Goal: Task Accomplishment & Management: Manage account settings

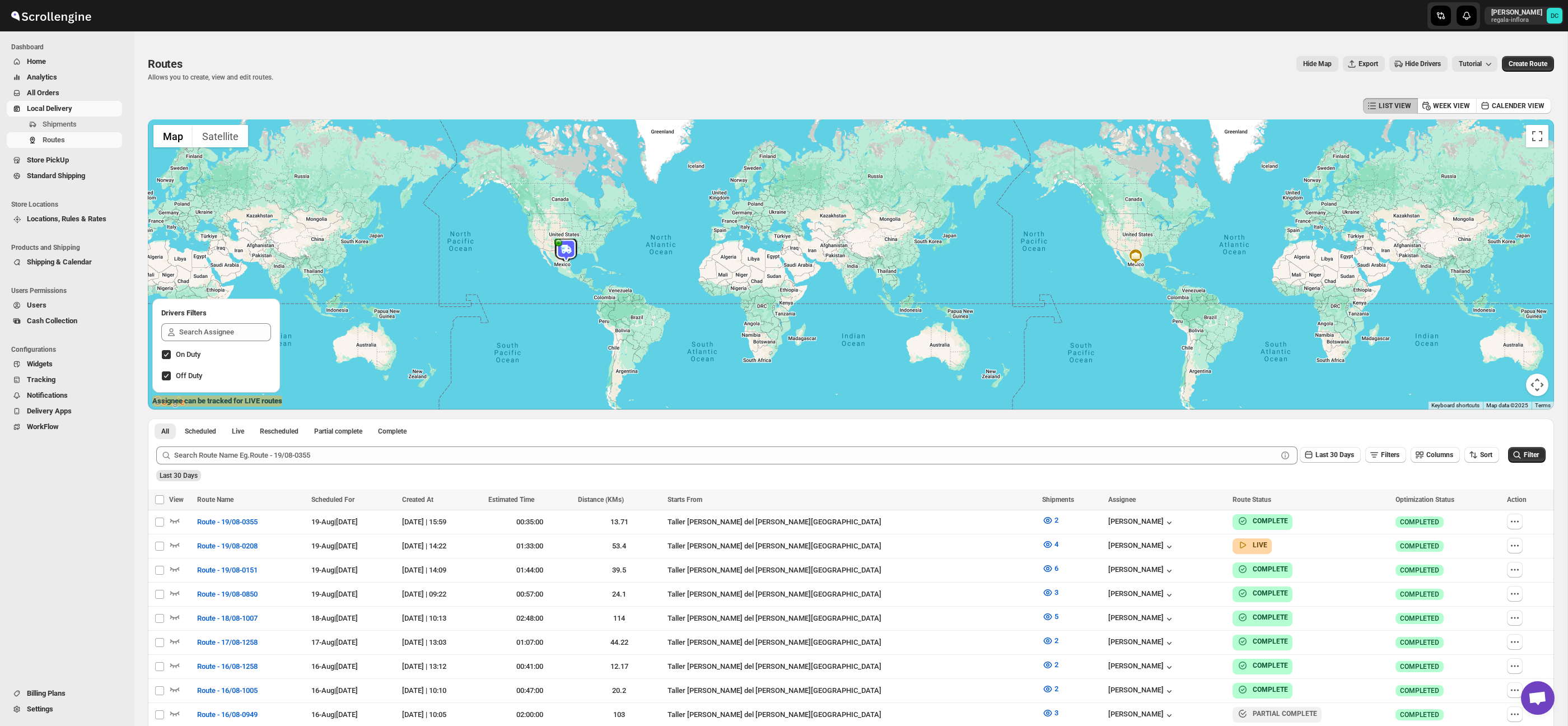
scroll to position [122, 0]
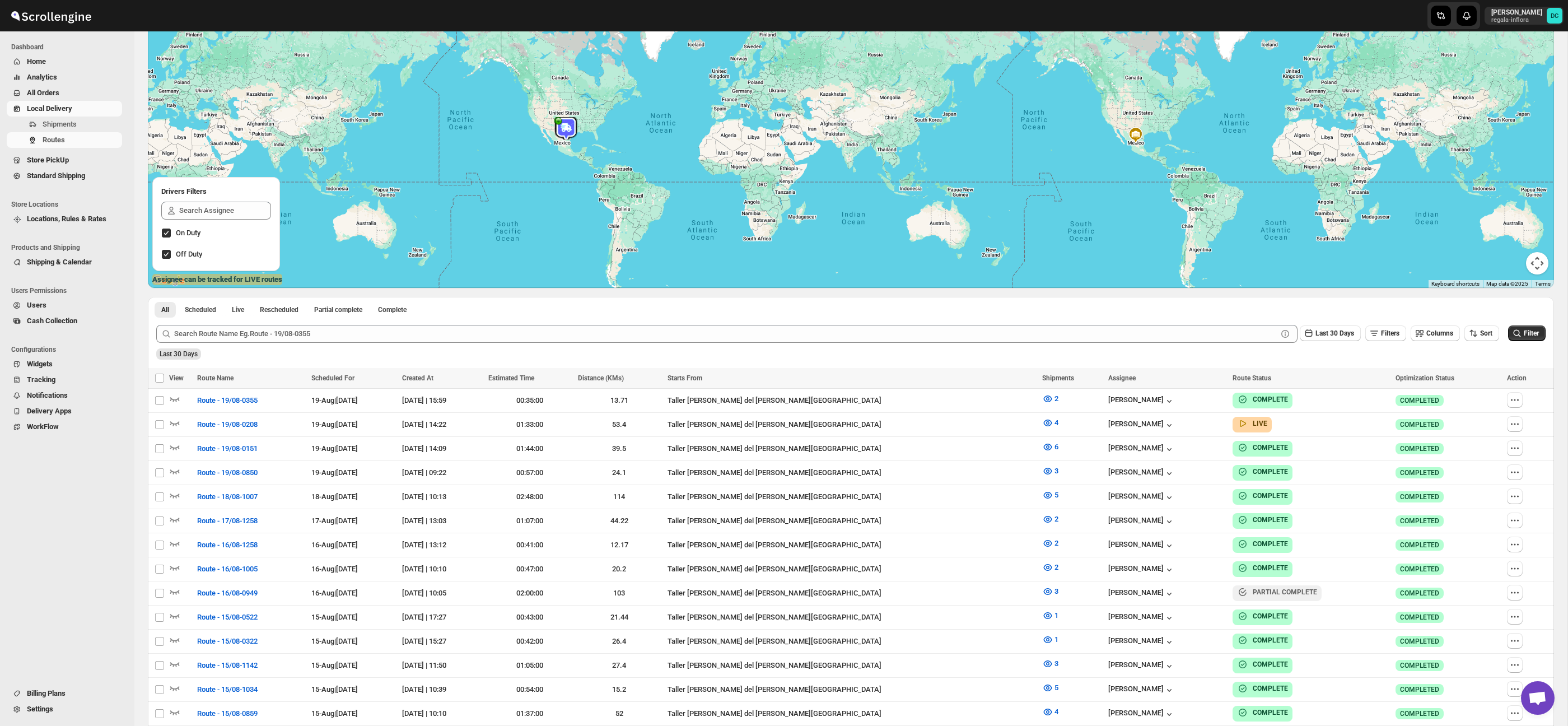
click at [66, 95] on span "All Orders" at bounding box center [73, 93] width 93 height 11
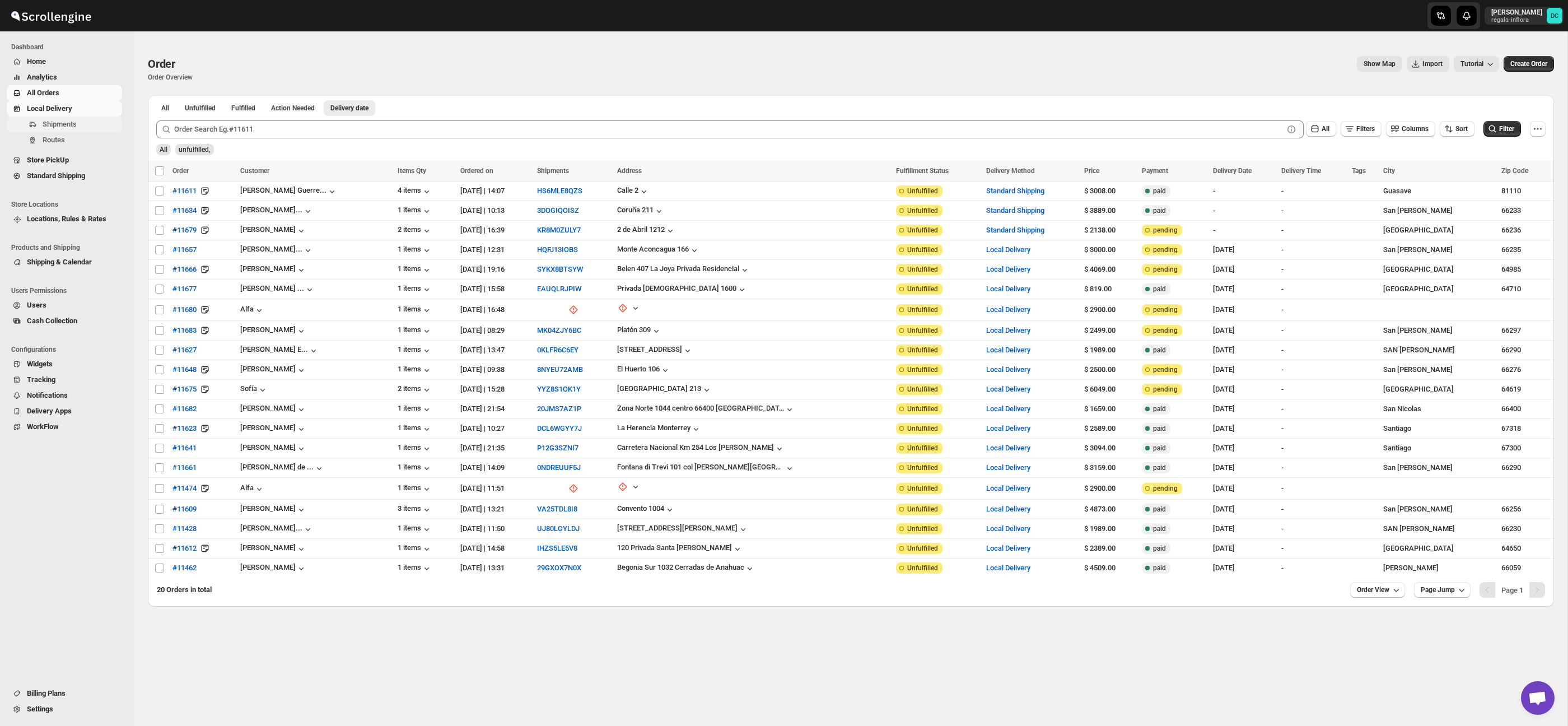
click at [82, 123] on span "Shipments" at bounding box center [82, 124] width 77 height 11
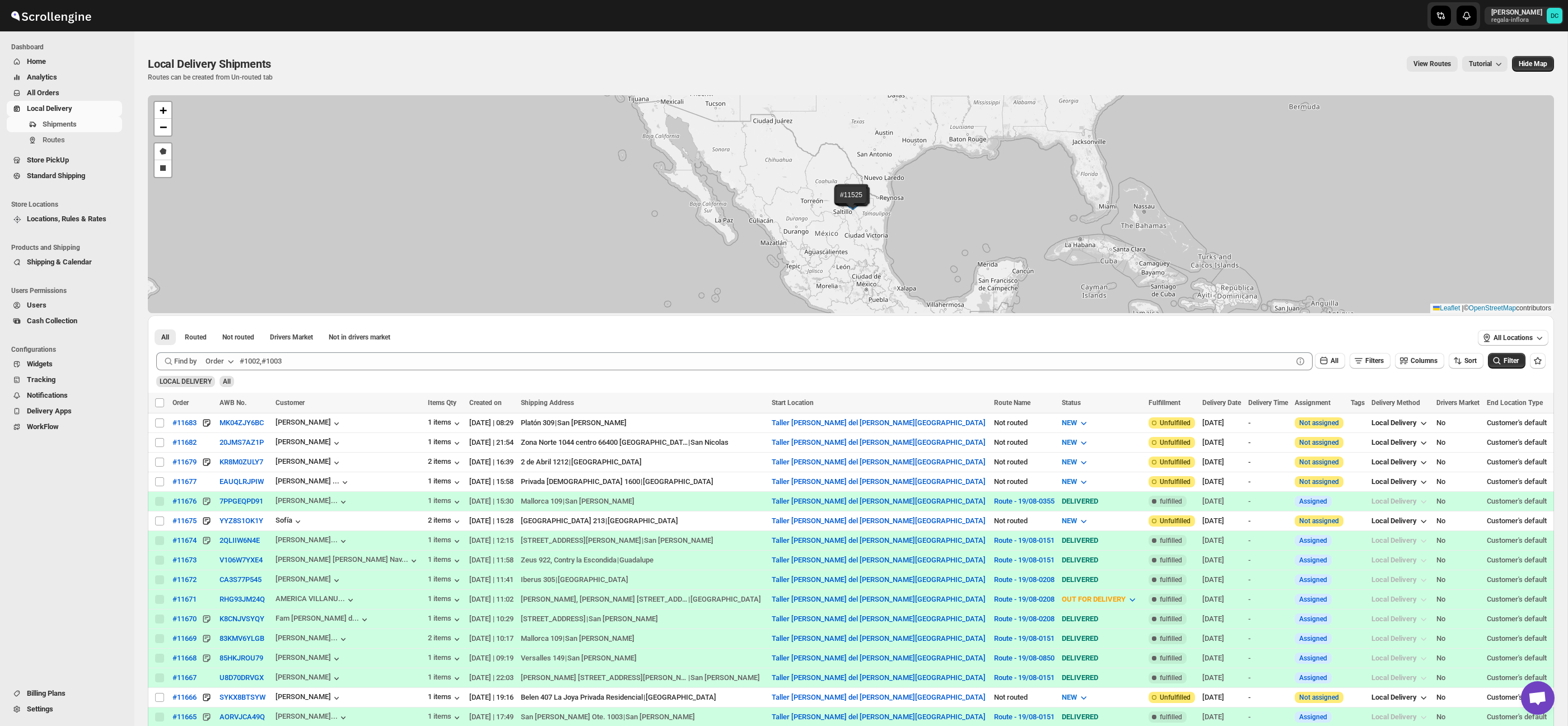
click at [63, 88] on span "All Orders" at bounding box center [73, 93] width 93 height 11
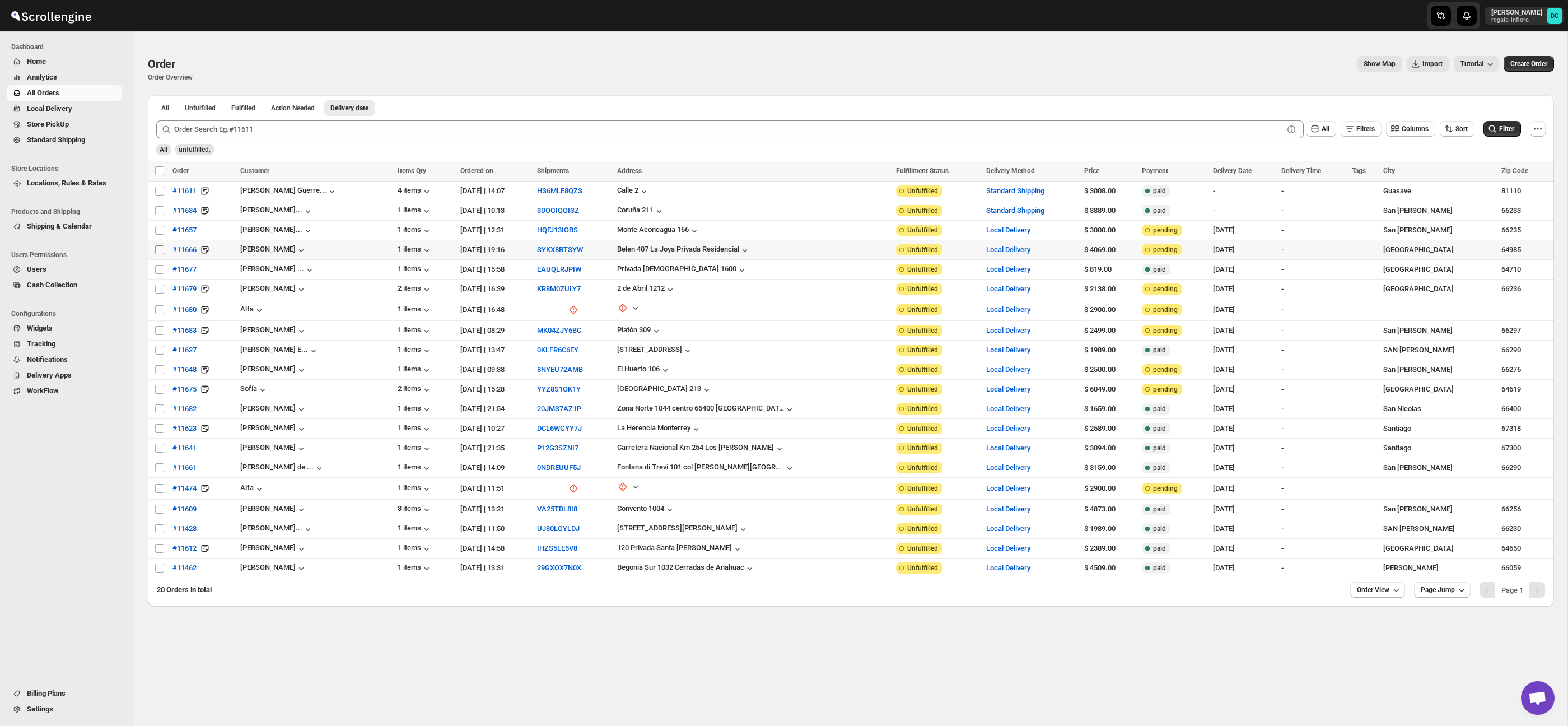
click at [157, 250] on input "Select order" at bounding box center [159, 250] width 9 height 9
checkbox input "true"
click at [161, 268] on input "Select order" at bounding box center [159, 269] width 9 height 9
checkbox input "true"
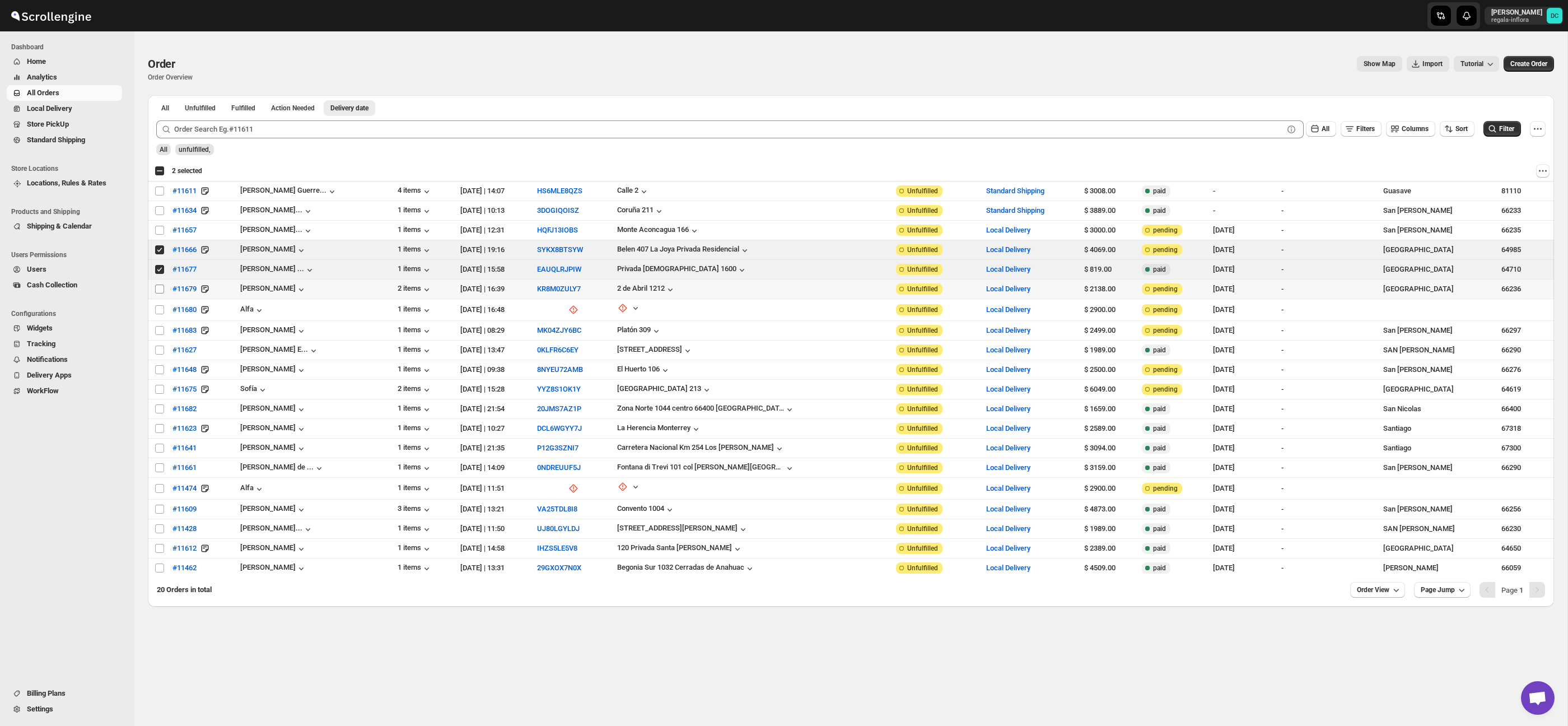
click at [160, 288] on input "Select order" at bounding box center [159, 288] width 9 height 9
checkbox input "true"
click at [158, 309] on input "Select order" at bounding box center [159, 309] width 9 height 9
checkbox input "true"
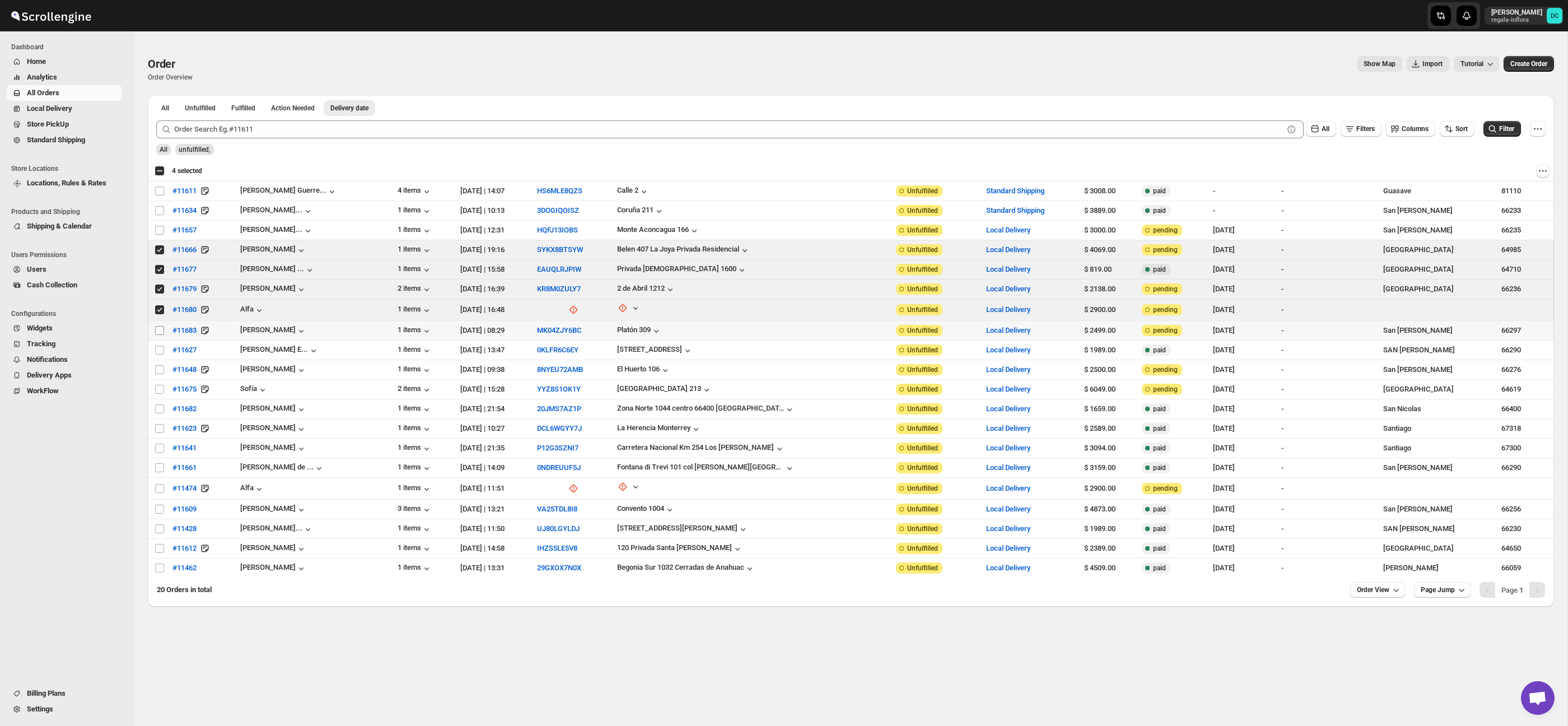
click at [158, 331] on input "Select order" at bounding box center [159, 330] width 9 height 9
checkbox input "true"
click at [71, 126] on span "Shipments" at bounding box center [59, 124] width 34 height 8
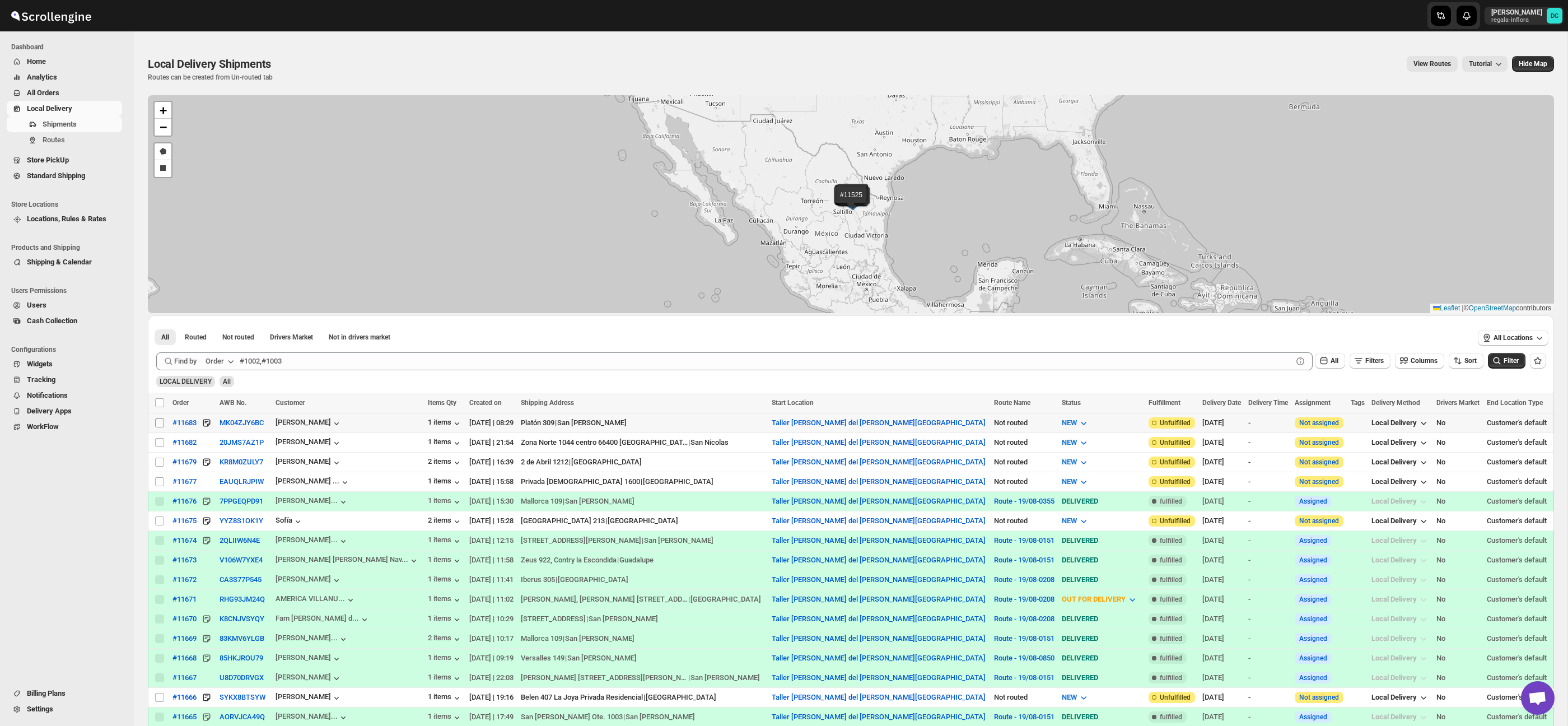
click at [160, 422] on input "Select shipment" at bounding box center [159, 422] width 9 height 9
checkbox input "true"
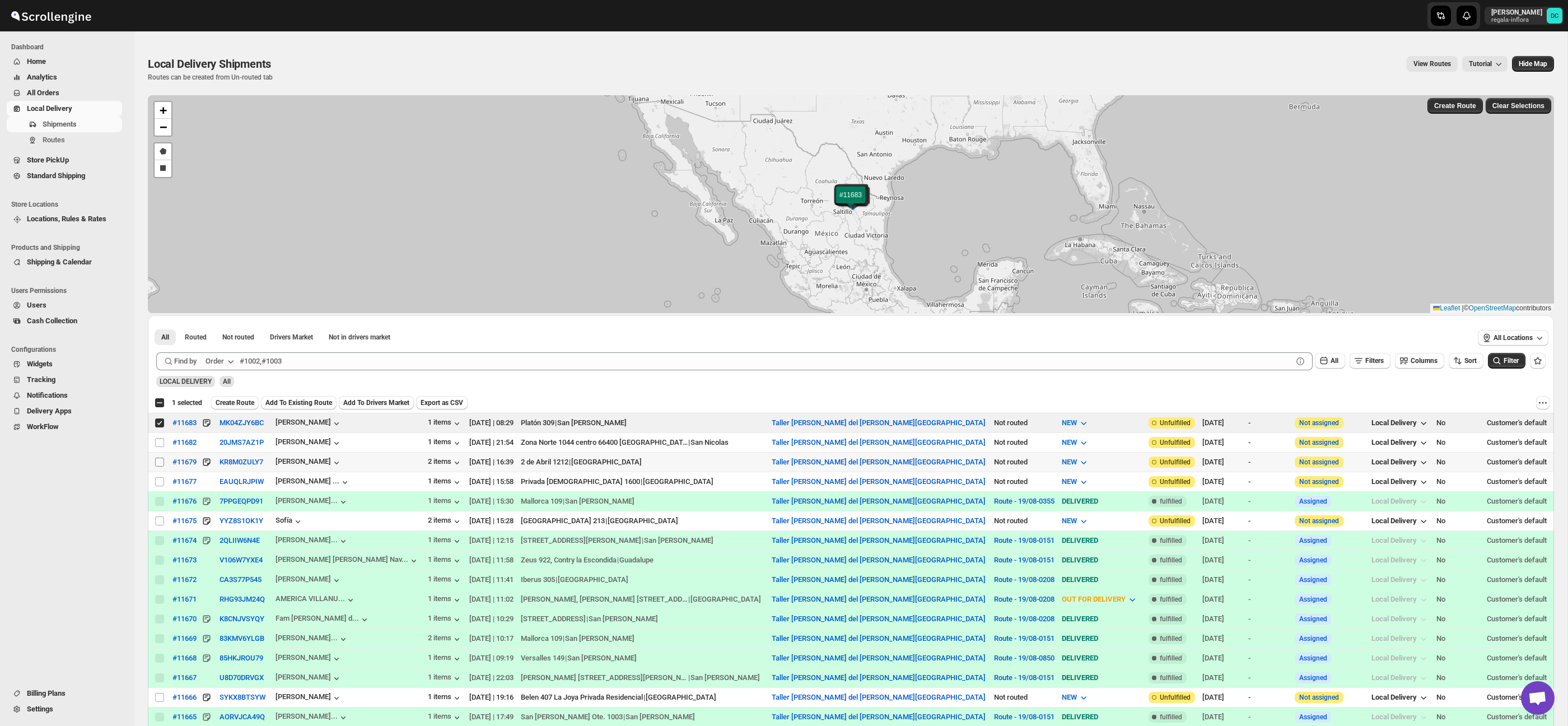
click at [158, 461] on input "Select shipment" at bounding box center [159, 462] width 9 height 9
checkbox input "true"
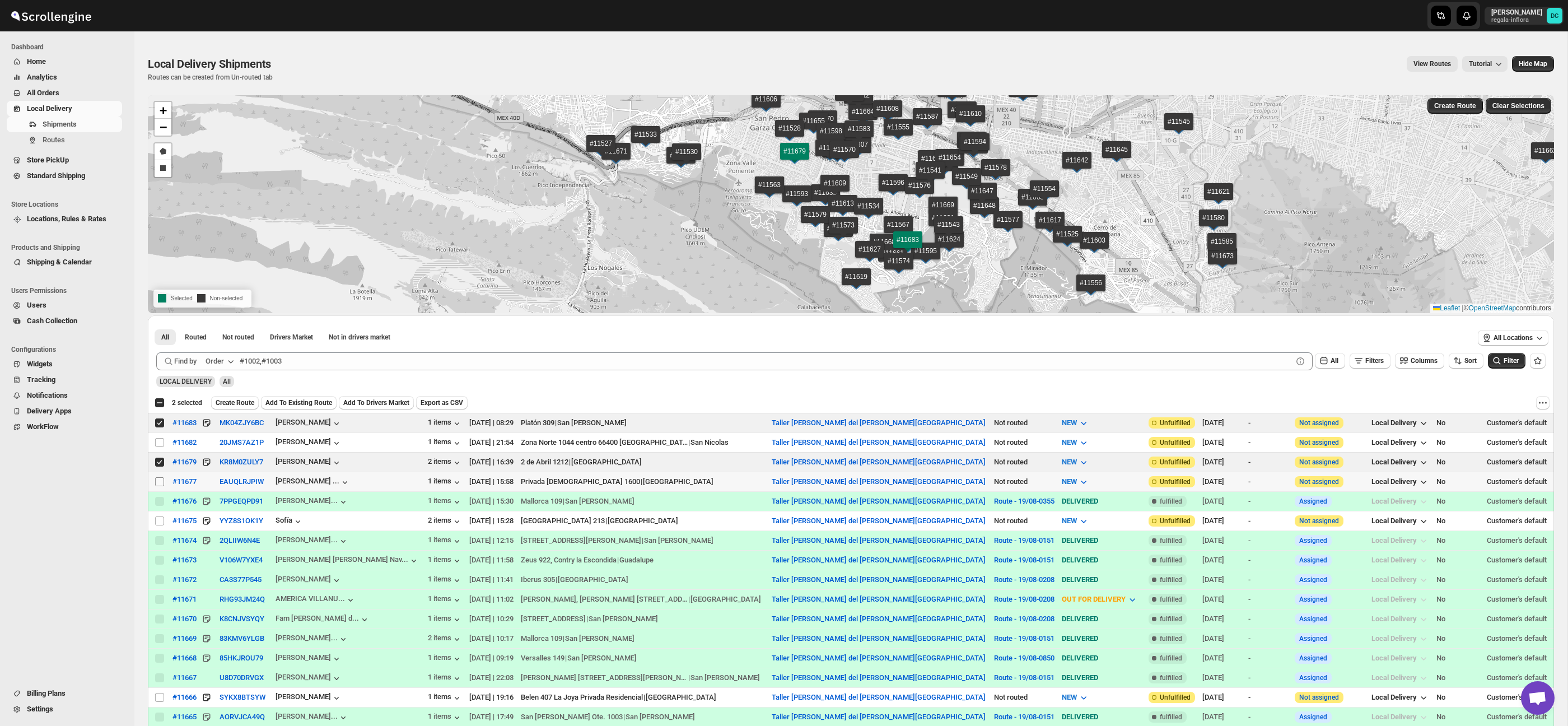
click at [158, 480] on input "Select shipment" at bounding box center [159, 481] width 9 height 9
checkbox input "true"
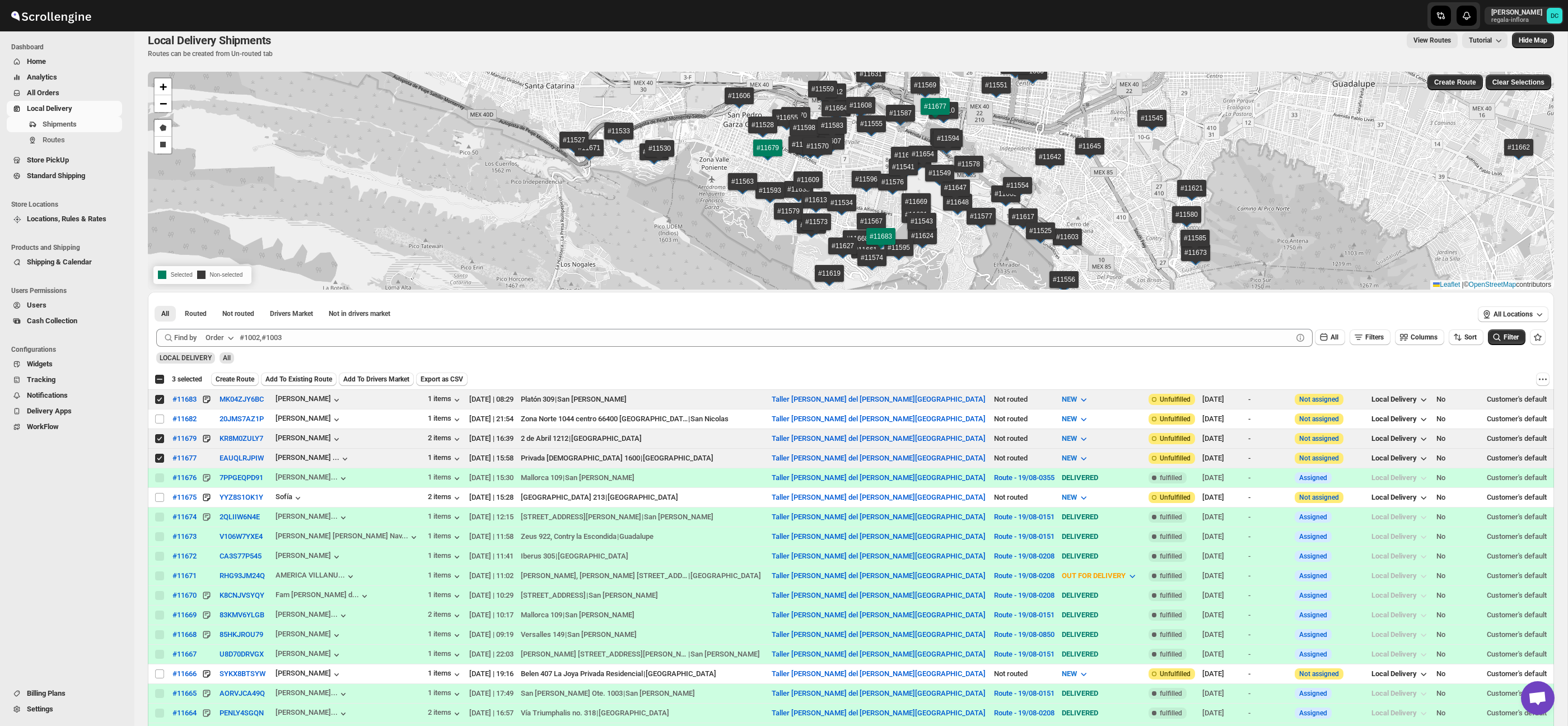
scroll to position [82, 0]
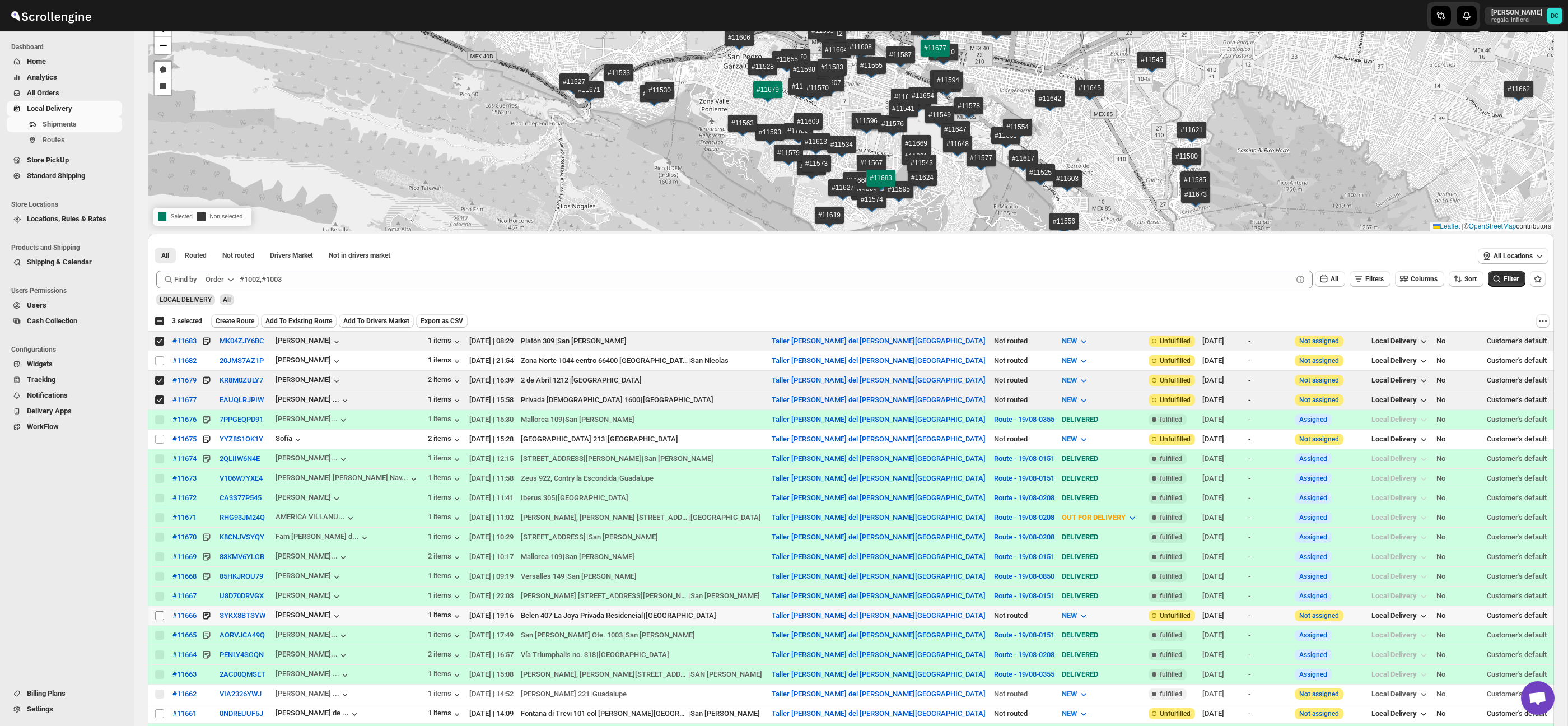
click at [156, 617] on input "Select shipment" at bounding box center [159, 615] width 9 height 9
checkbox input "true"
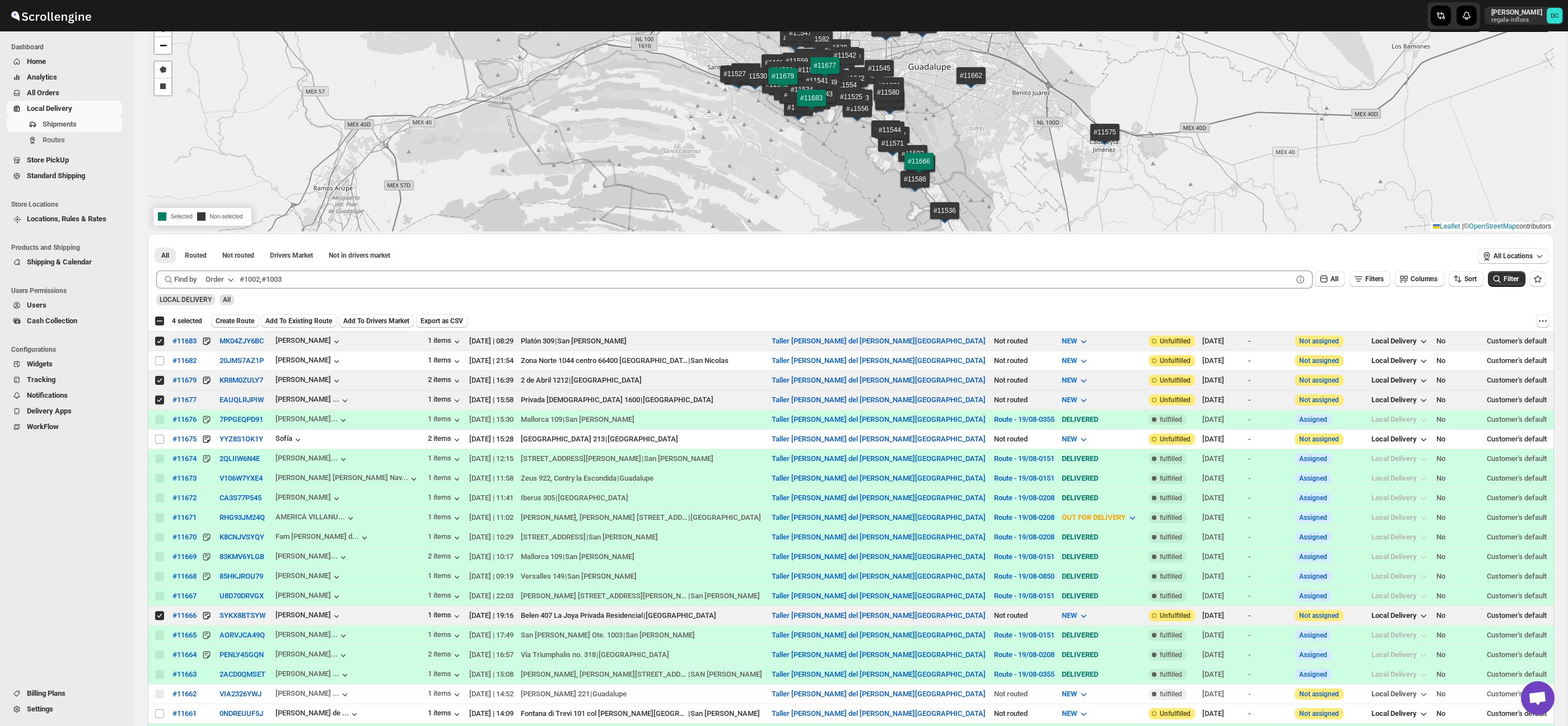
click at [251, 322] on span "Create Route" at bounding box center [235, 321] width 39 height 9
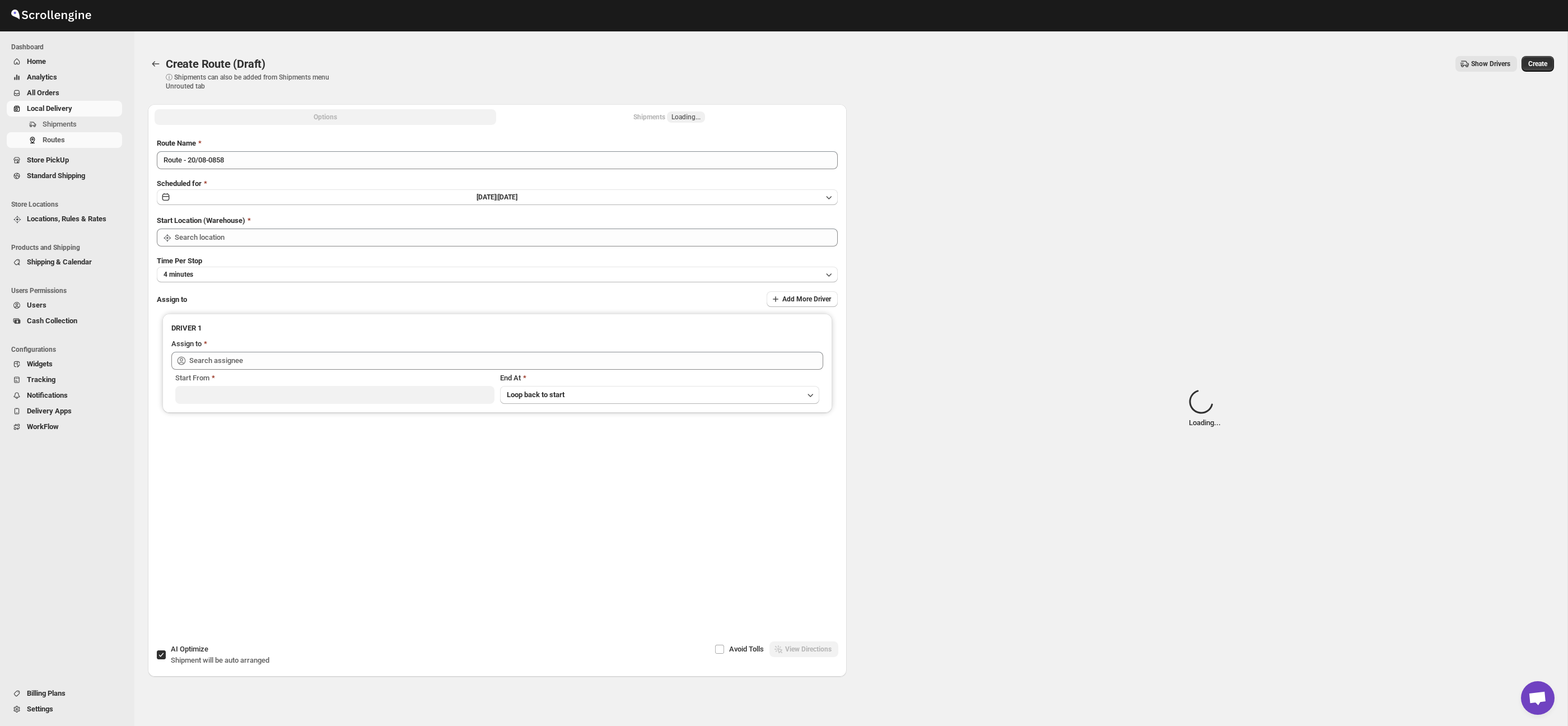
type input "Taller [PERSON_NAME] del [PERSON_NAME][GEOGRAPHIC_DATA]"
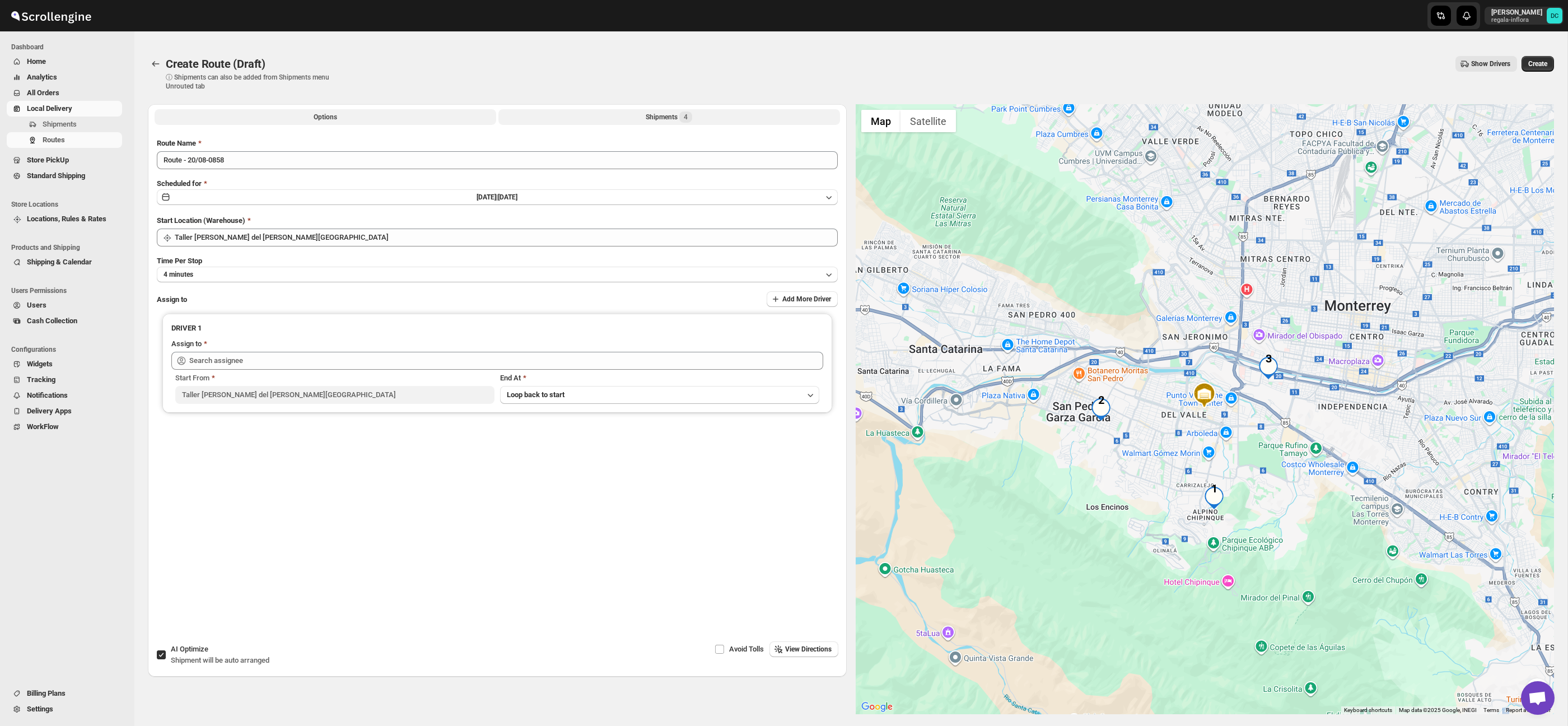
click at [640, 113] on button "Shipments 4" at bounding box center [669, 117] width 342 height 16
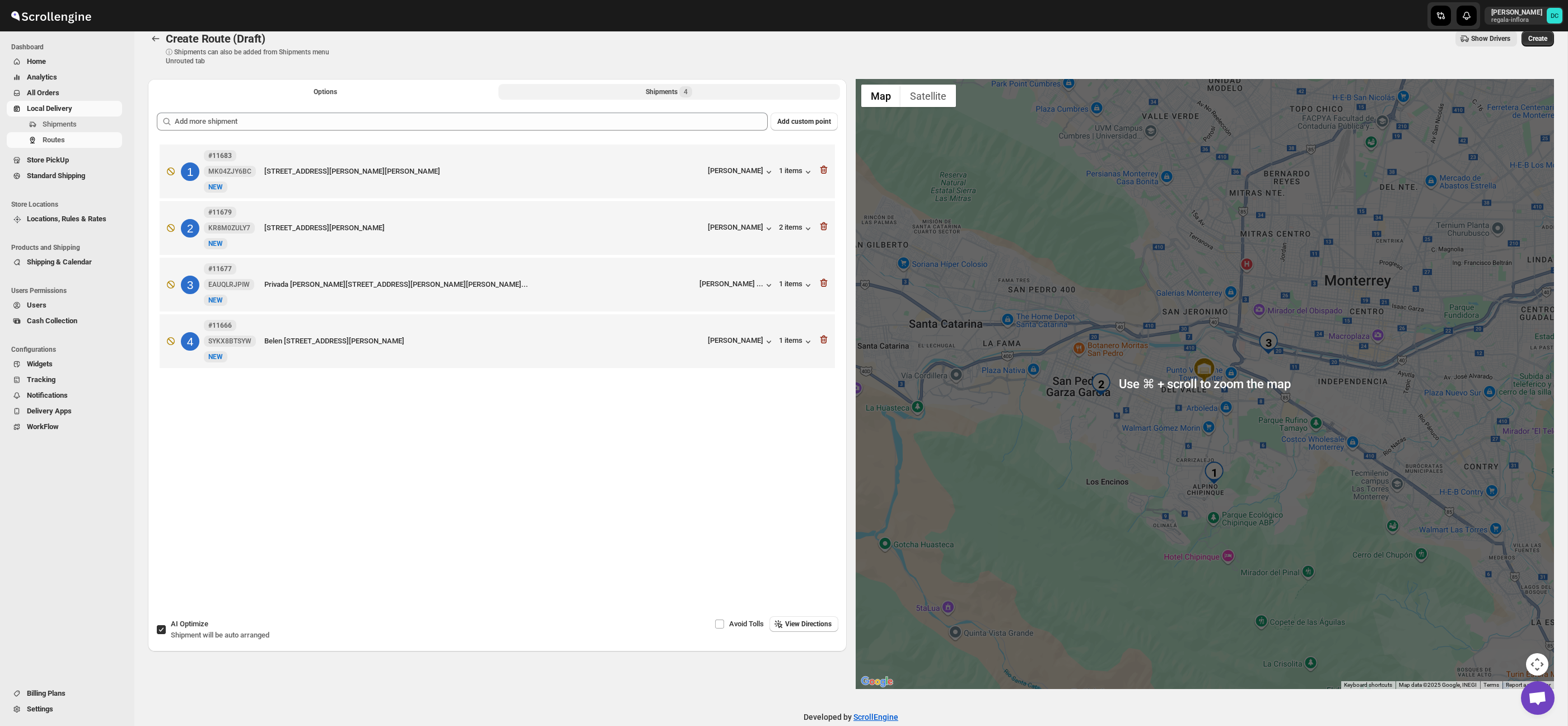
scroll to position [44, 0]
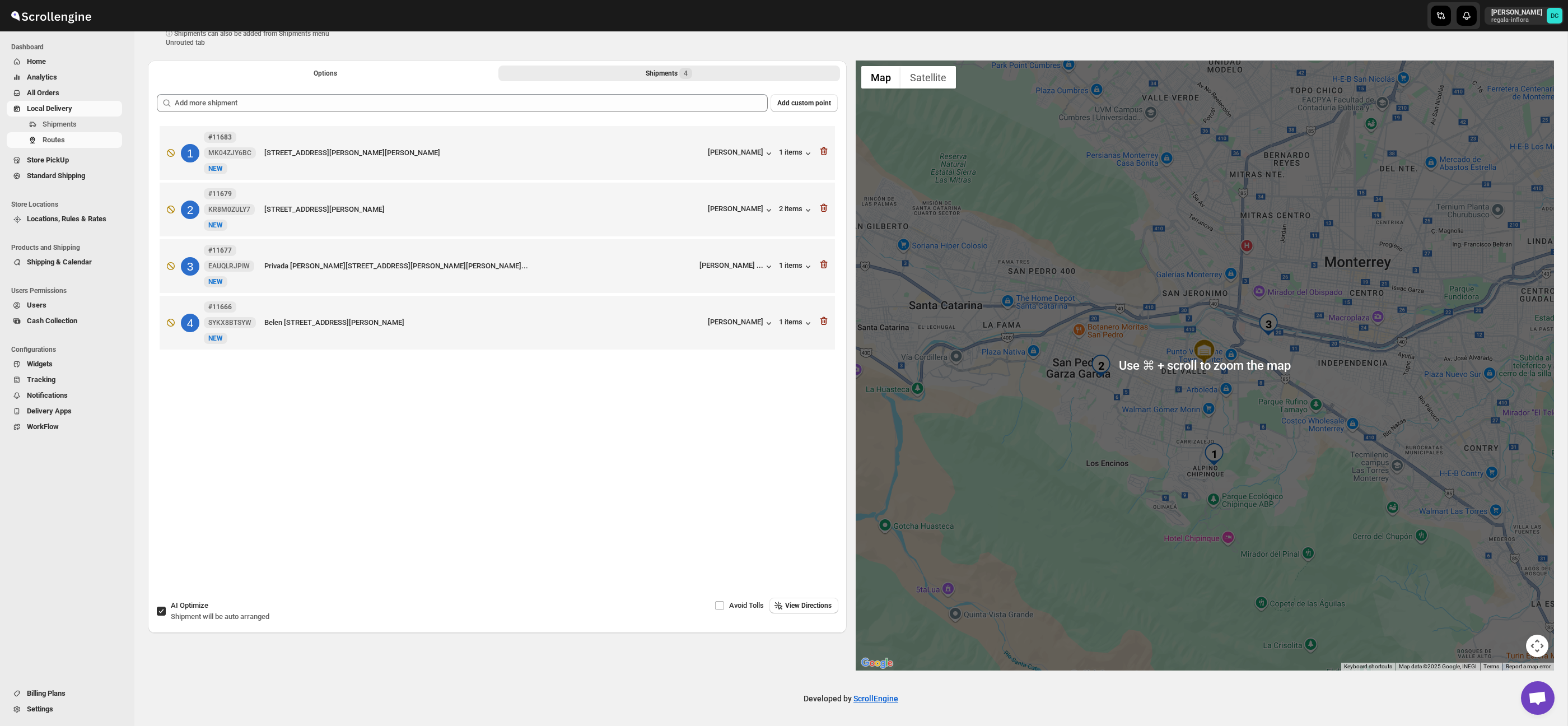
click at [1538, 640] on button "Map camera controls" at bounding box center [1537, 646] width 22 height 22
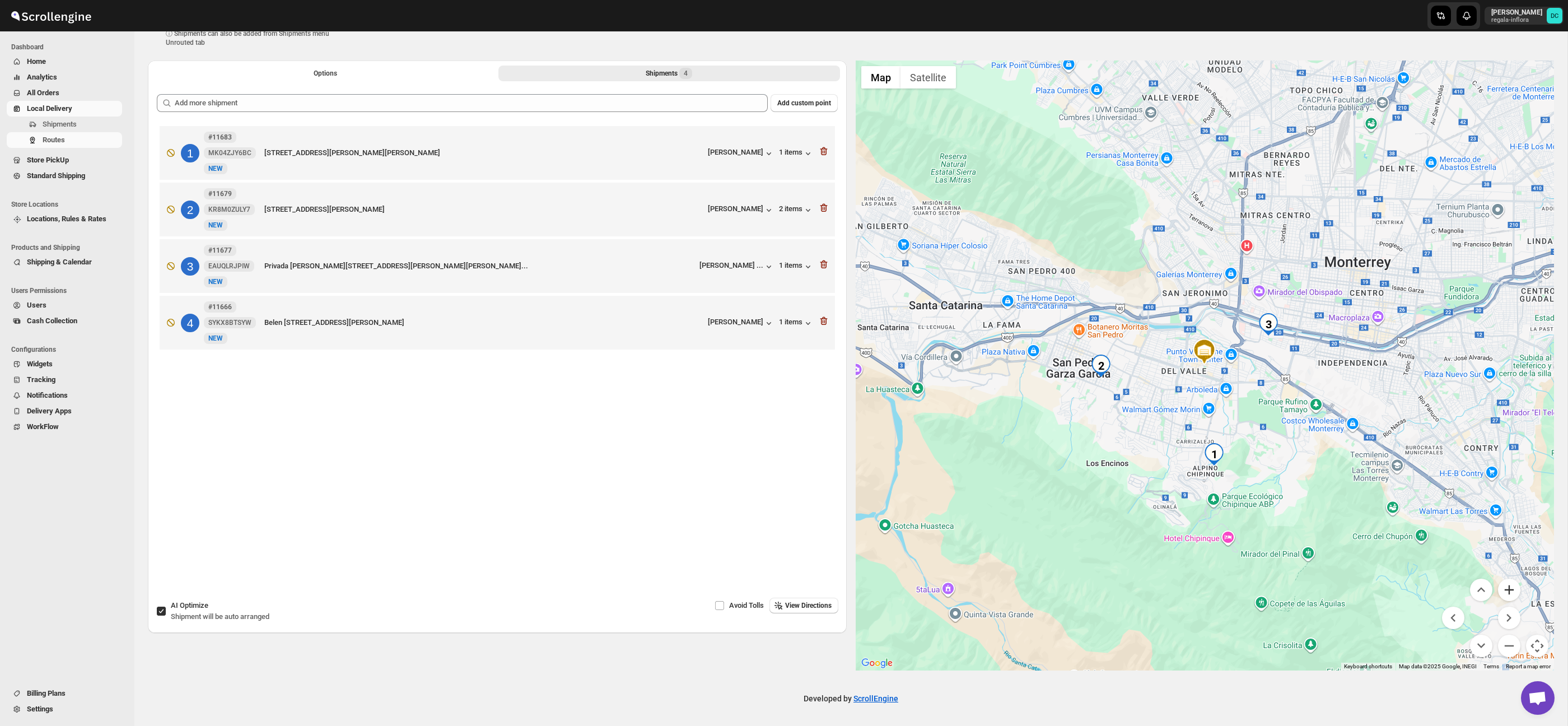
click at [1506, 592] on button "Zoom in" at bounding box center [1509, 590] width 22 height 22
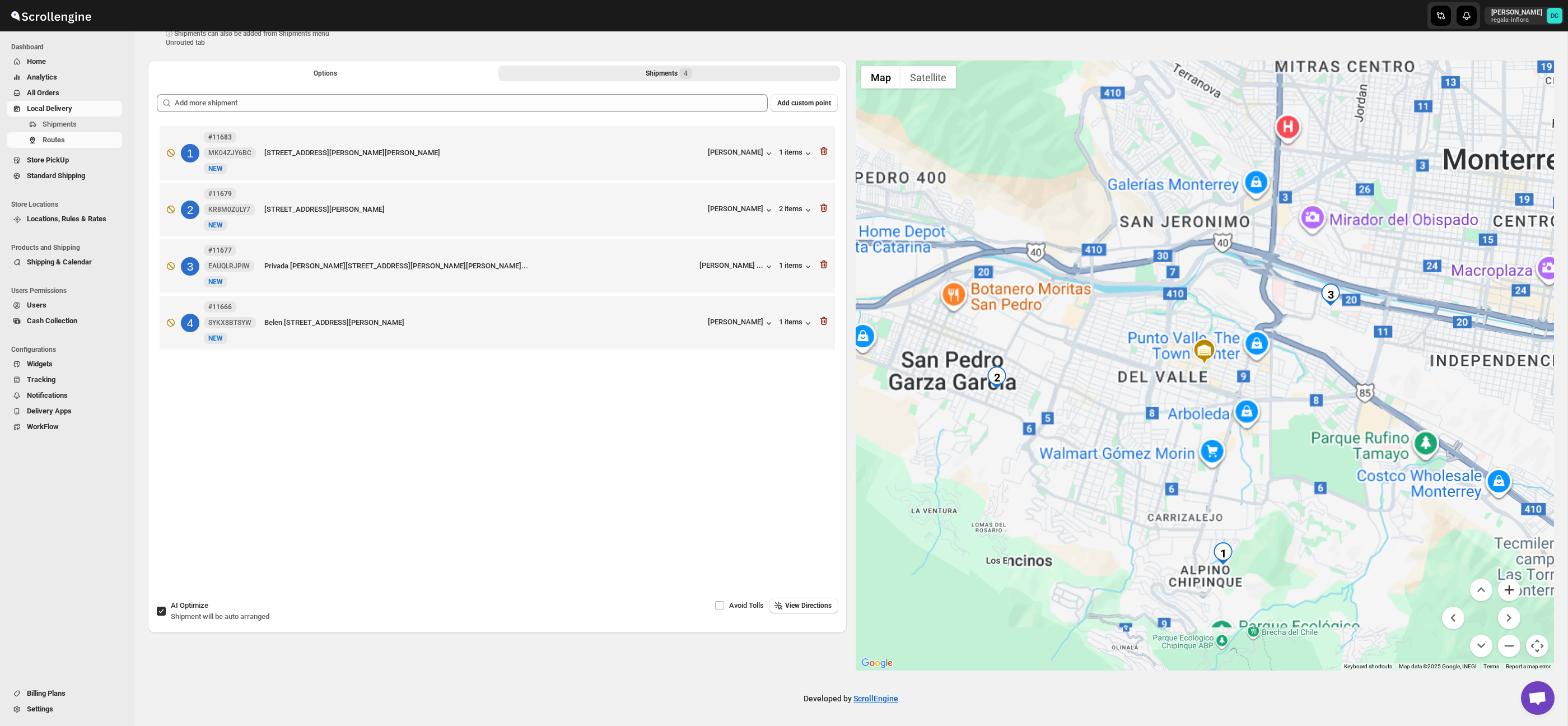
click at [1506, 592] on button "Zoom in" at bounding box center [1509, 590] width 22 height 22
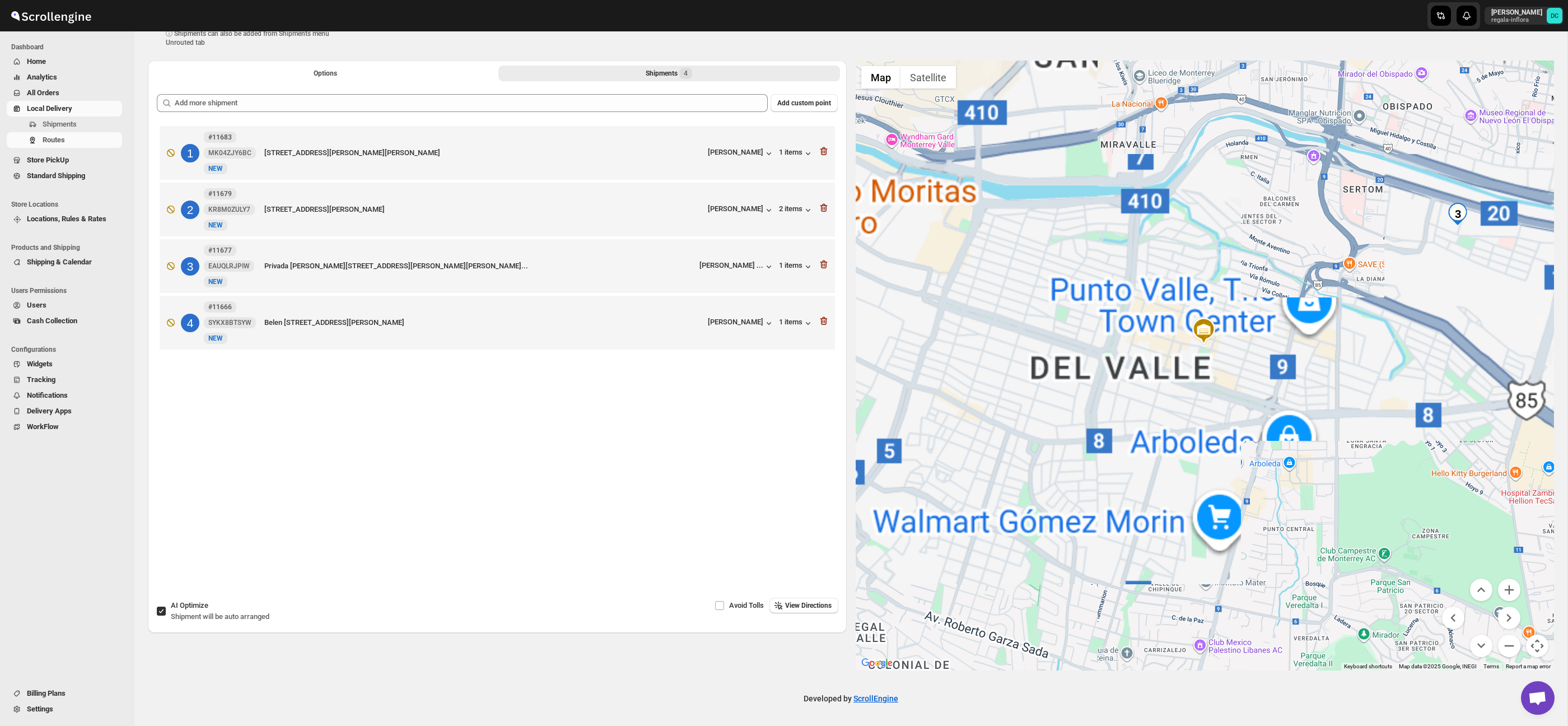
drag, startPoint x: 1329, startPoint y: 544, endPoint x: 1320, endPoint y: 357, distance: 187.2
click at [1320, 357] on div at bounding box center [1205, 365] width 699 height 610
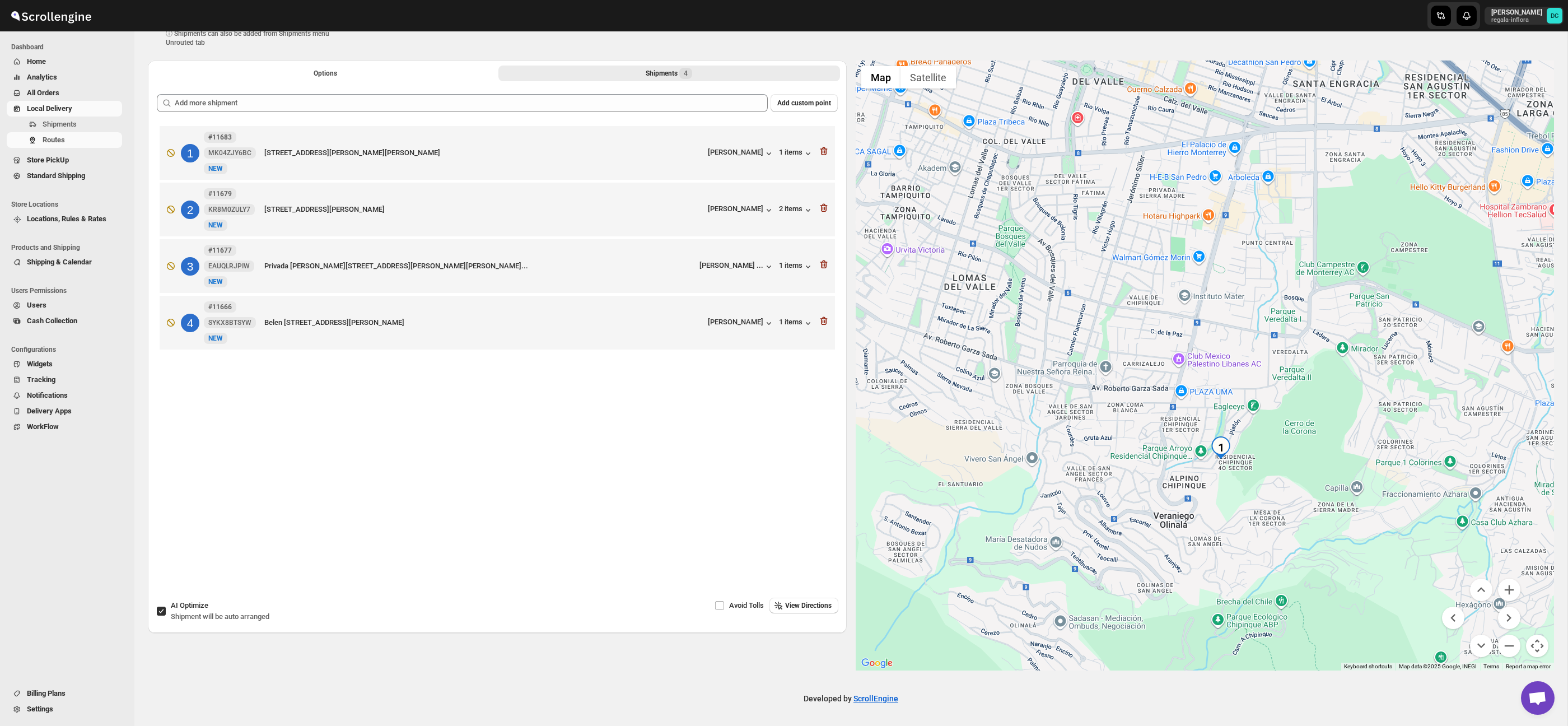
drag, startPoint x: 1318, startPoint y: 461, endPoint x: 1317, endPoint y: 456, distance: 5.1
click at [1317, 456] on div at bounding box center [1205, 365] width 699 height 610
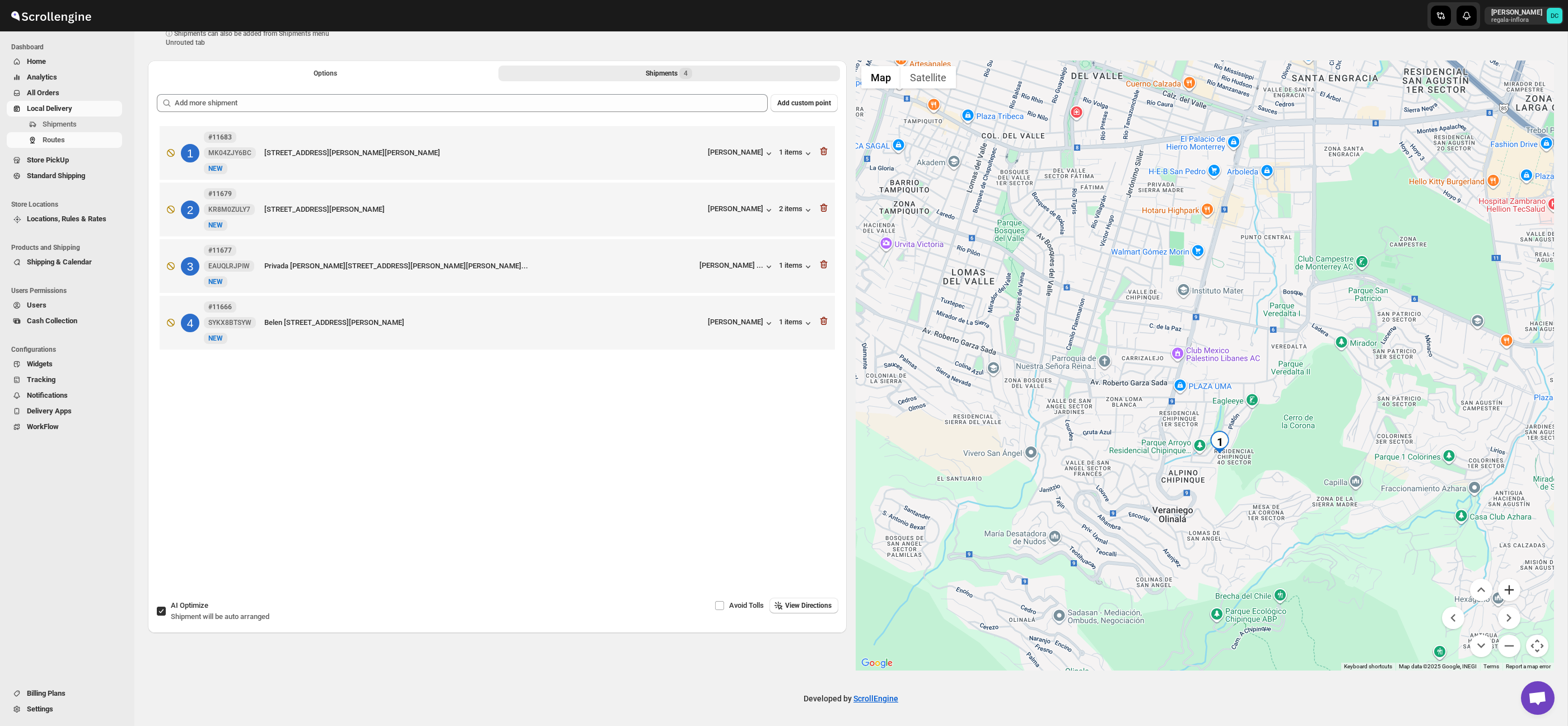
click at [1510, 593] on button "Zoom in" at bounding box center [1509, 590] width 22 height 22
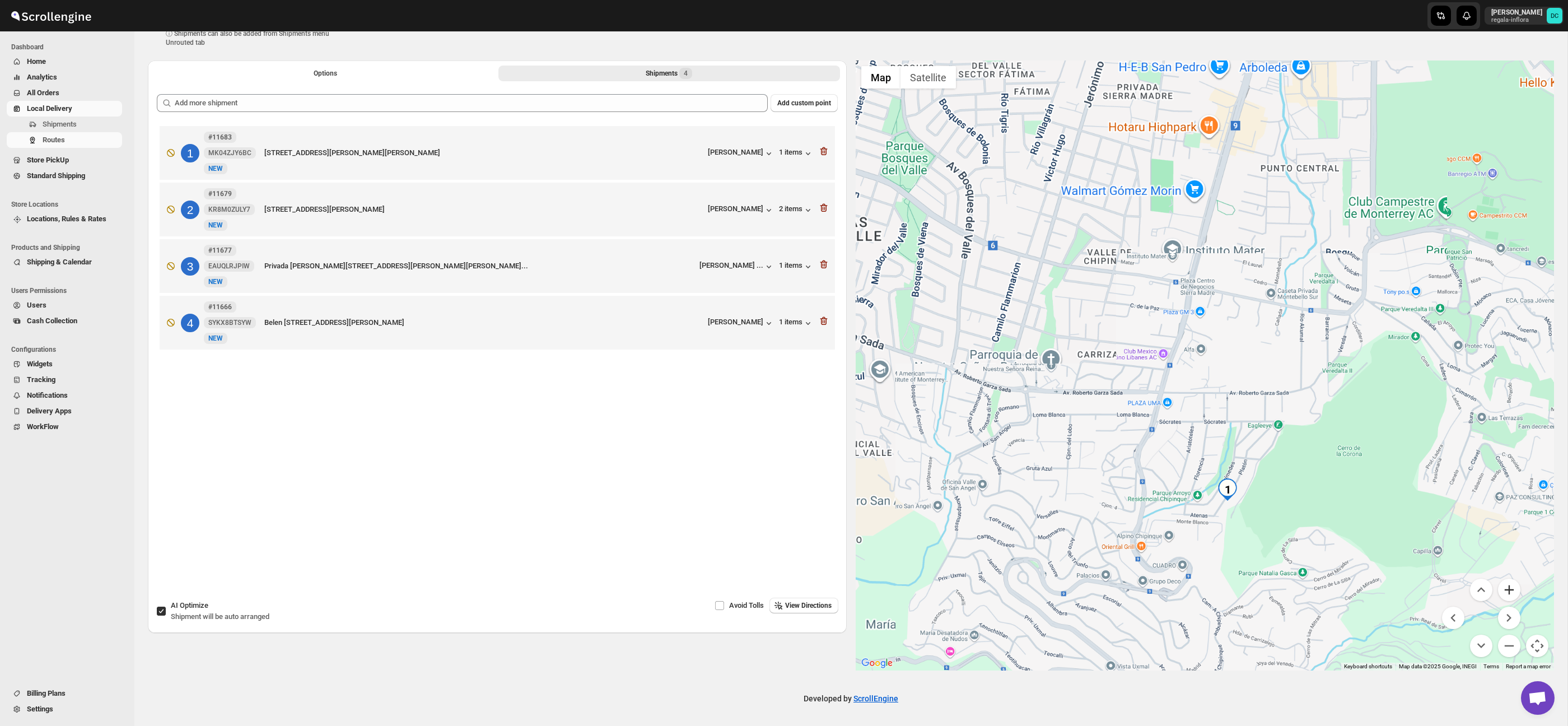
click at [1510, 593] on button "Zoom in" at bounding box center [1509, 590] width 22 height 22
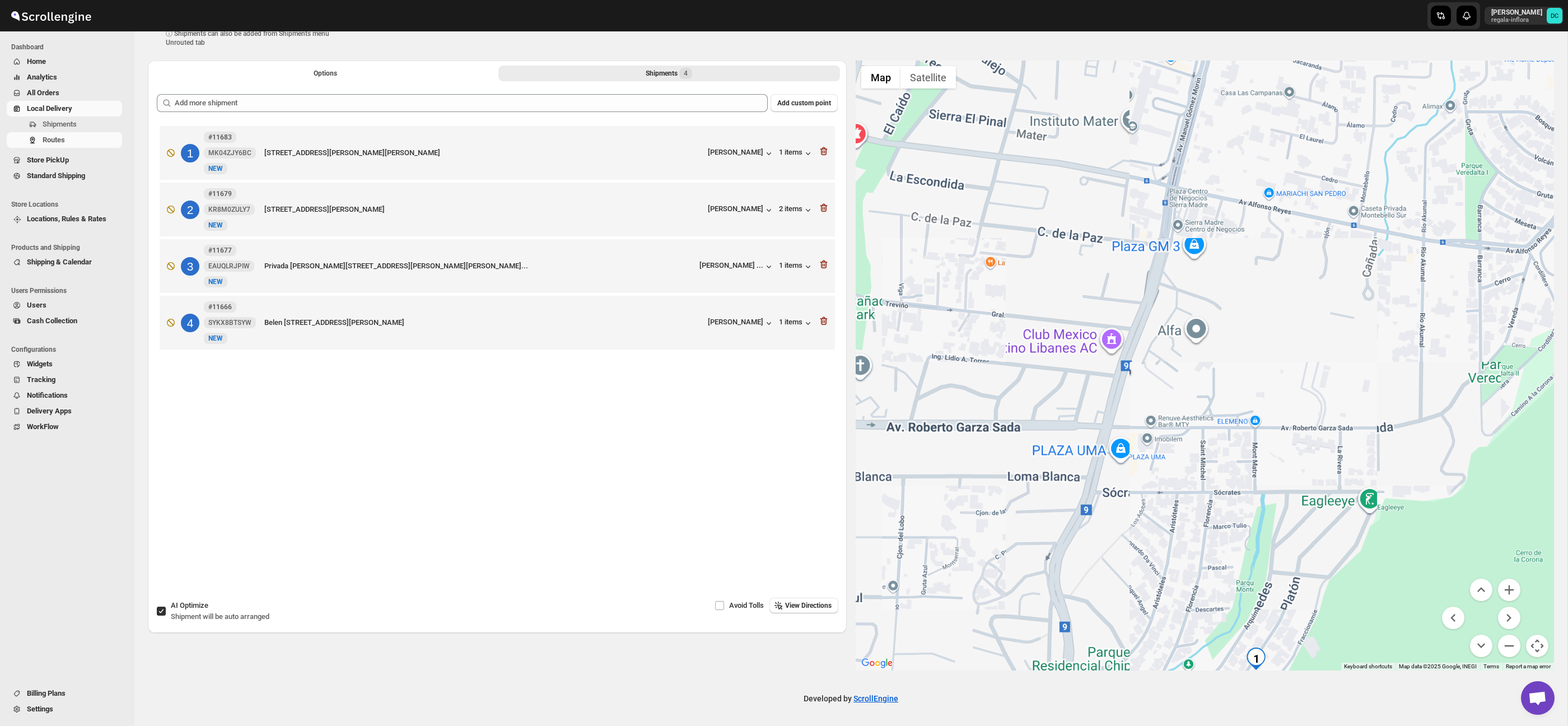
drag, startPoint x: 1439, startPoint y: 543, endPoint x: 1379, endPoint y: 502, distance: 72.7
click at [1439, 531] on div at bounding box center [1205, 365] width 699 height 610
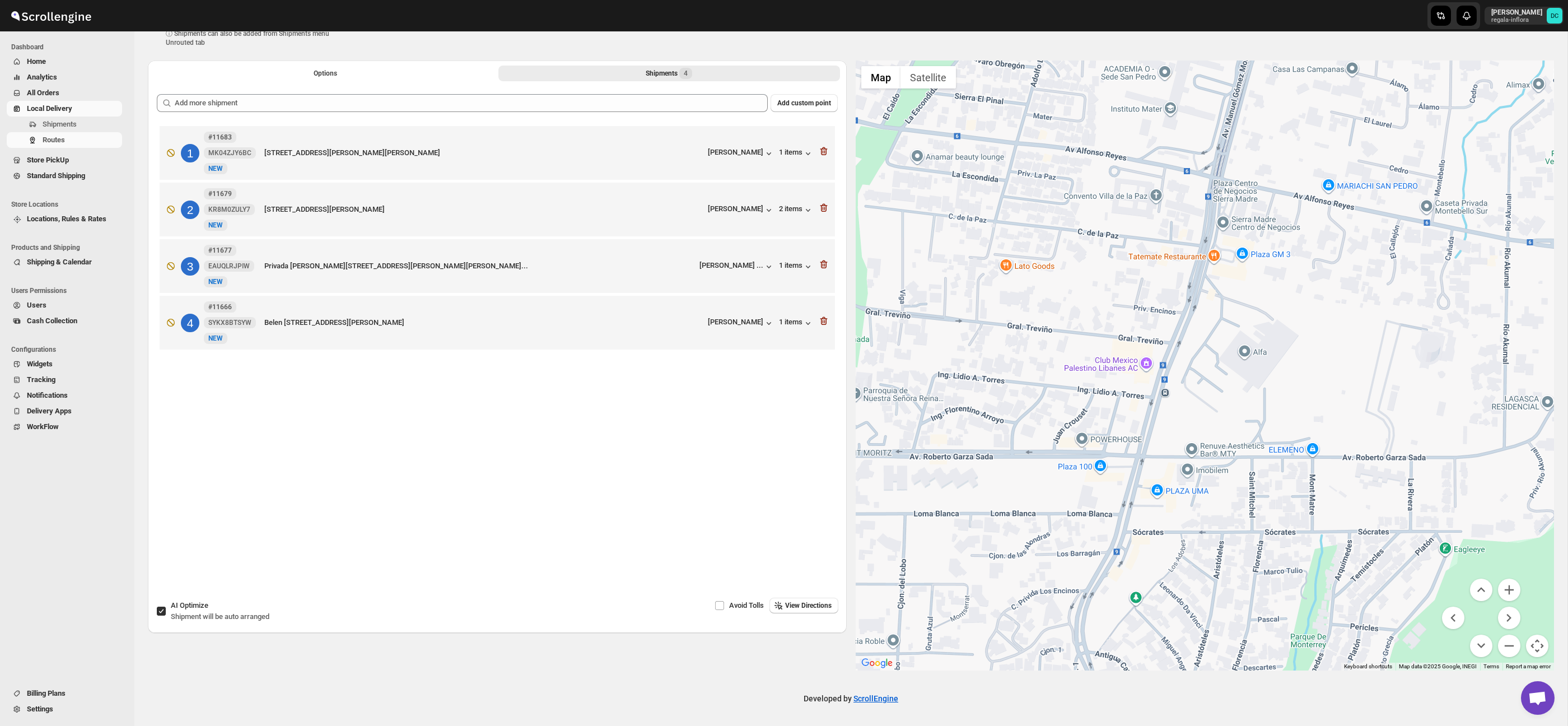
drag, startPoint x: 1318, startPoint y: 469, endPoint x: 1370, endPoint y: 504, distance: 62.7
click at [1370, 504] on div at bounding box center [1205, 365] width 699 height 610
click at [1509, 640] on button "Zoom out" at bounding box center [1509, 646] width 22 height 22
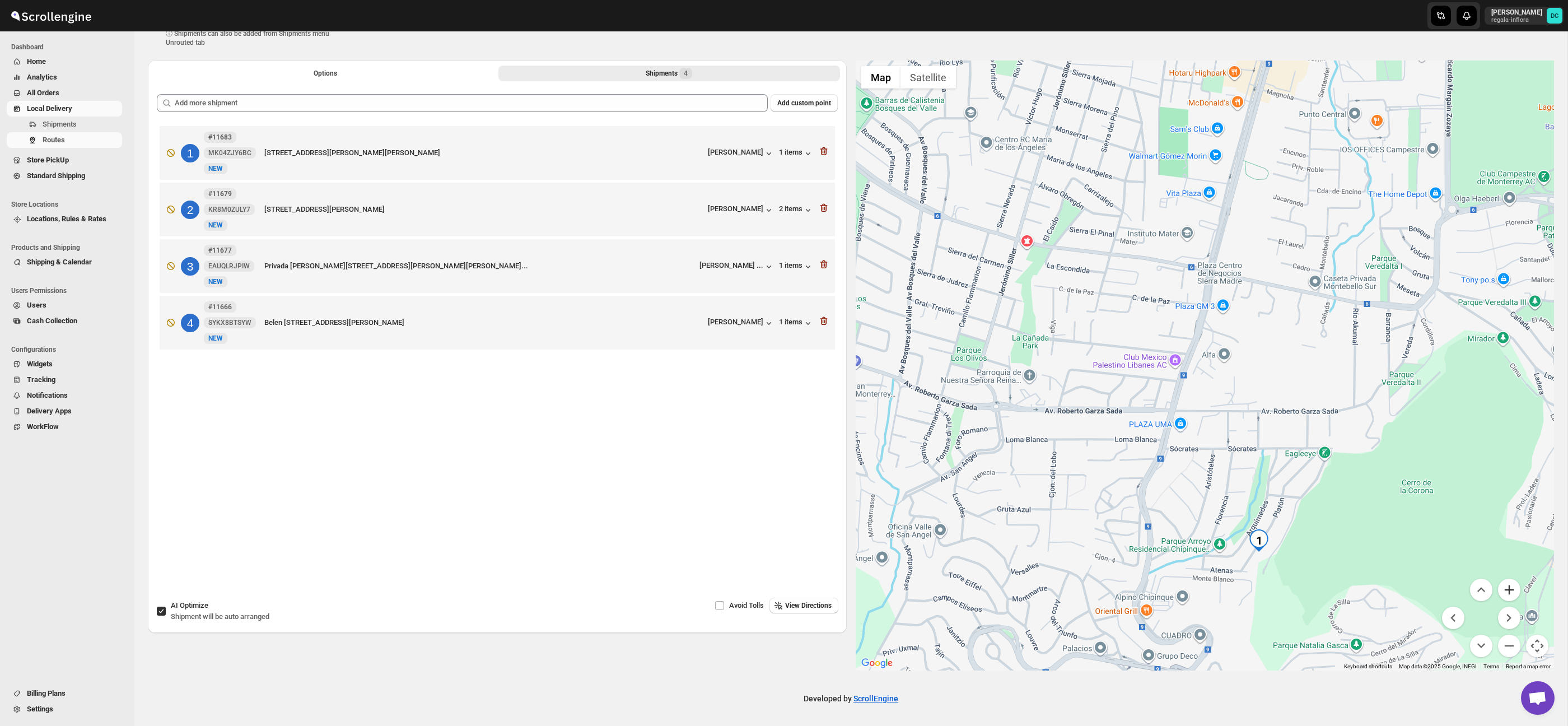
click at [1509, 597] on button "Zoom in" at bounding box center [1509, 590] width 22 height 22
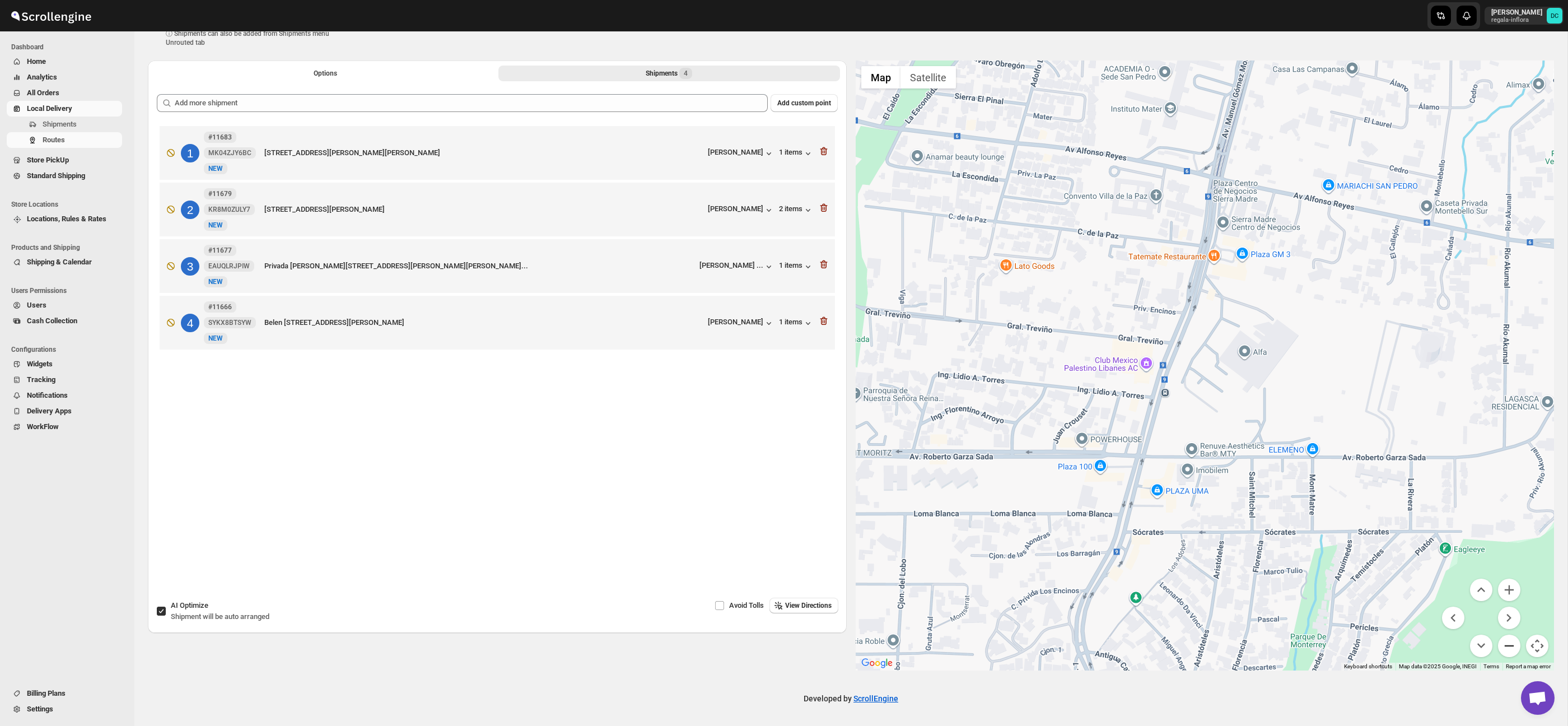
click at [1513, 644] on button "Zoom out" at bounding box center [1509, 646] width 22 height 22
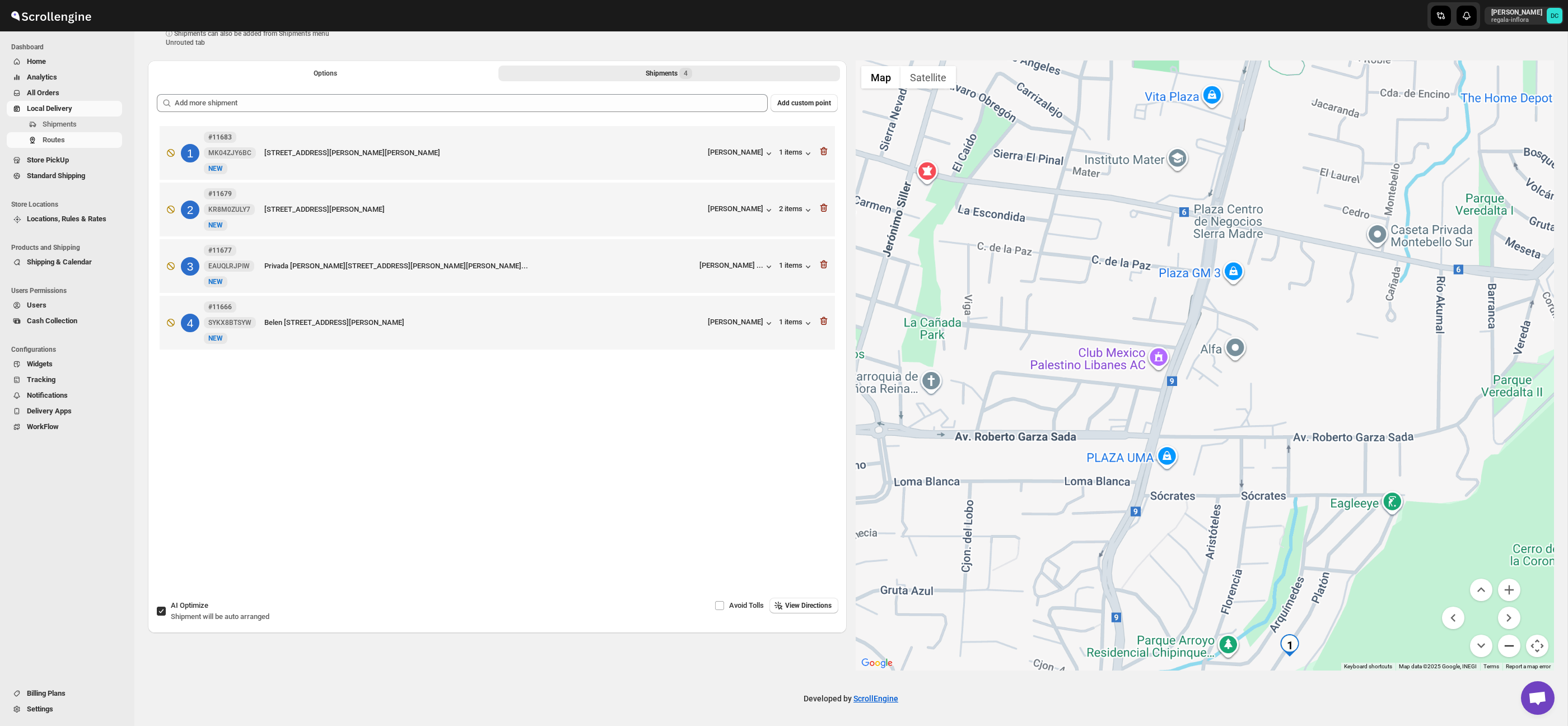
click at [1513, 644] on button "Zoom out" at bounding box center [1509, 646] width 22 height 22
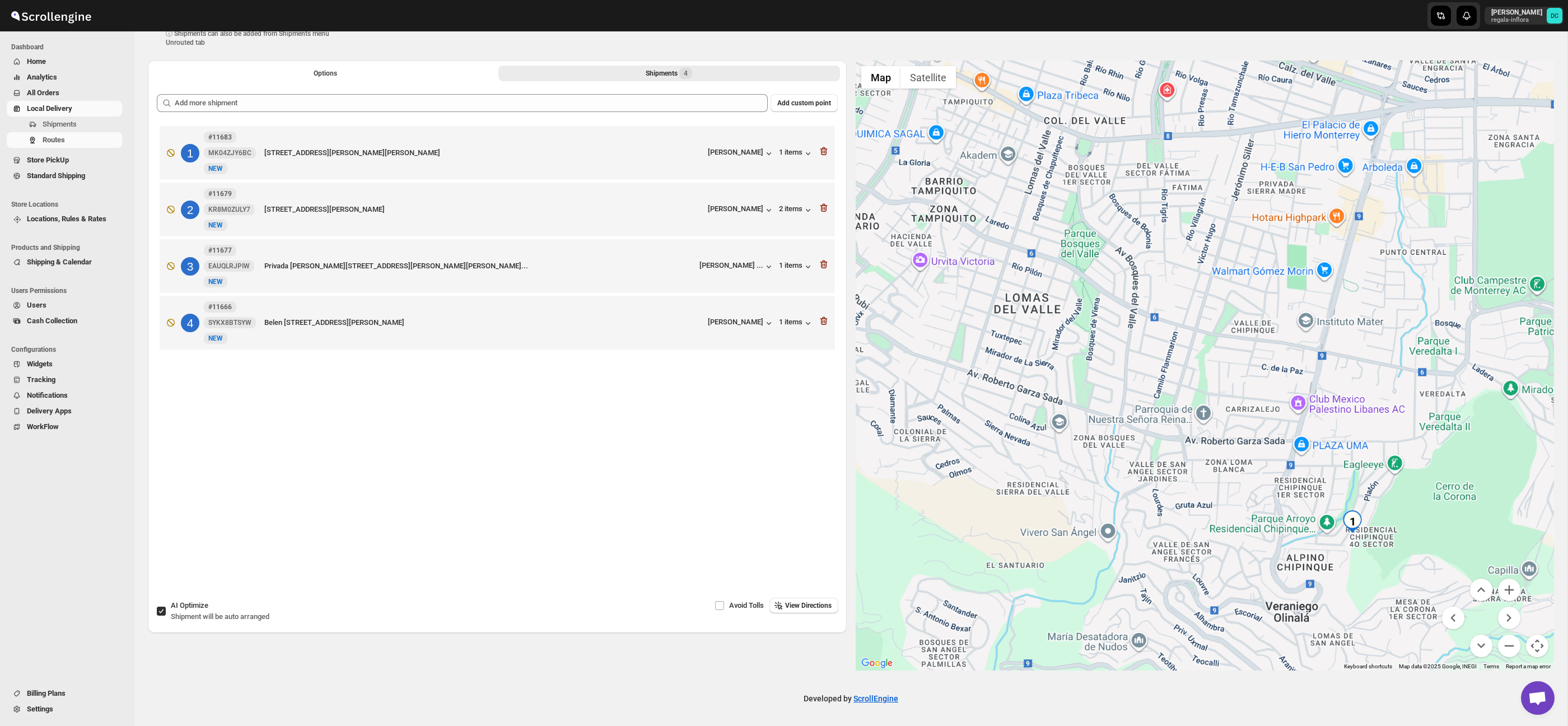
click at [1362, 446] on div at bounding box center [1205, 365] width 699 height 610
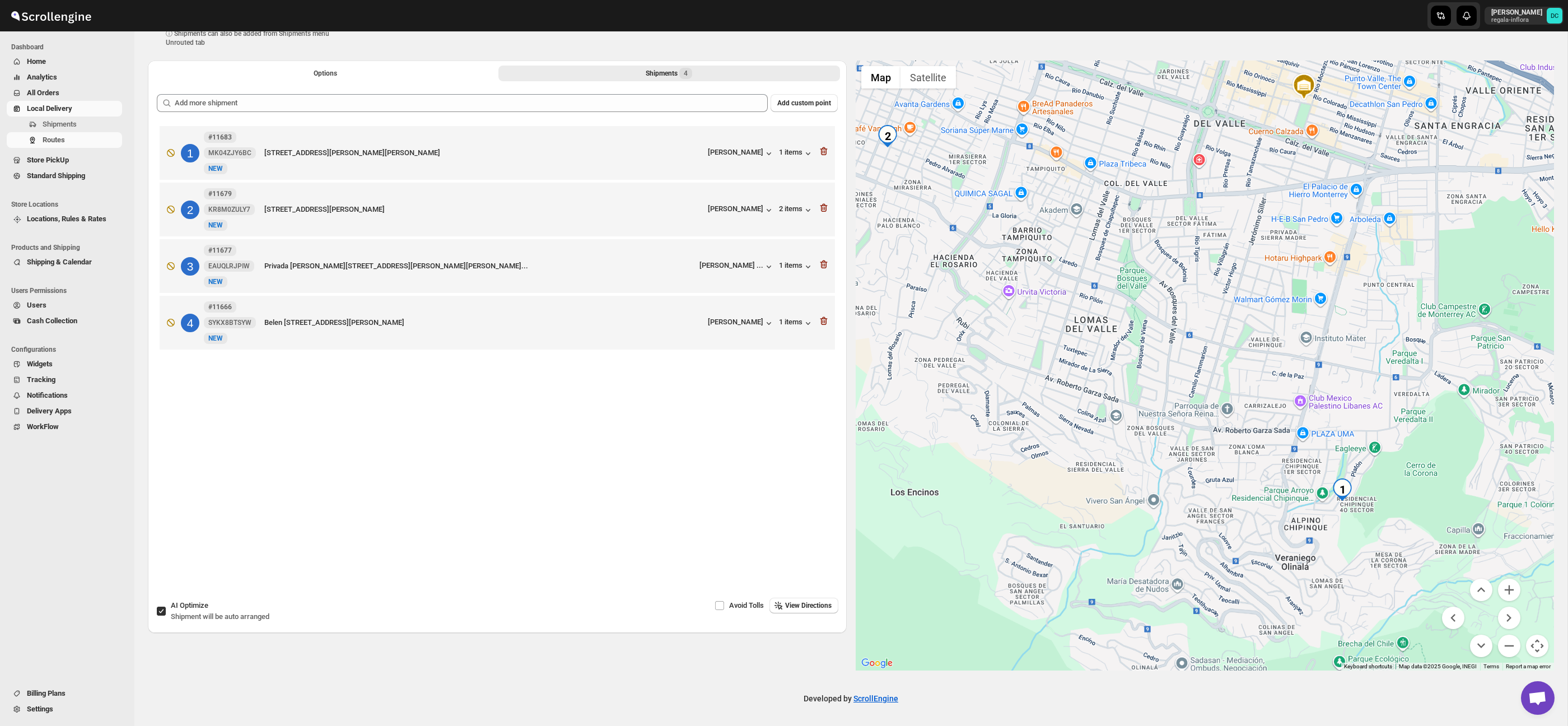
drag, startPoint x: 1173, startPoint y: 331, endPoint x: 1318, endPoint y: 472, distance: 202.3
click at [1318, 472] on div at bounding box center [1205, 365] width 699 height 610
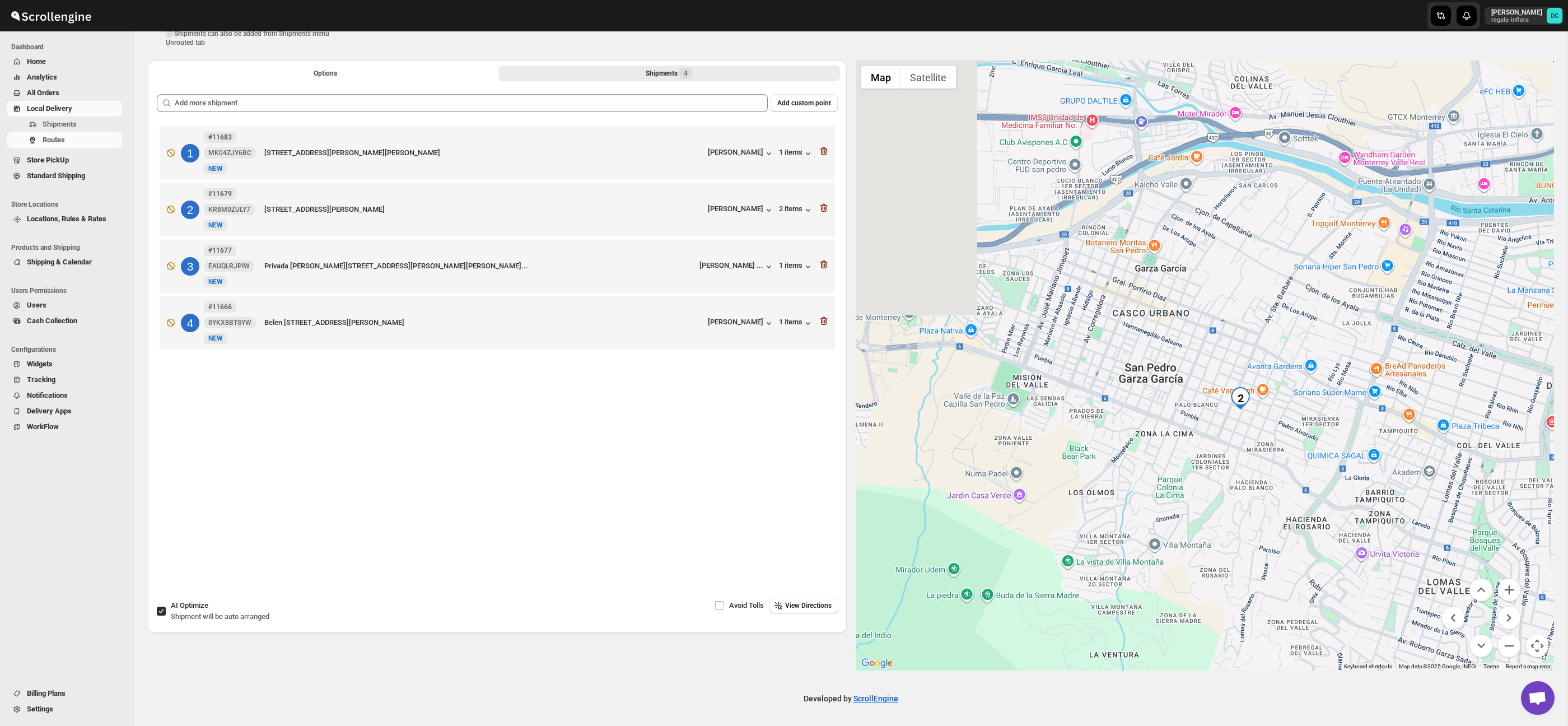
drag, startPoint x: 1122, startPoint y: 370, endPoint x: 1330, endPoint y: 494, distance: 242.2
click at [1307, 472] on div at bounding box center [1205, 365] width 699 height 610
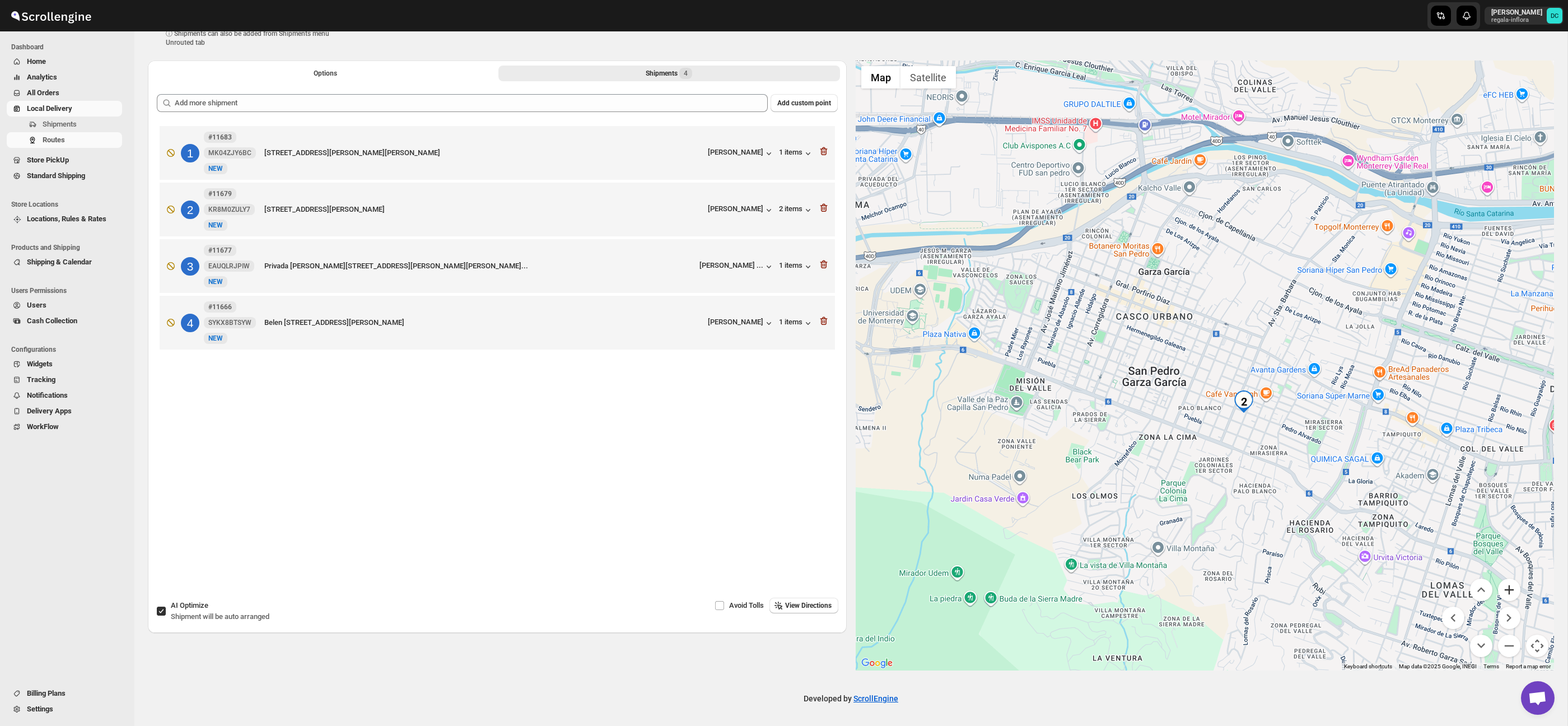
click at [1509, 587] on button "Zoom in" at bounding box center [1509, 590] width 22 height 22
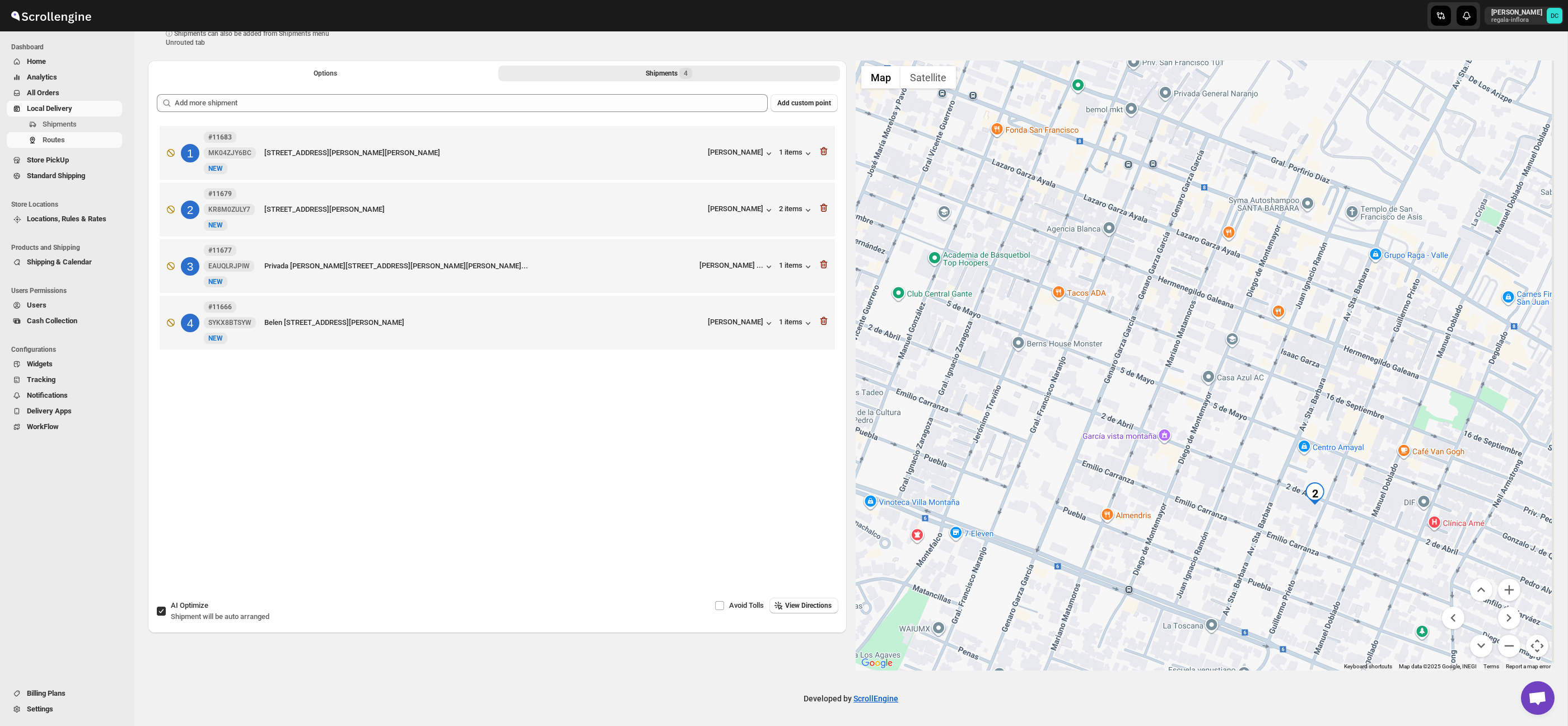
drag, startPoint x: 1410, startPoint y: 467, endPoint x: 1399, endPoint y: 451, distance: 19.4
click at [1399, 451] on div at bounding box center [1205, 365] width 699 height 610
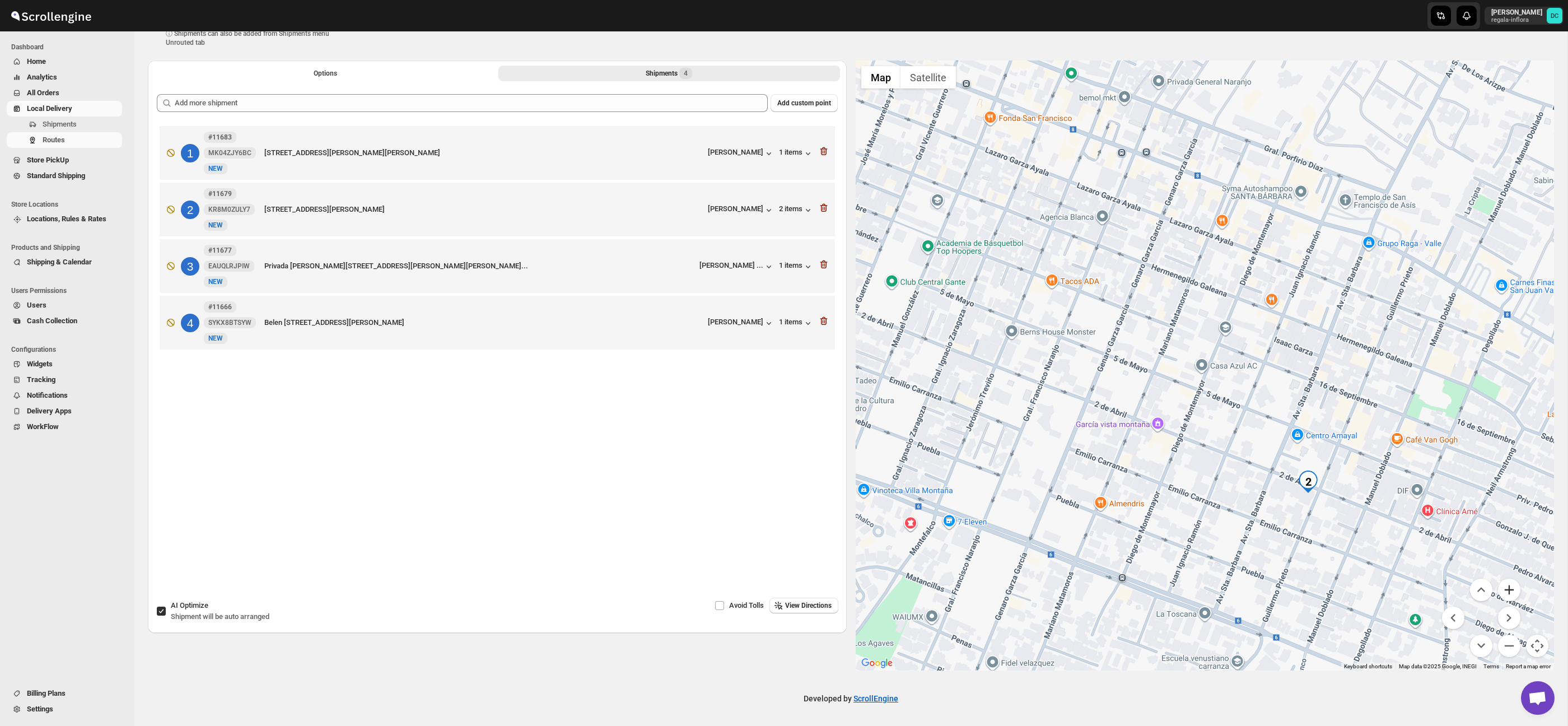
click at [1505, 586] on button "Zoom in" at bounding box center [1509, 590] width 22 height 22
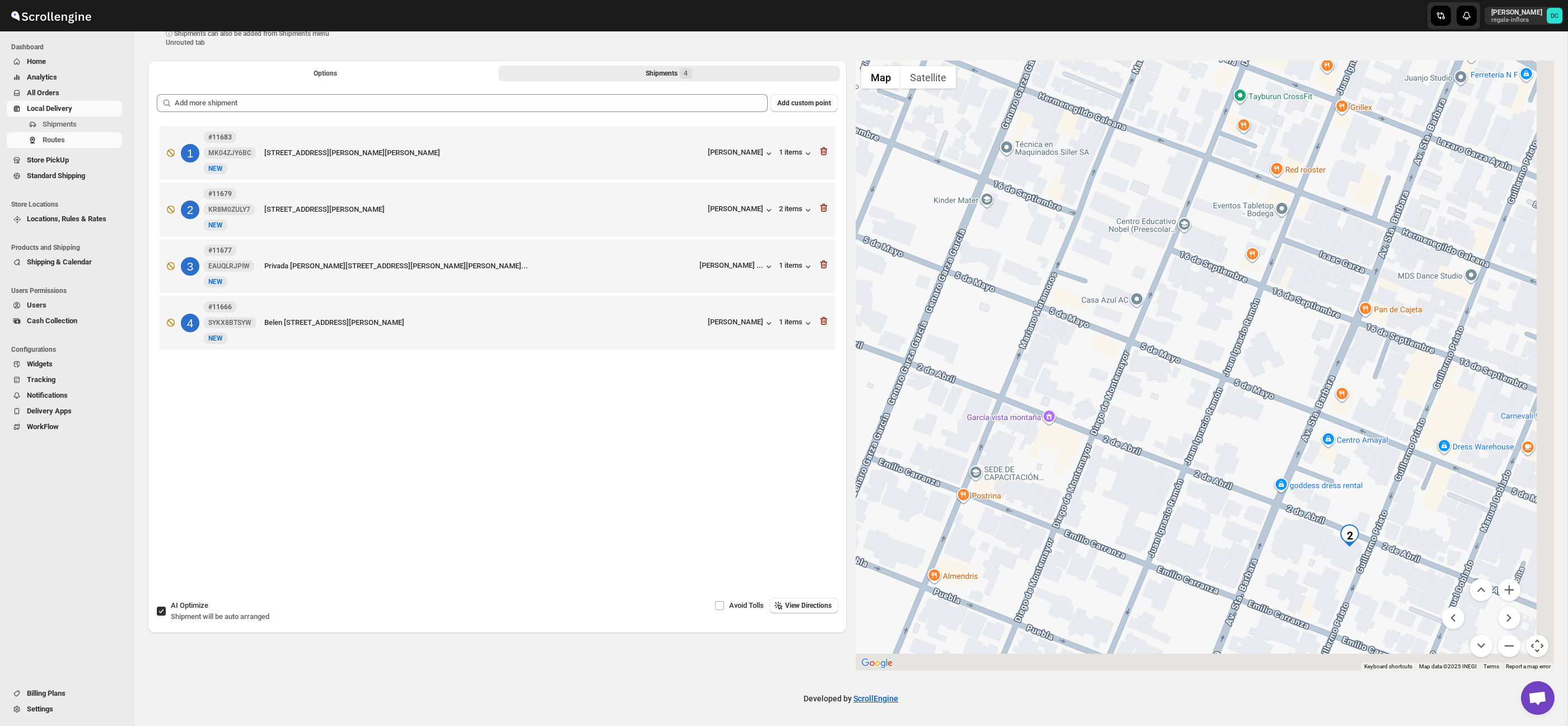
drag, startPoint x: 1392, startPoint y: 465, endPoint x: 1364, endPoint y: 433, distance: 42.5
click at [1364, 433] on div at bounding box center [1205, 365] width 699 height 610
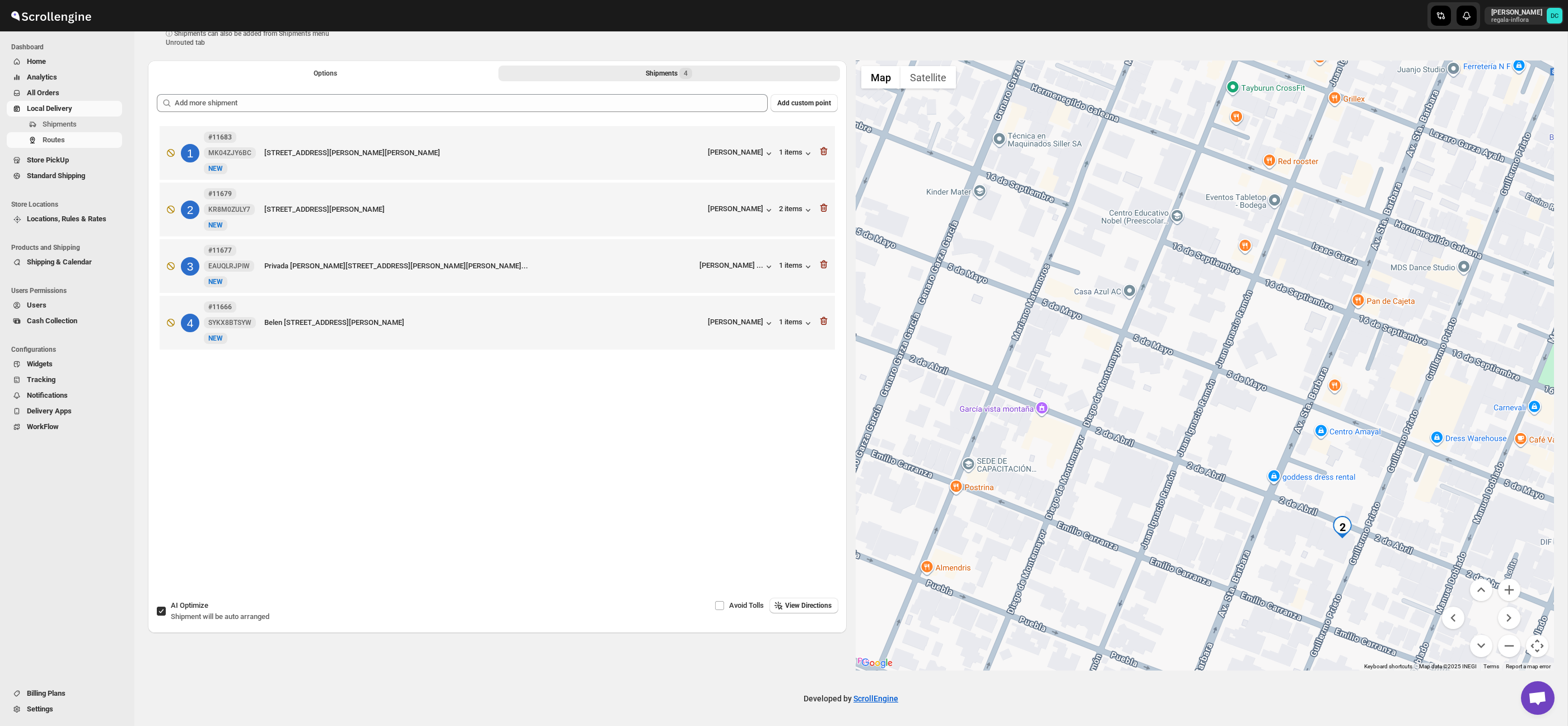
click at [1504, 634] on menu at bounding box center [1481, 617] width 78 height 78
click at [1507, 637] on button "Zoom out" at bounding box center [1509, 646] width 22 height 22
click at [1508, 637] on button "Zoom out" at bounding box center [1509, 646] width 22 height 22
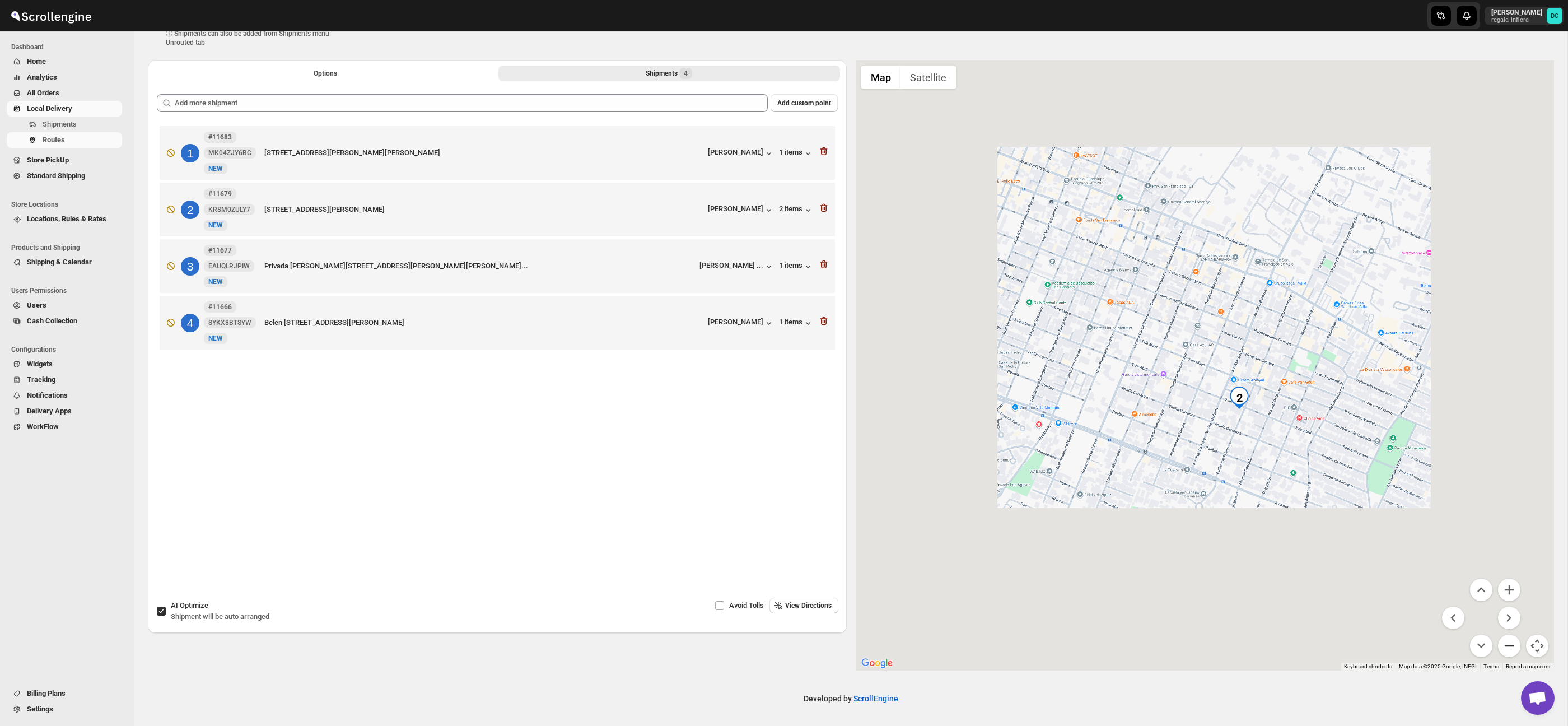
click at [1509, 637] on button "Zoom out" at bounding box center [1509, 646] width 22 height 22
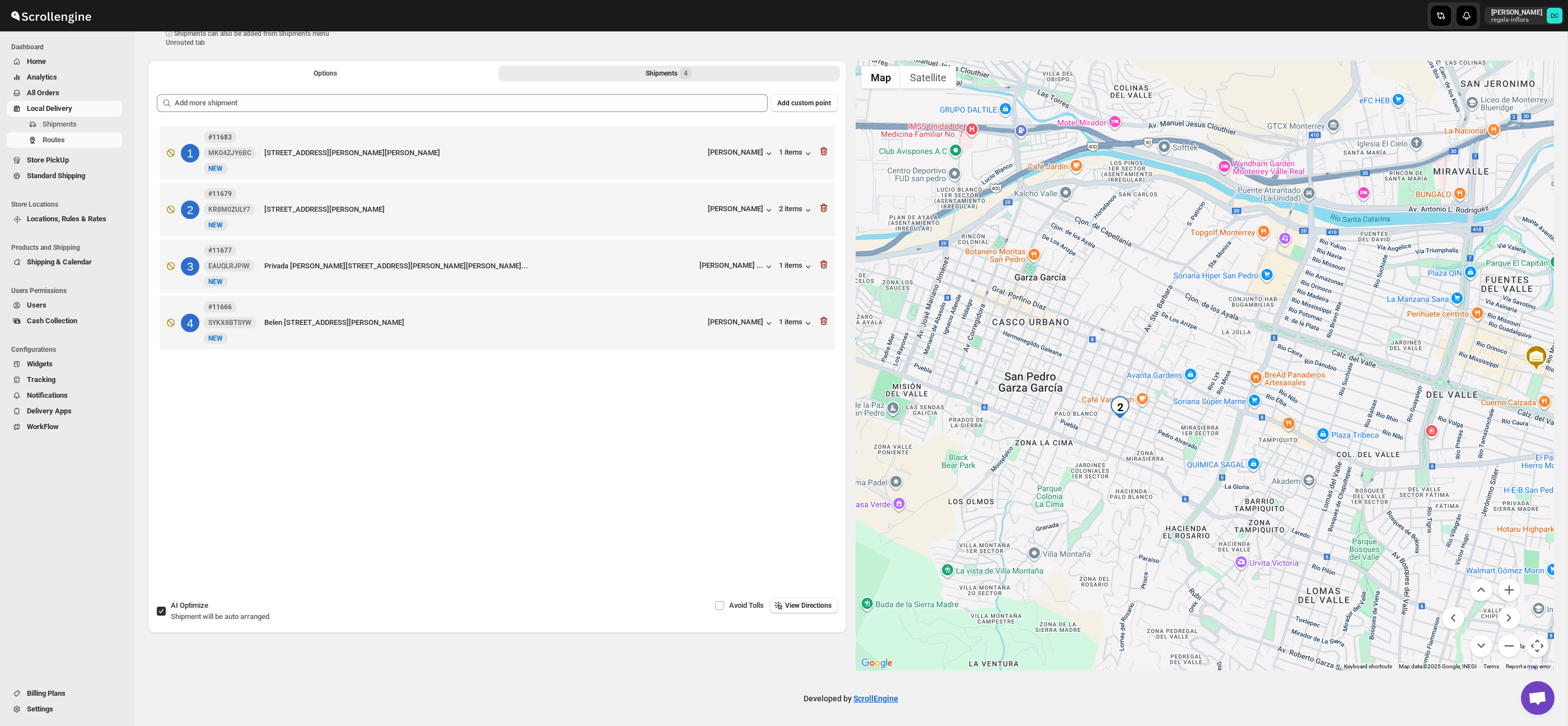
drag, startPoint x: 1323, startPoint y: 437, endPoint x: 1235, endPoint y: 466, distance: 92.7
click at [1235, 466] on div at bounding box center [1205, 365] width 699 height 610
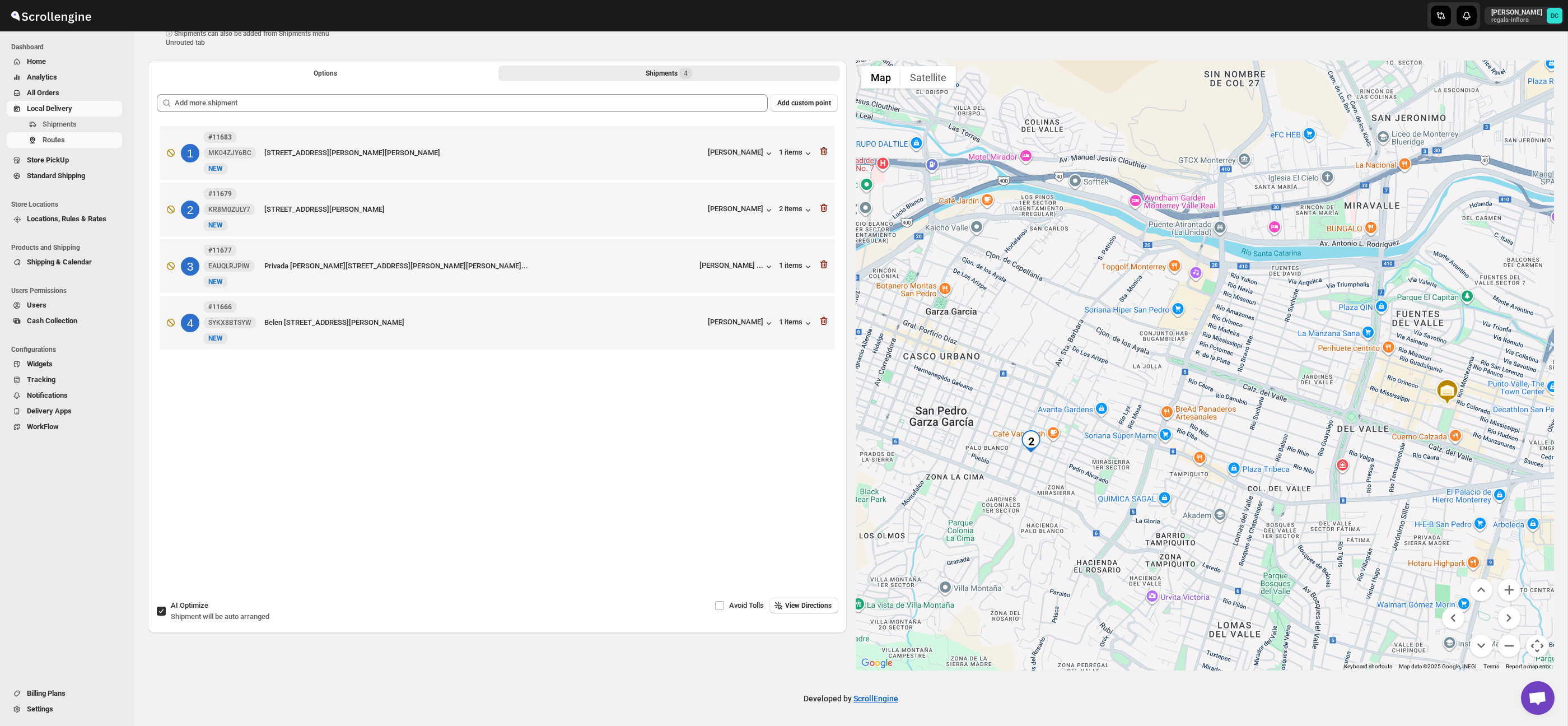
drag, startPoint x: 1279, startPoint y: 391, endPoint x: 1165, endPoint y: 446, distance: 126.6
click at [1158, 443] on div at bounding box center [1205, 365] width 699 height 610
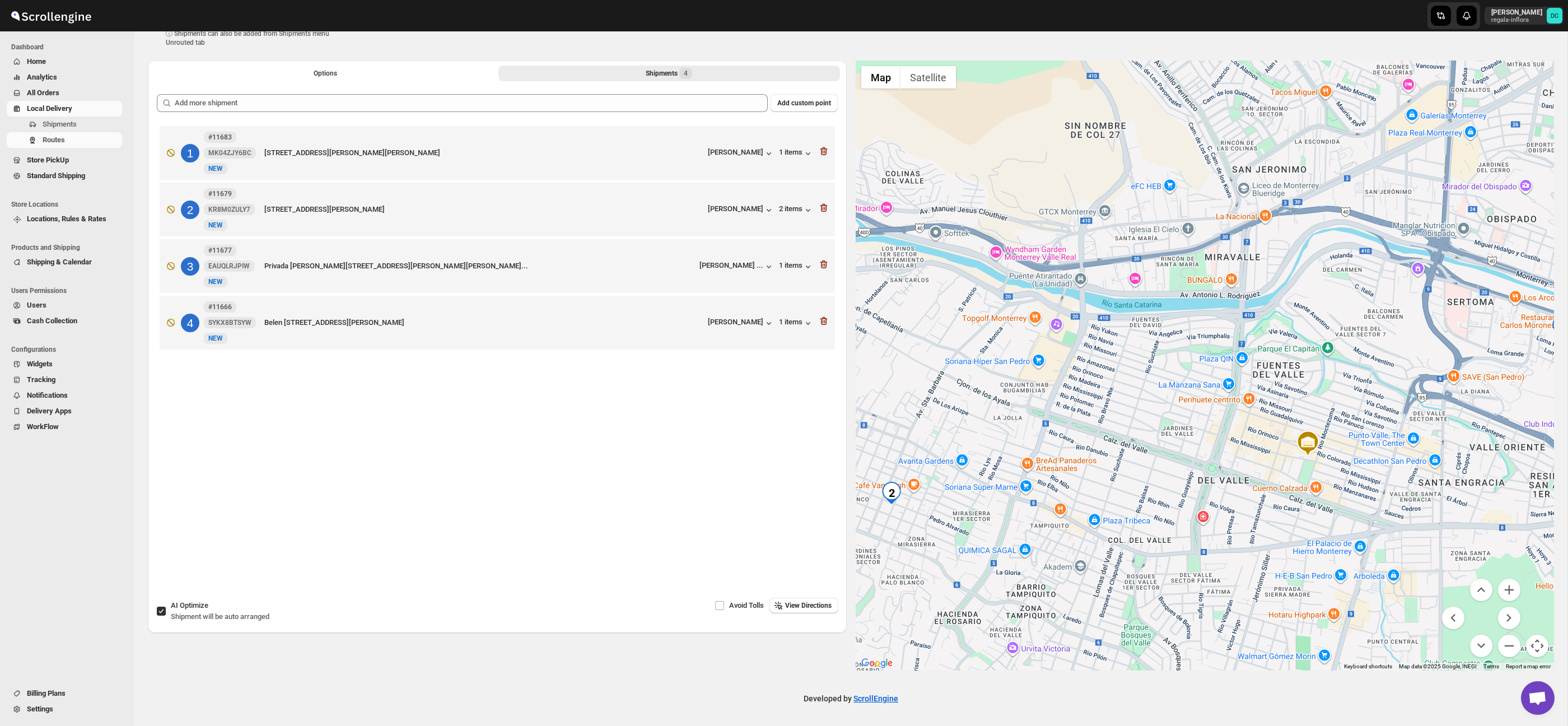
drag, startPoint x: 1374, startPoint y: 499, endPoint x: 1210, endPoint y: 456, distance: 169.5
click at [1197, 475] on div at bounding box center [1205, 365] width 699 height 610
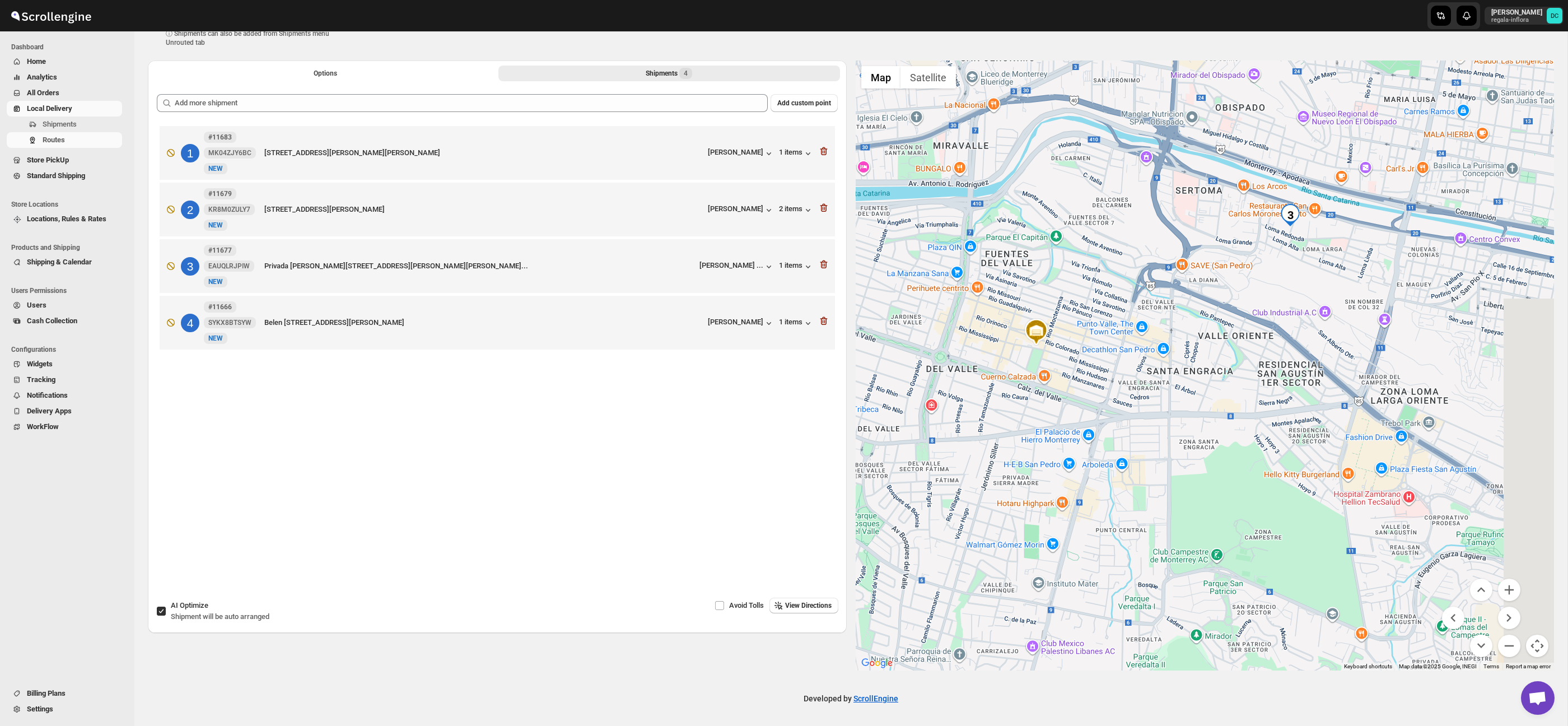
drag, startPoint x: 1381, startPoint y: 516, endPoint x: 1260, endPoint y: 426, distance: 150.8
click at [1260, 426] on div at bounding box center [1205, 365] width 699 height 610
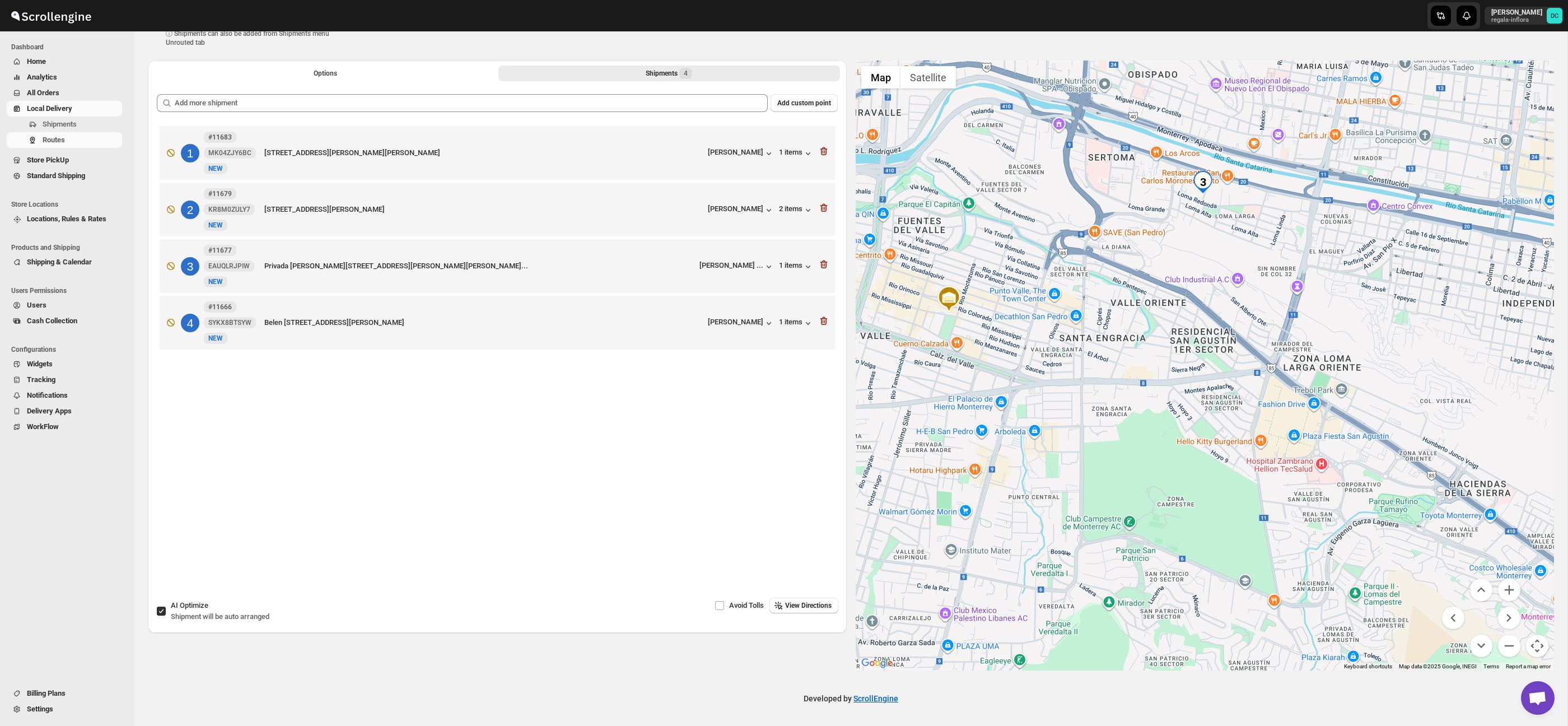
drag, startPoint x: 1471, startPoint y: 522, endPoint x: 1274, endPoint y: 391, distance: 236.6
click at [1421, 524] on div at bounding box center [1205, 365] width 699 height 610
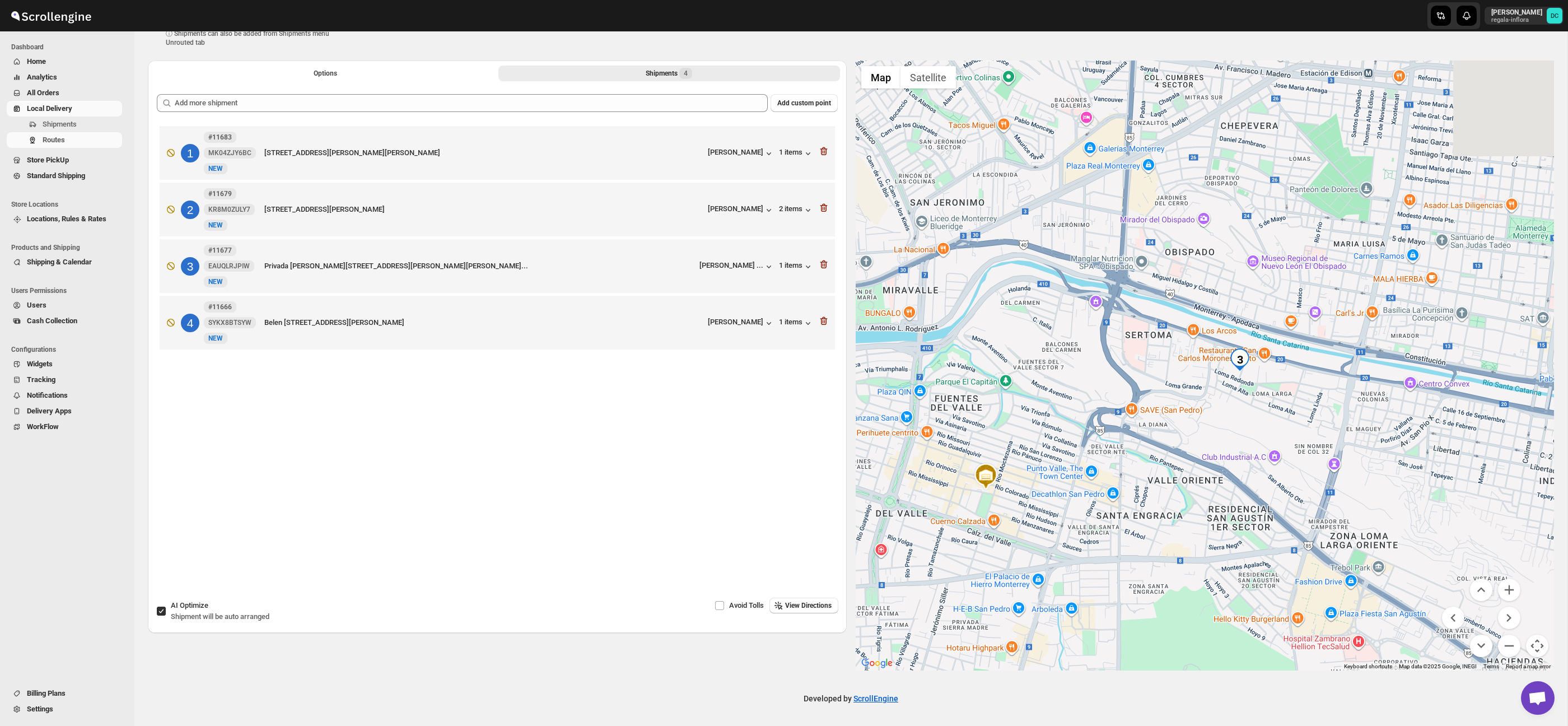
drag, startPoint x: 1197, startPoint y: 320, endPoint x: 1266, endPoint y: 521, distance: 212.5
click at [1242, 508] on div at bounding box center [1205, 365] width 699 height 610
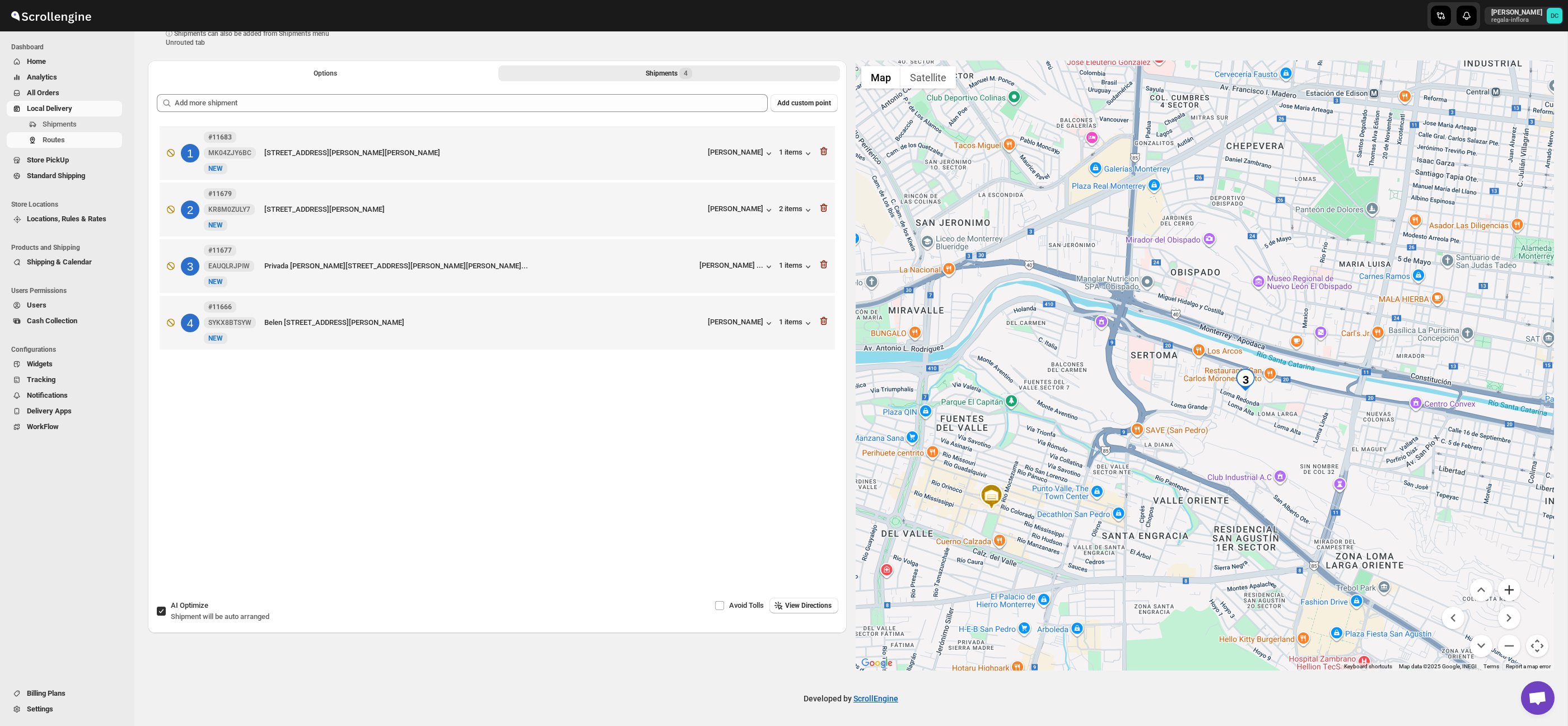
click at [1518, 590] on button "Zoom in" at bounding box center [1509, 590] width 22 height 22
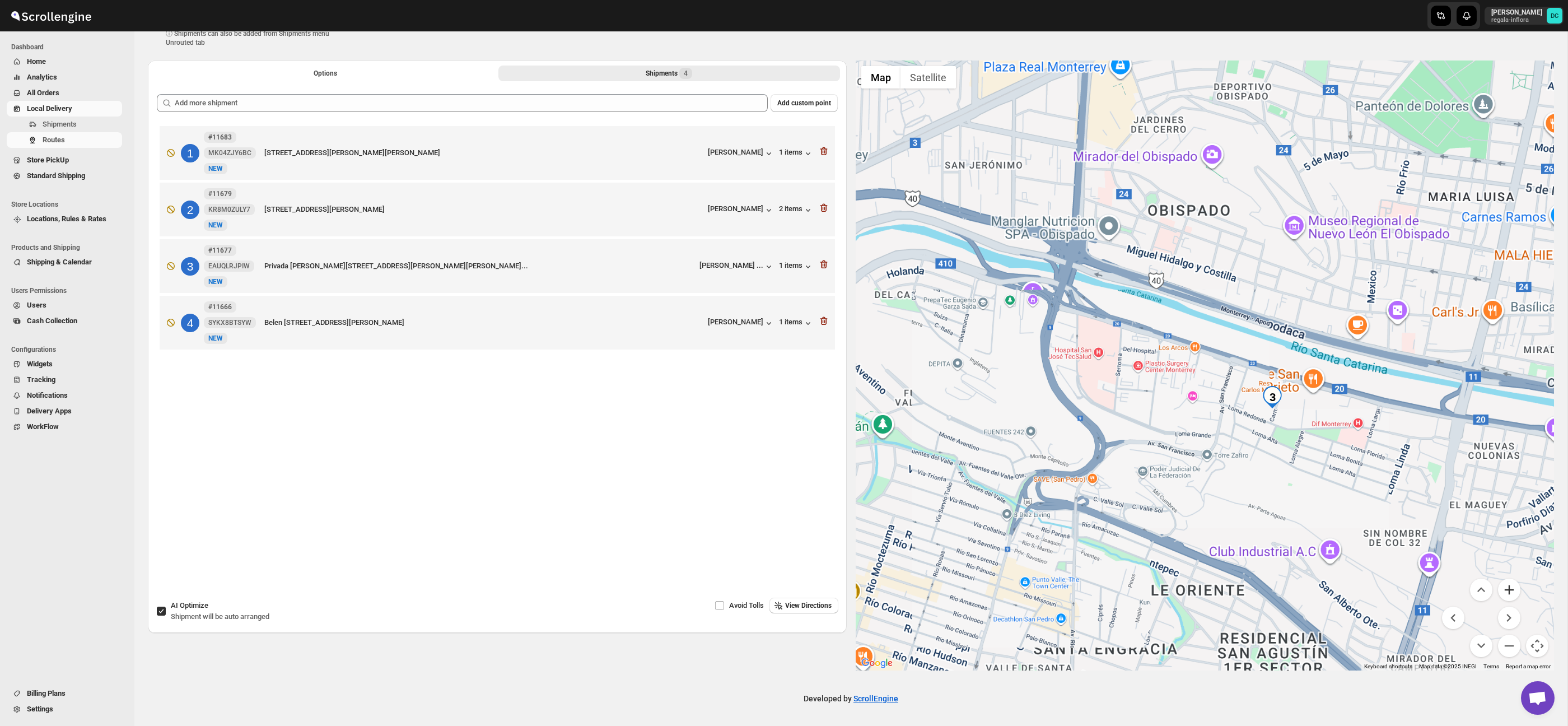
click at [1518, 590] on button "Zoom in" at bounding box center [1509, 590] width 22 height 22
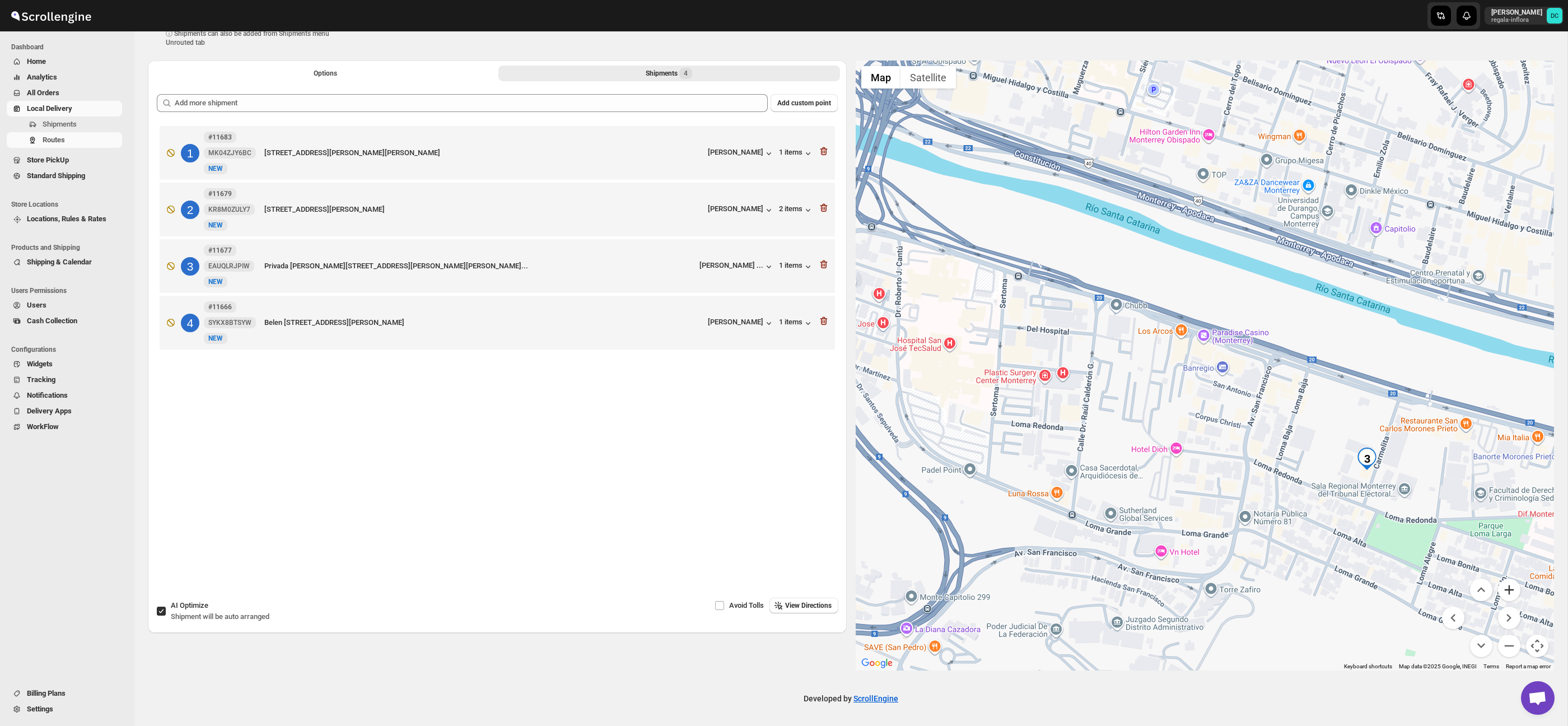
click at [1503, 589] on button "Zoom in" at bounding box center [1509, 590] width 22 height 22
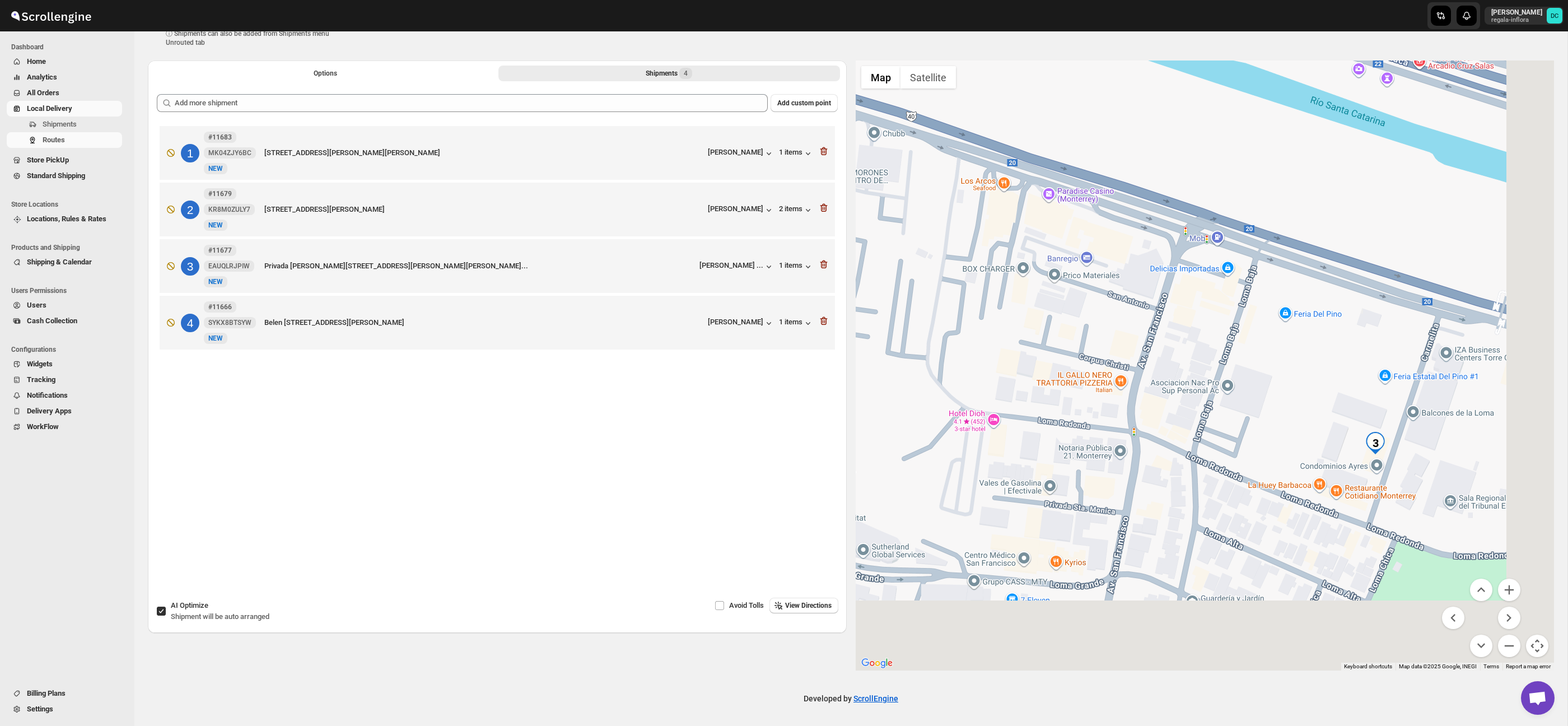
drag, startPoint x: 1372, startPoint y: 502, endPoint x: 1217, endPoint y: 384, distance: 194.8
click at [1217, 384] on div at bounding box center [1205, 365] width 699 height 610
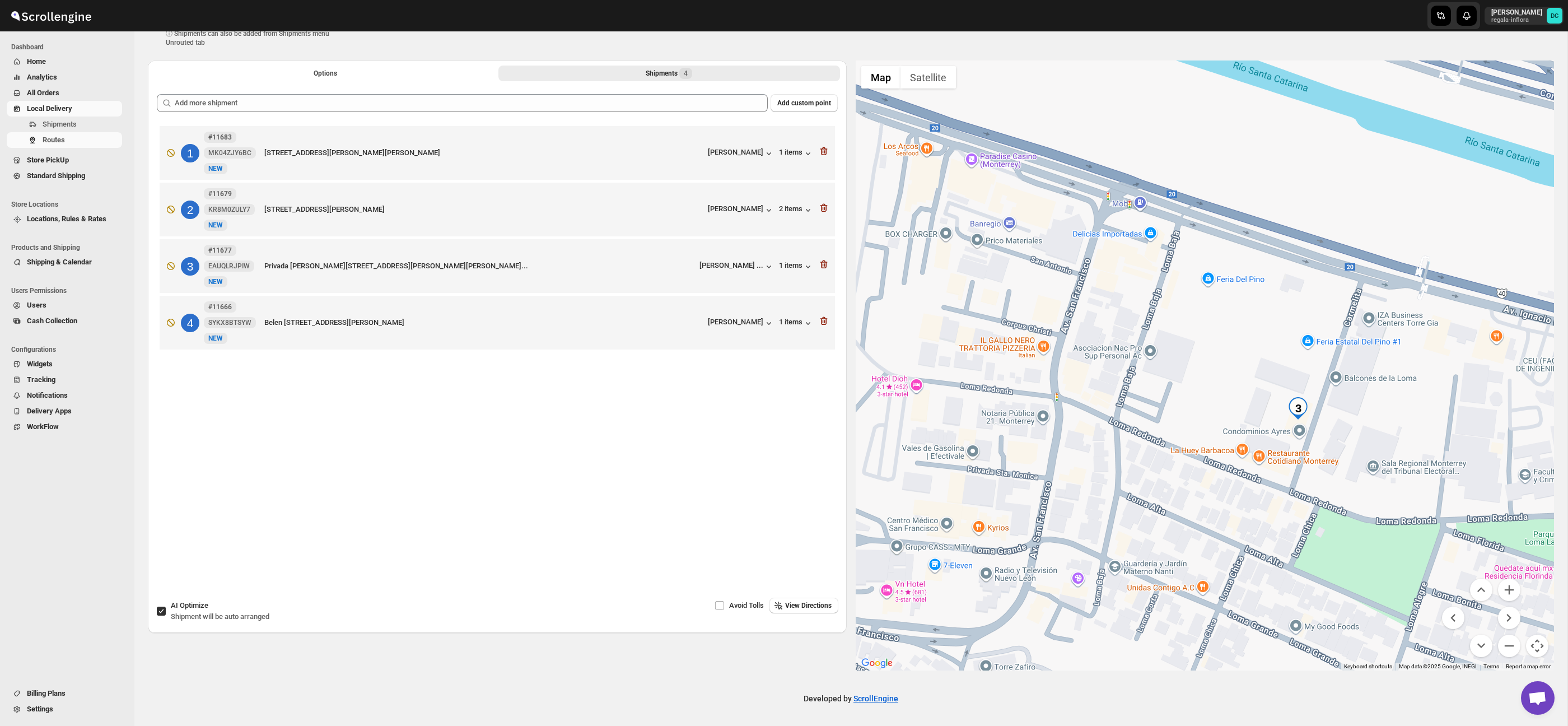
drag, startPoint x: 1488, startPoint y: 463, endPoint x: 1437, endPoint y: 449, distance: 52.9
click at [1437, 449] on div at bounding box center [1205, 365] width 699 height 610
click at [1515, 646] on button "Zoom out" at bounding box center [1509, 646] width 22 height 22
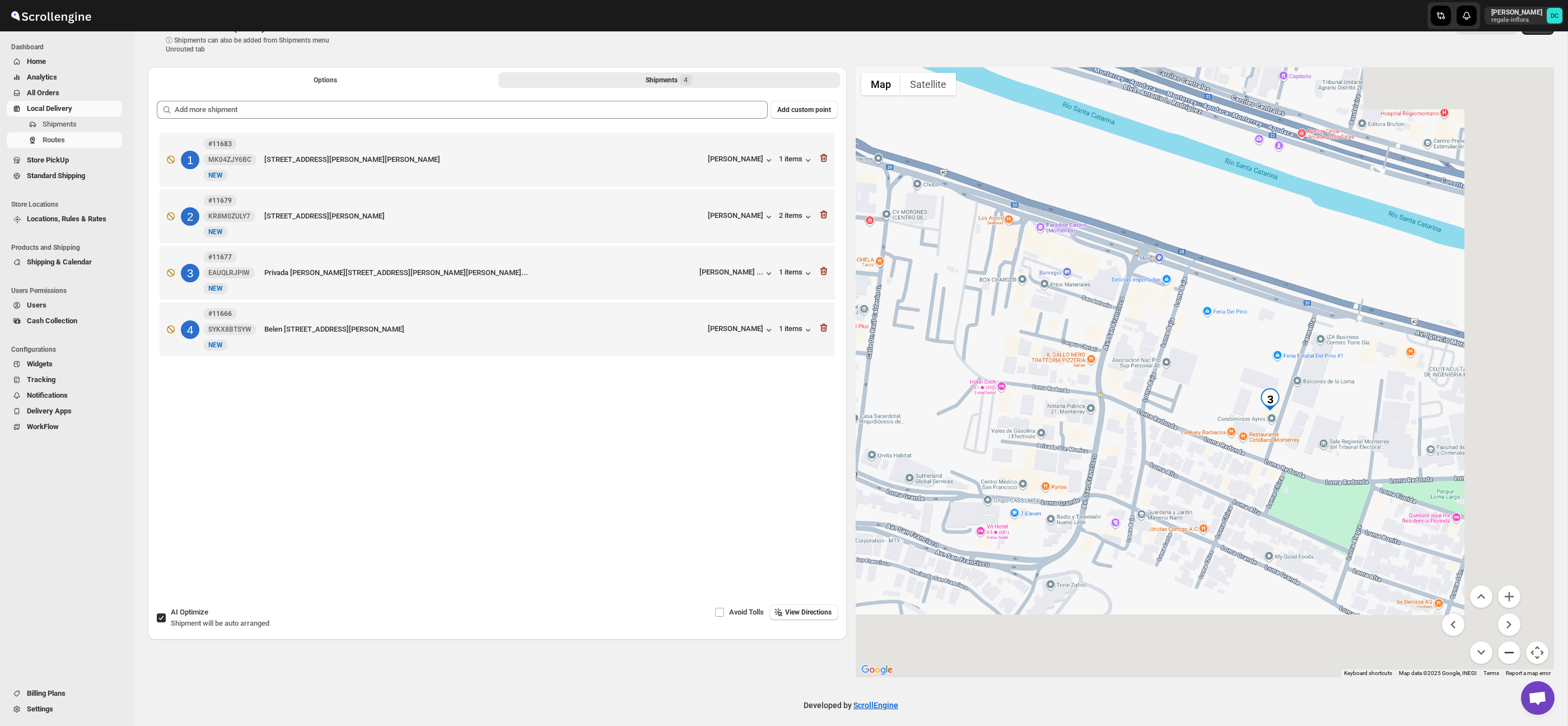
click at [1515, 646] on button "Zoom out" at bounding box center [1509, 652] width 22 height 22
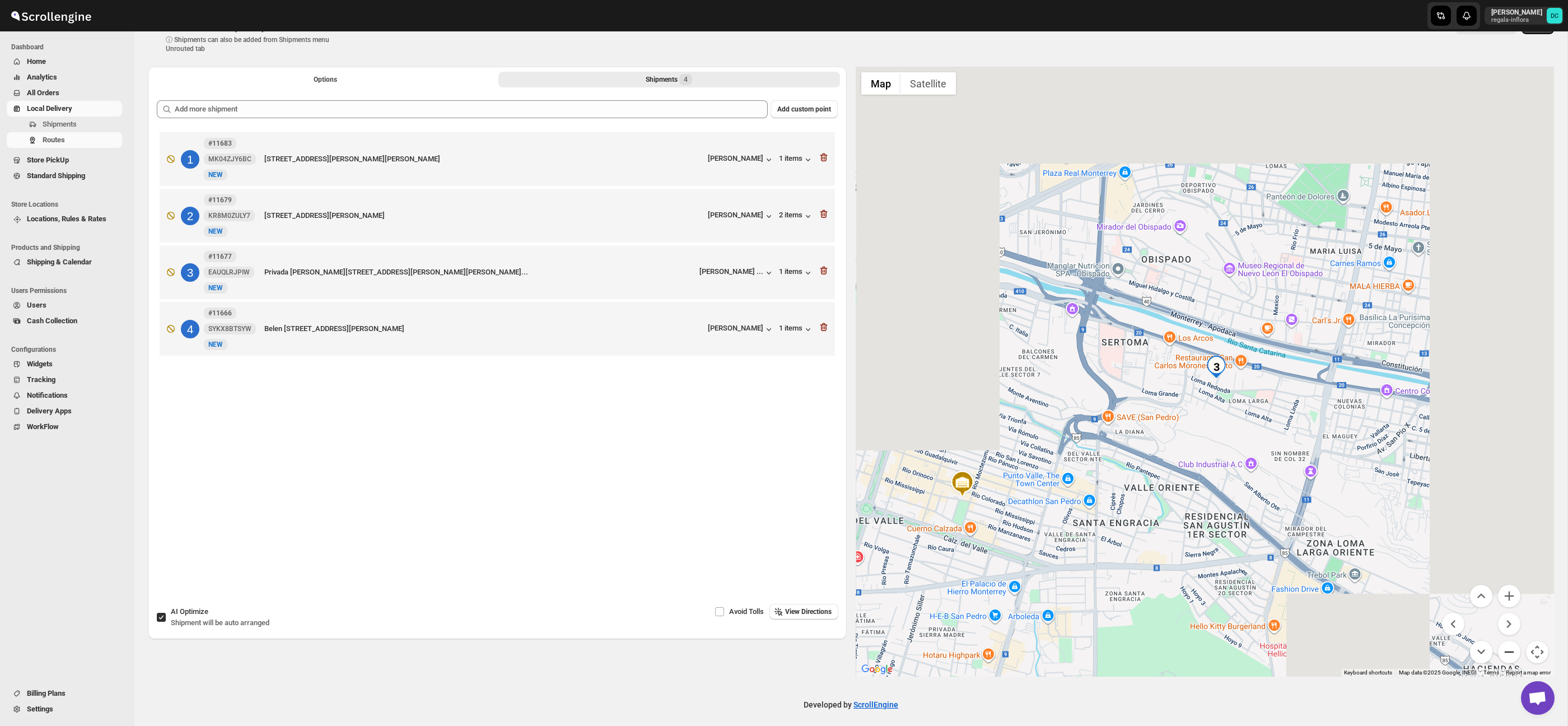
scroll to position [41, 0]
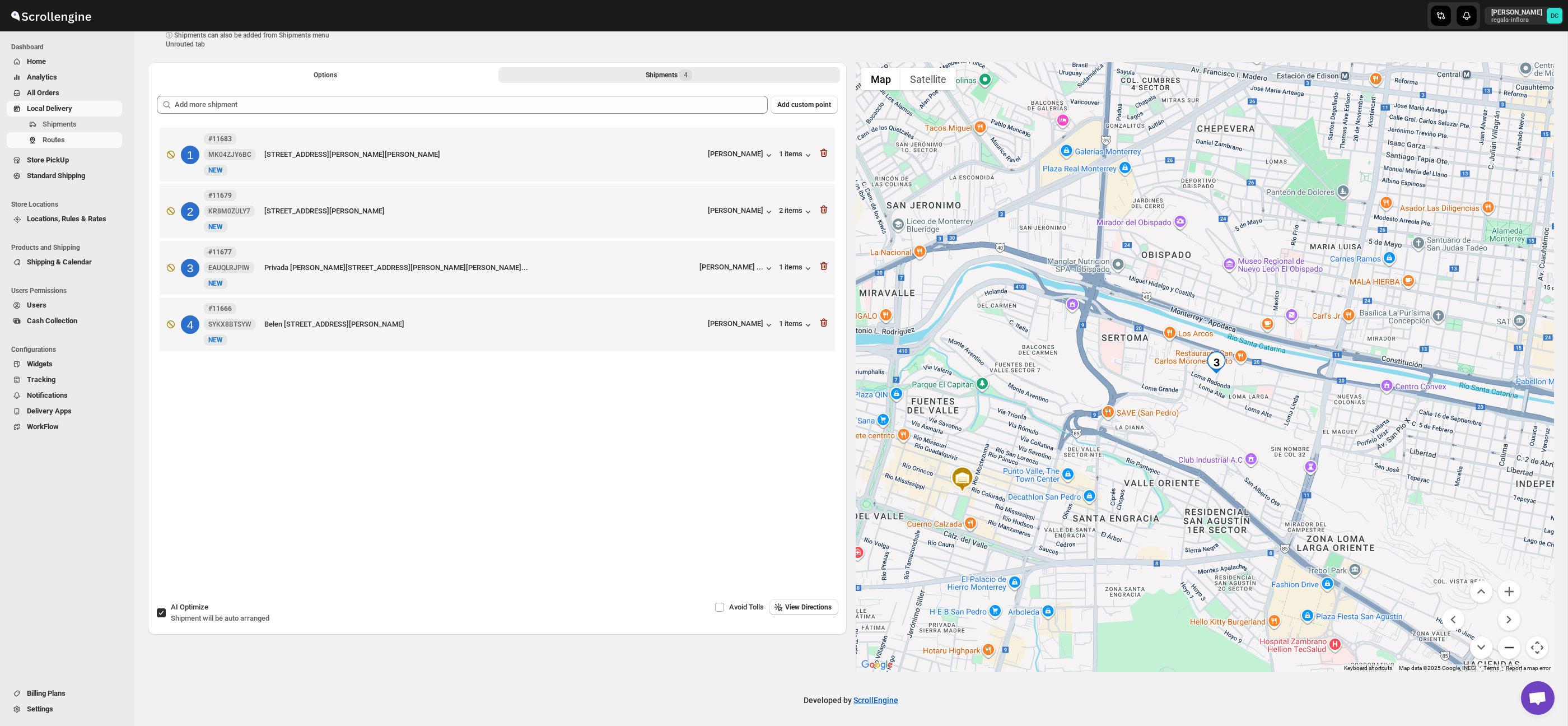
click at [1517, 650] on button "Zoom out" at bounding box center [1509, 647] width 22 height 22
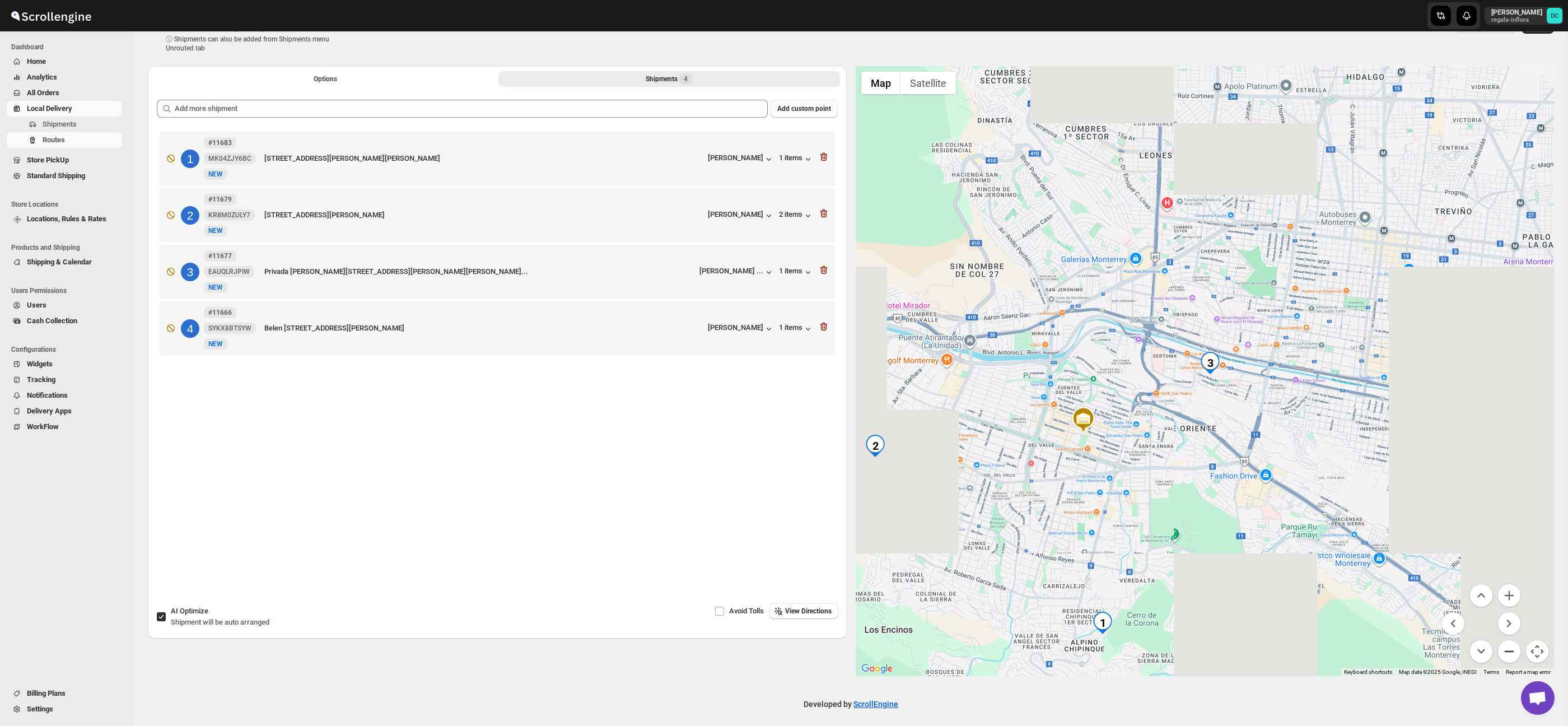
click at [1517, 650] on button "Zoom out" at bounding box center [1509, 651] width 22 height 22
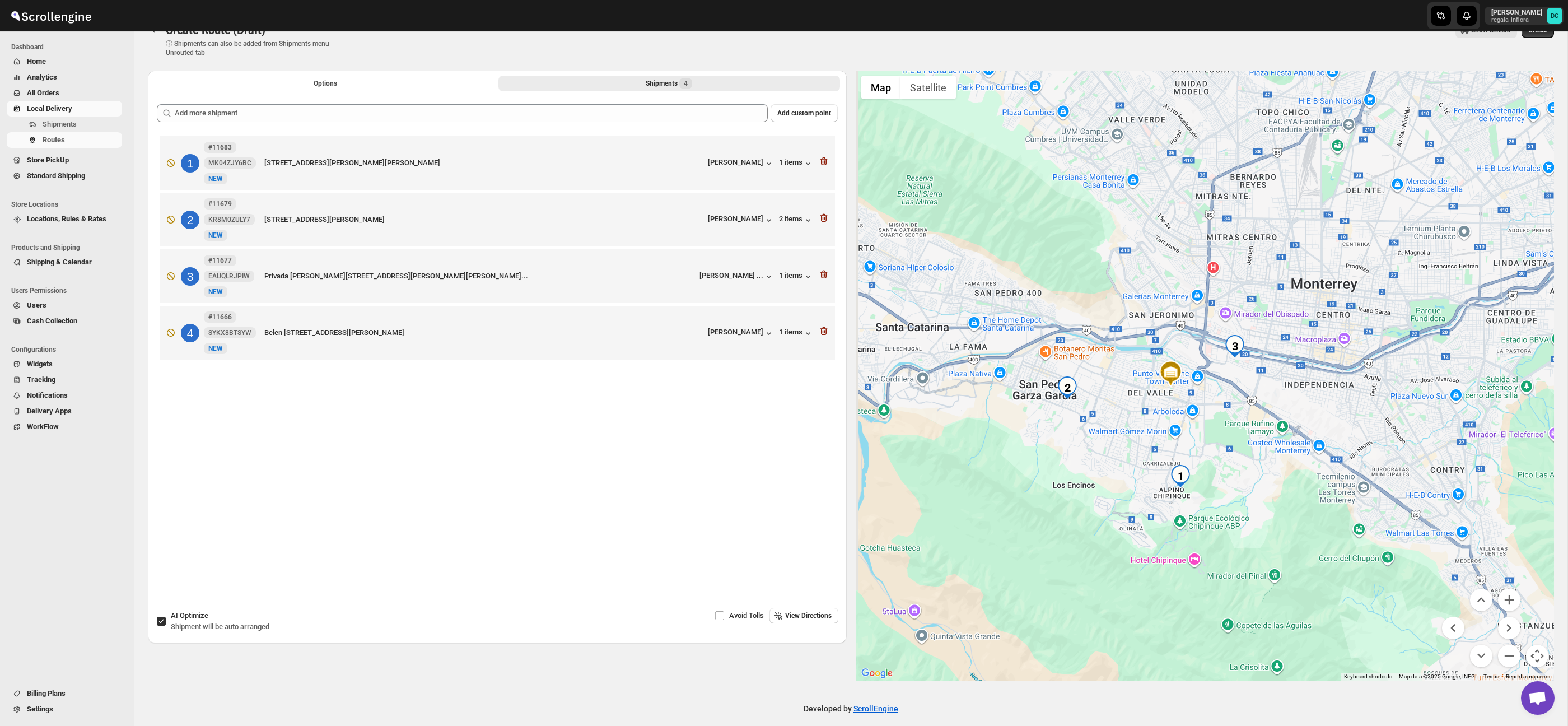
drag, startPoint x: 1300, startPoint y: 520, endPoint x: 1327, endPoint y: 502, distance: 32.4
click at [1327, 502] on div at bounding box center [1205, 375] width 699 height 610
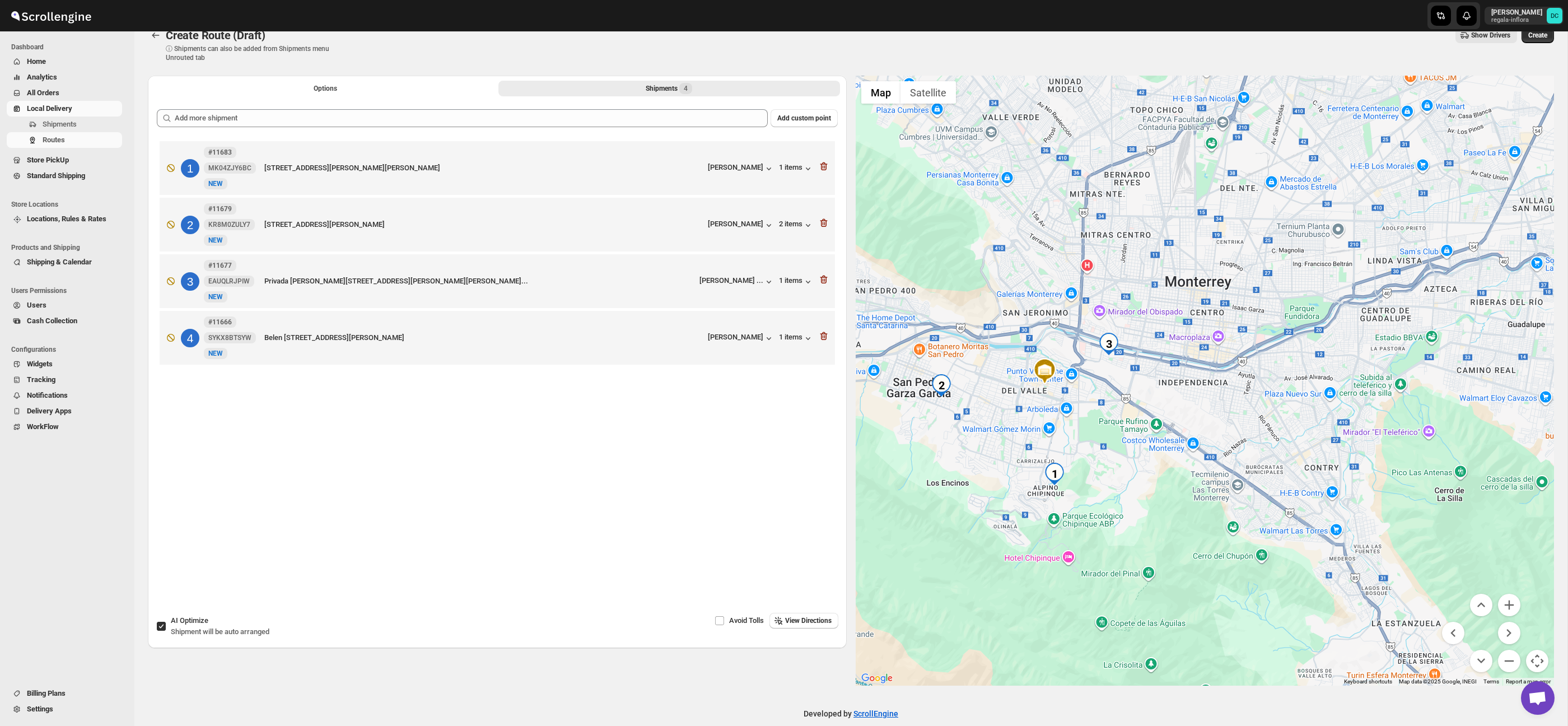
drag, startPoint x: 1416, startPoint y: 463, endPoint x: 1315, endPoint y: 458, distance: 101.1
click at [1316, 458] on div at bounding box center [1205, 380] width 699 height 610
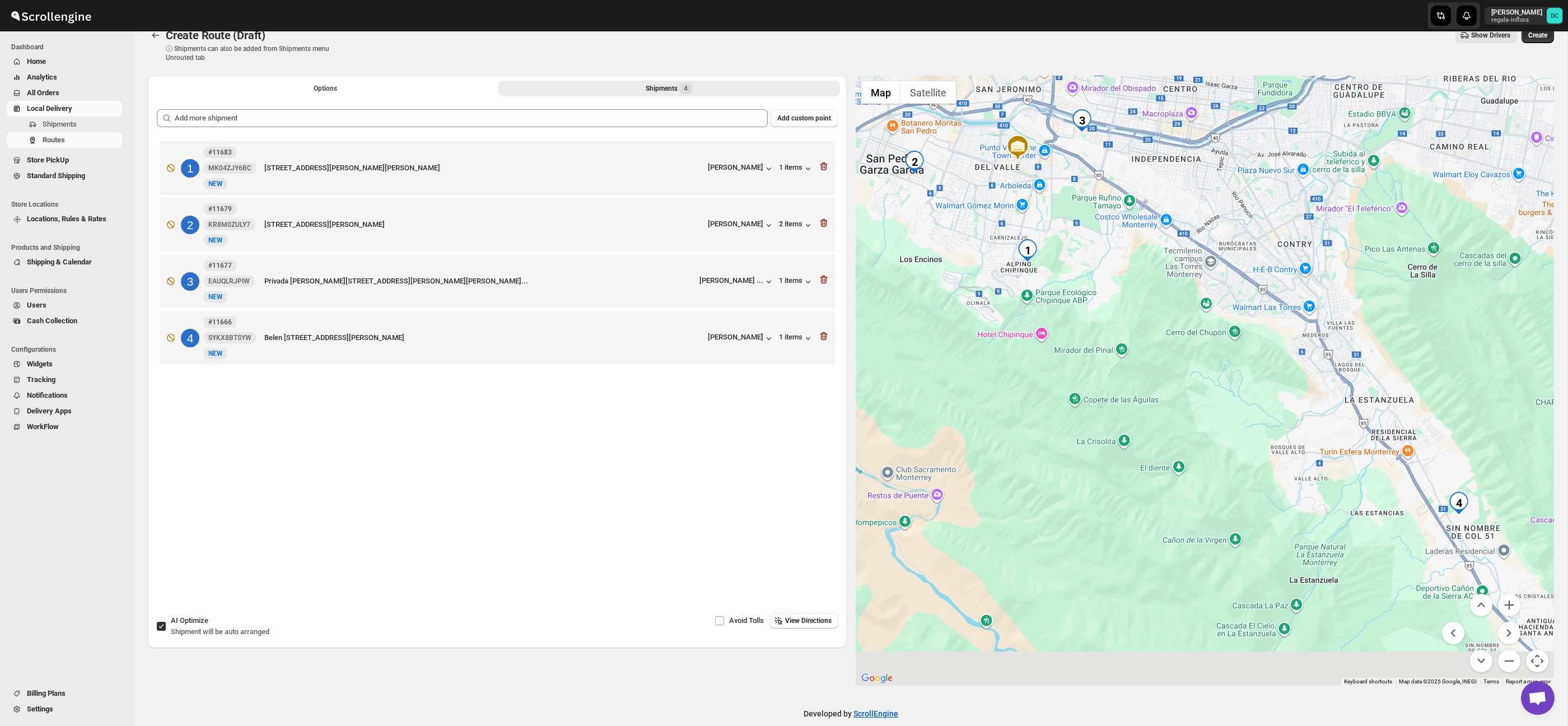
drag, startPoint x: 1350, startPoint y: 465, endPoint x: 1327, endPoint y: 272, distance: 194.4
click at [1327, 272] on div at bounding box center [1205, 380] width 699 height 610
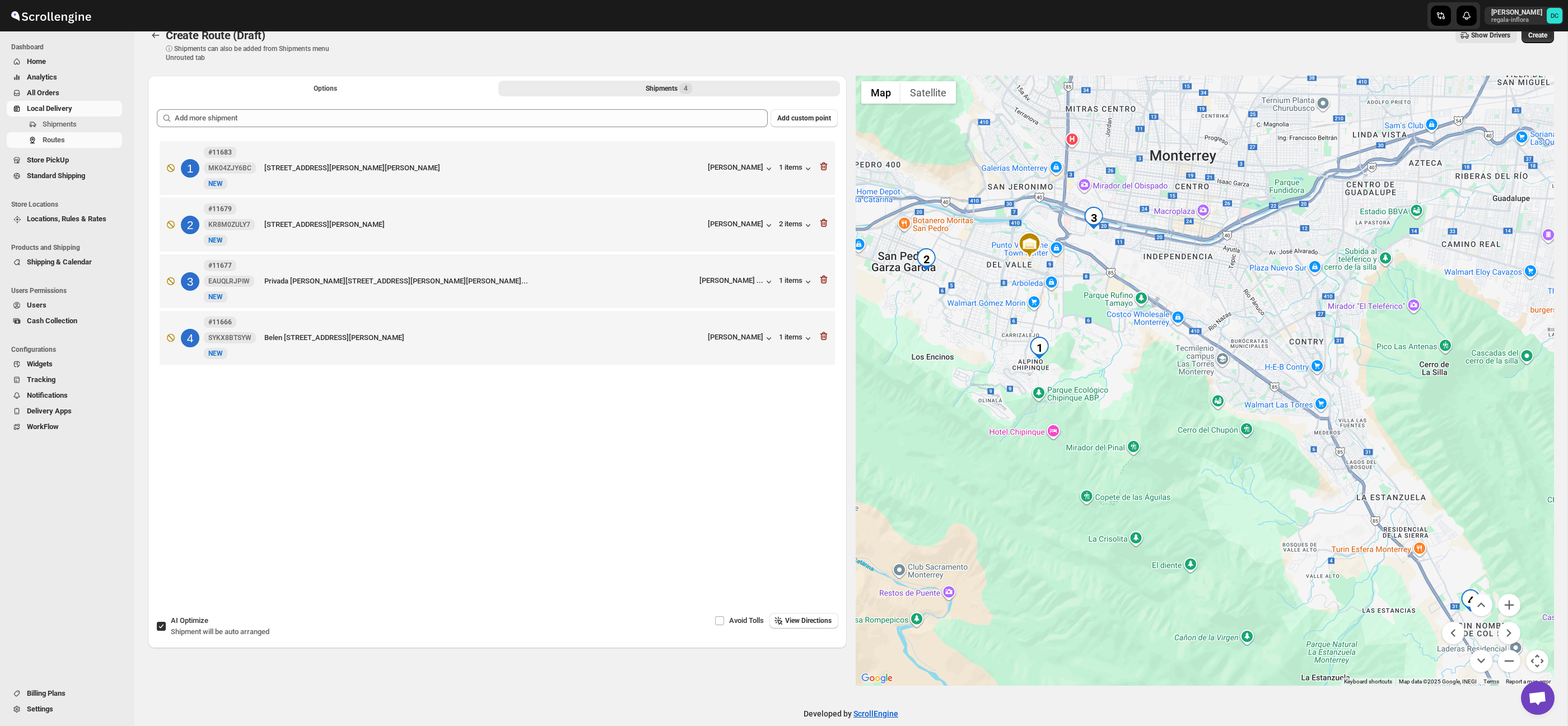
drag, startPoint x: 1355, startPoint y: 356, endPoint x: 1332, endPoint y: 407, distance: 55.9
click at [1371, 471] on div at bounding box center [1205, 380] width 699 height 610
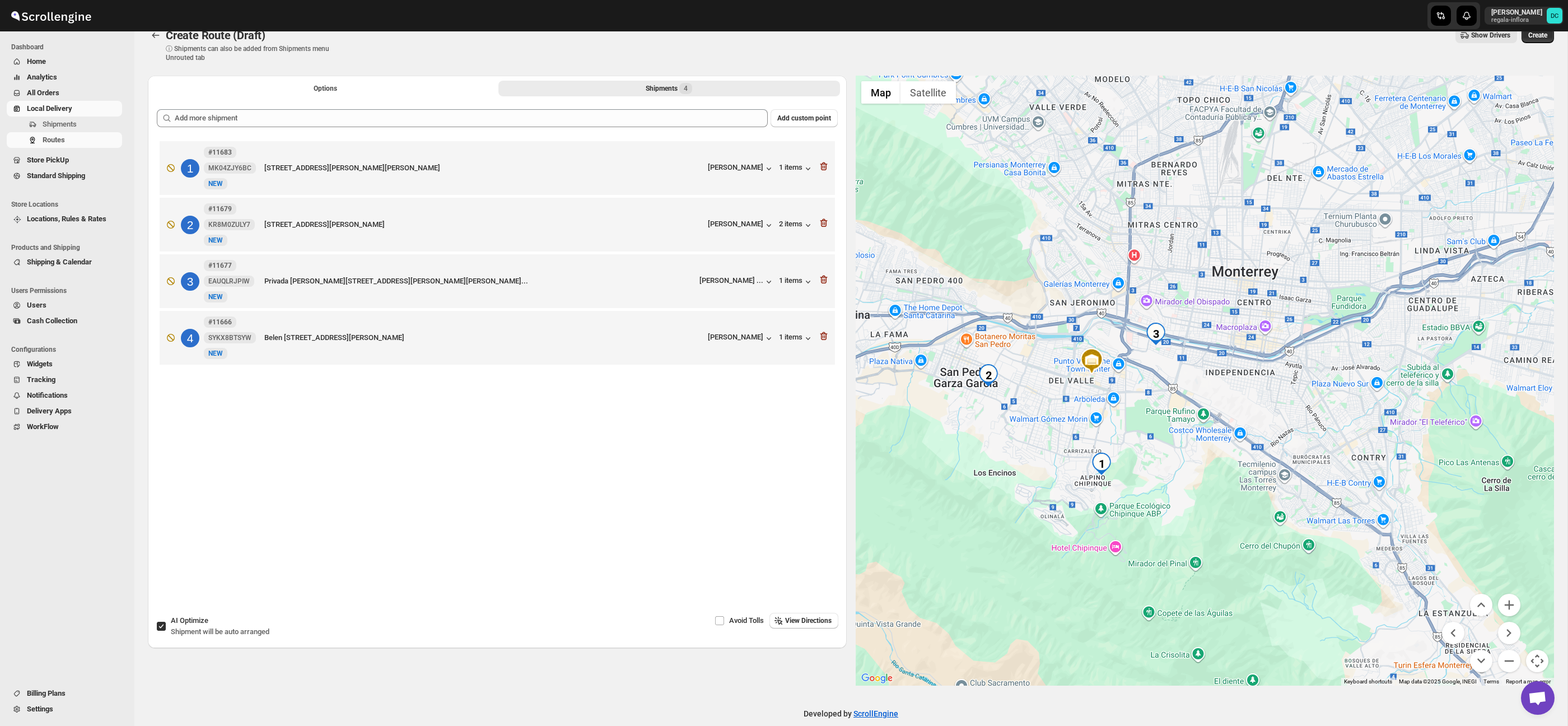
drag, startPoint x: 1325, startPoint y: 390, endPoint x: 1331, endPoint y: 395, distance: 7.8
click at [1334, 397] on div at bounding box center [1205, 380] width 699 height 610
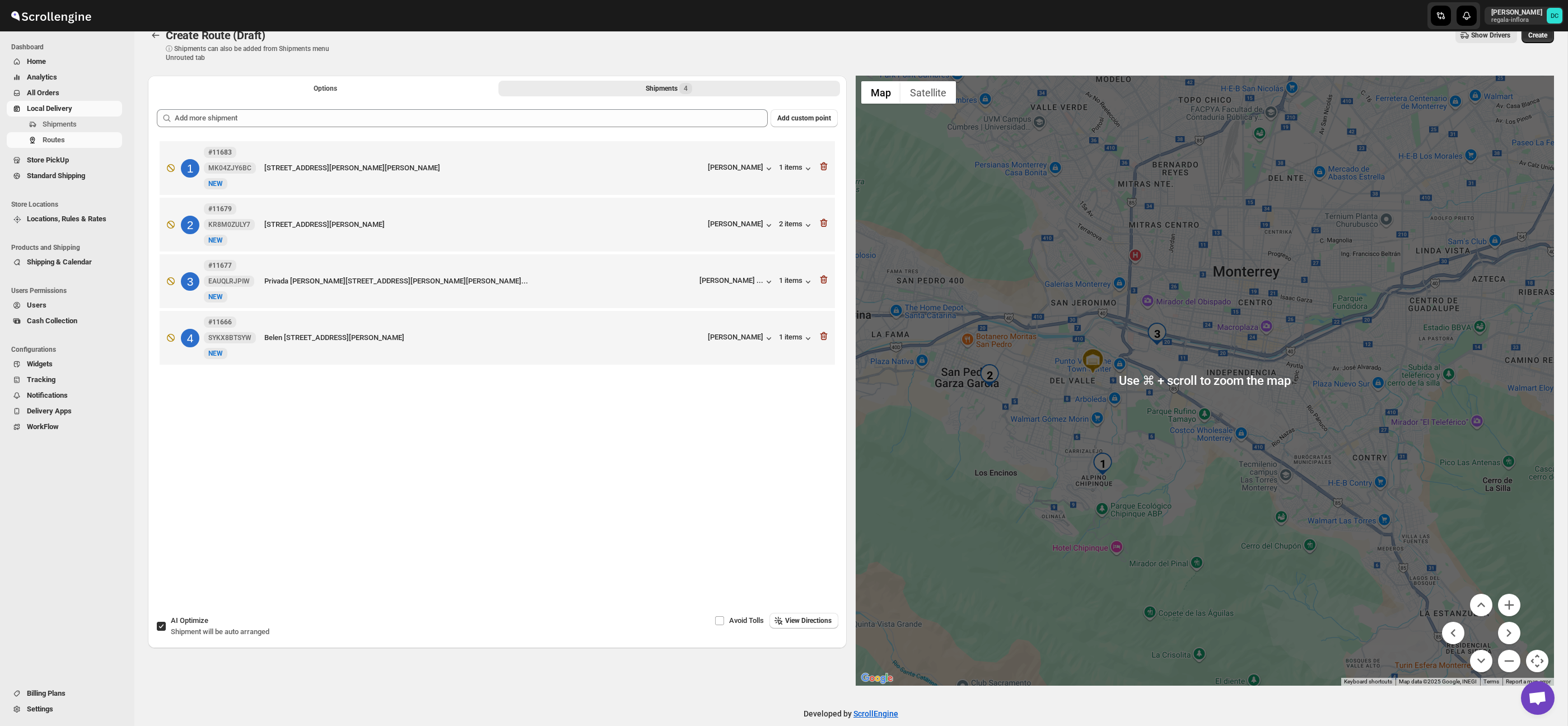
scroll to position [24, 0]
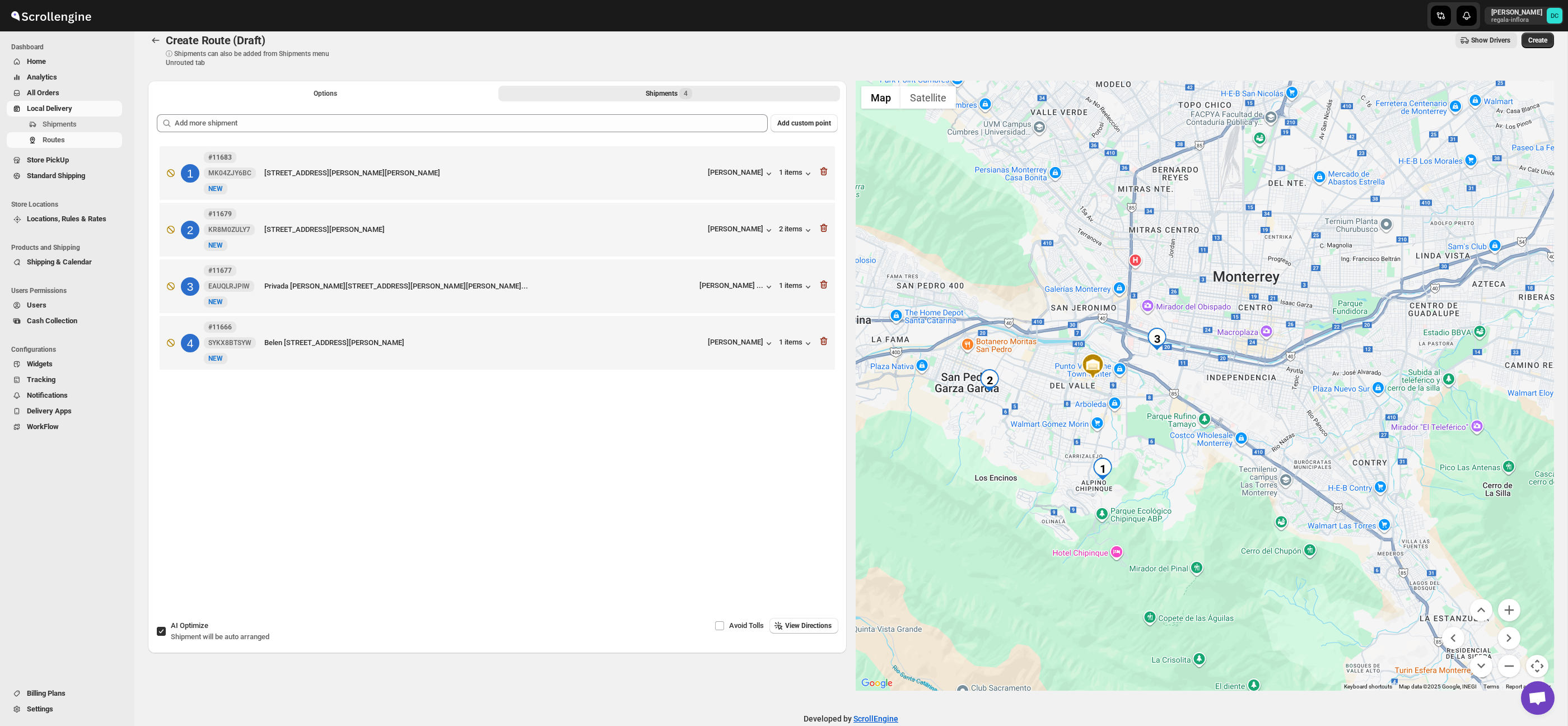
drag, startPoint x: 161, startPoint y: 629, endPoint x: 224, endPoint y: 420, distance: 218.3
click at [161, 629] on input "AI Optimize Shipment will be auto arranged" at bounding box center [161, 631] width 9 height 9
checkbox input "false"
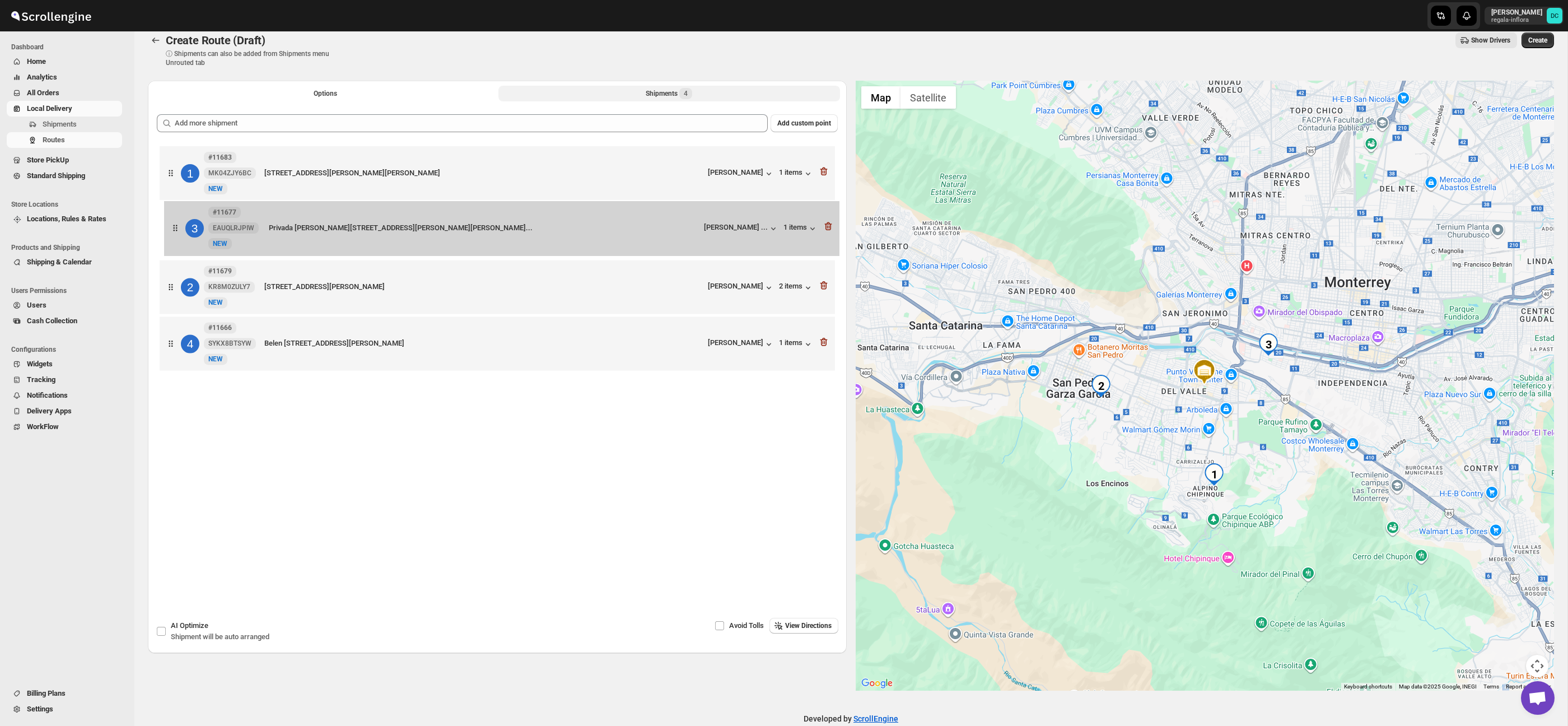
drag, startPoint x: 169, startPoint y: 295, endPoint x: 174, endPoint y: 232, distance: 63.2
click at [174, 232] on div "1 #11683 MK04ZJY6BC [STREET_ADDRESS][PERSON_NAME][PERSON_NAME] [PERSON_NAME] 1 …" at bounding box center [497, 259] width 681 height 232
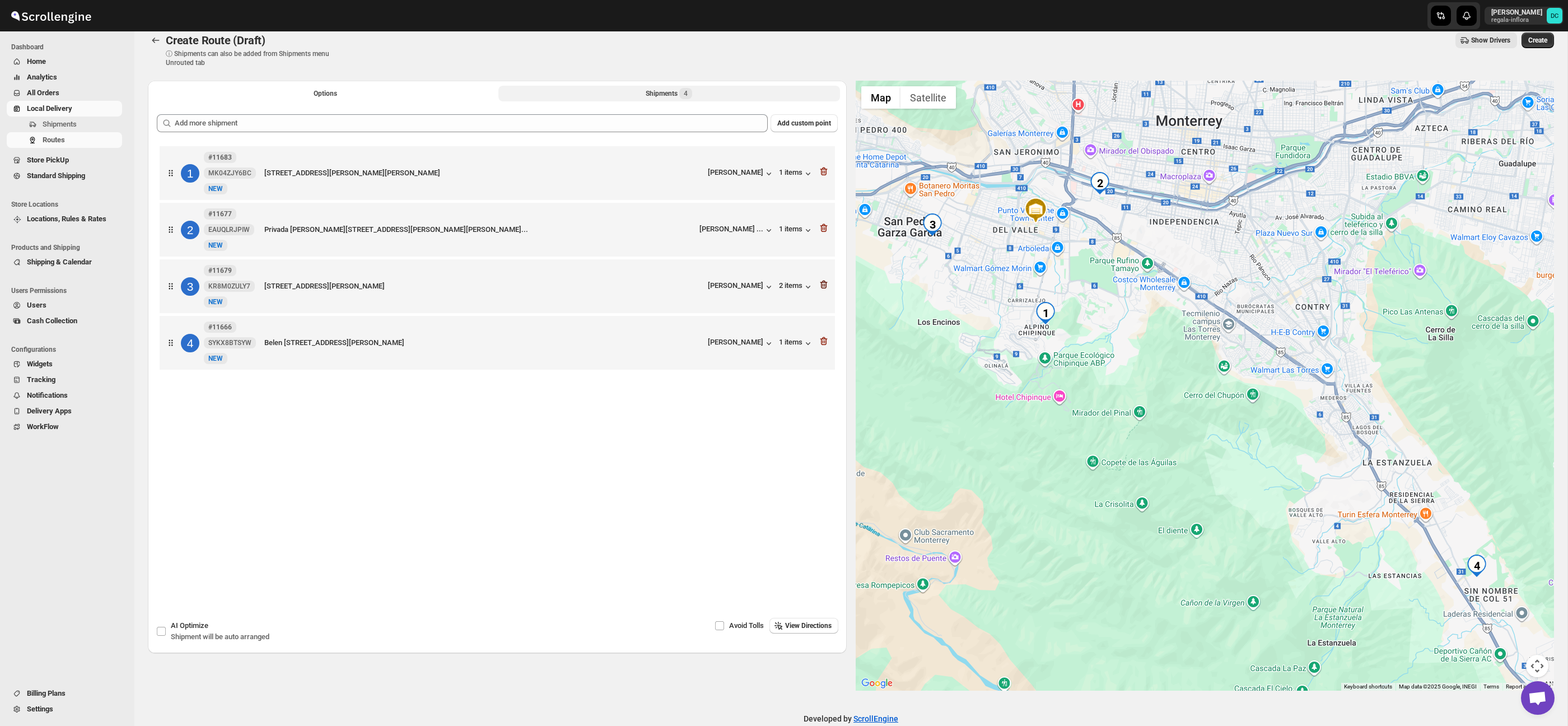
click at [818, 286] on icon "button" at bounding box center [823, 284] width 11 height 11
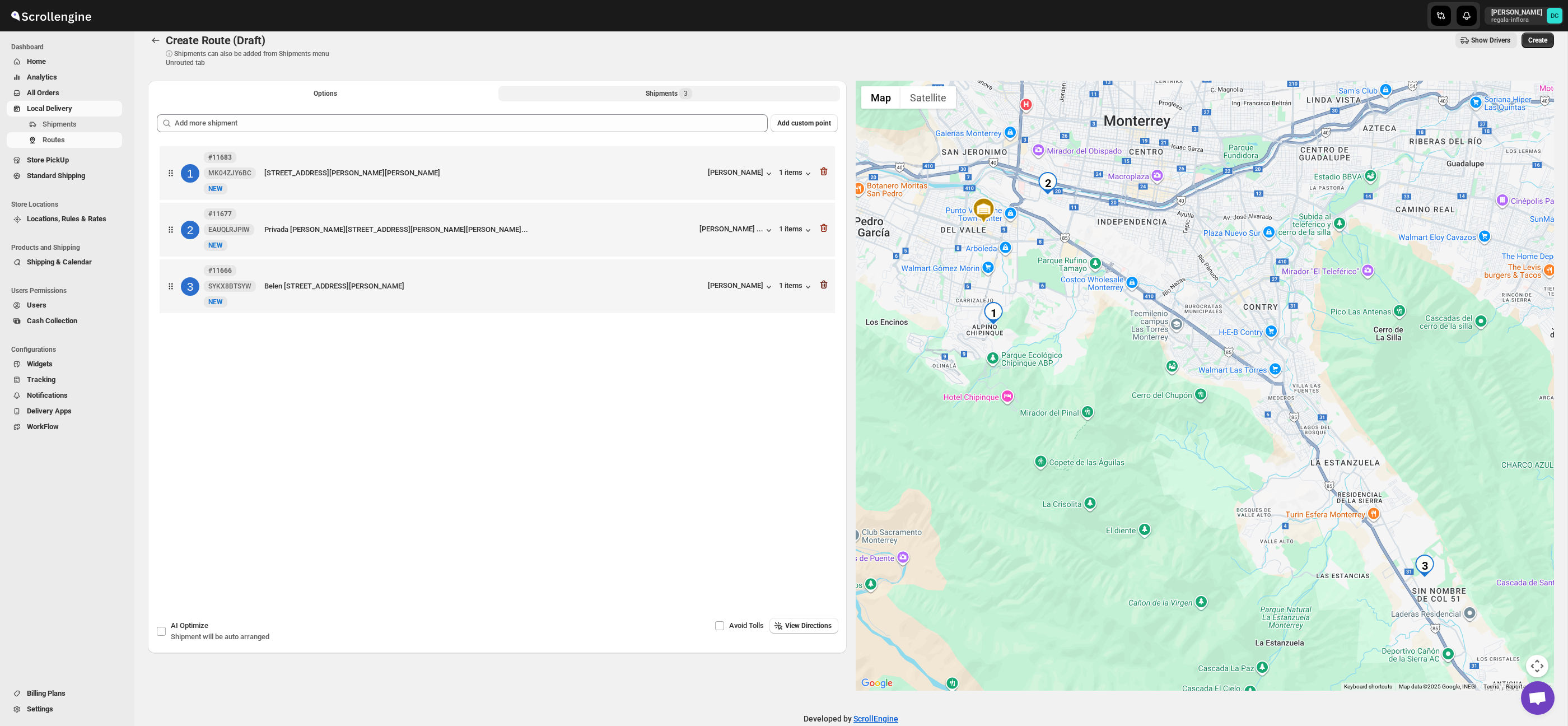
click at [823, 286] on icon "button" at bounding box center [824, 285] width 1 height 3
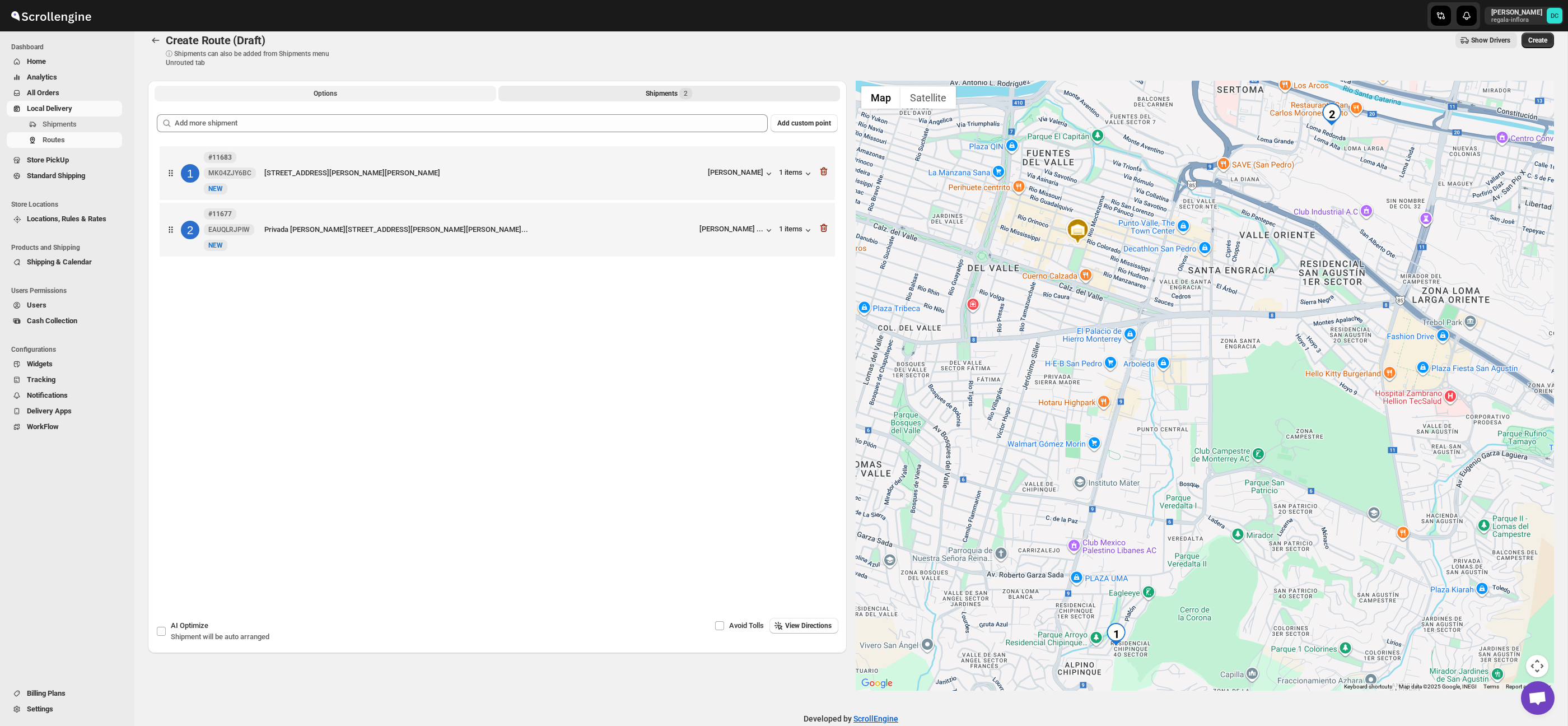
click at [353, 98] on button "Options" at bounding box center [326, 93] width 342 height 16
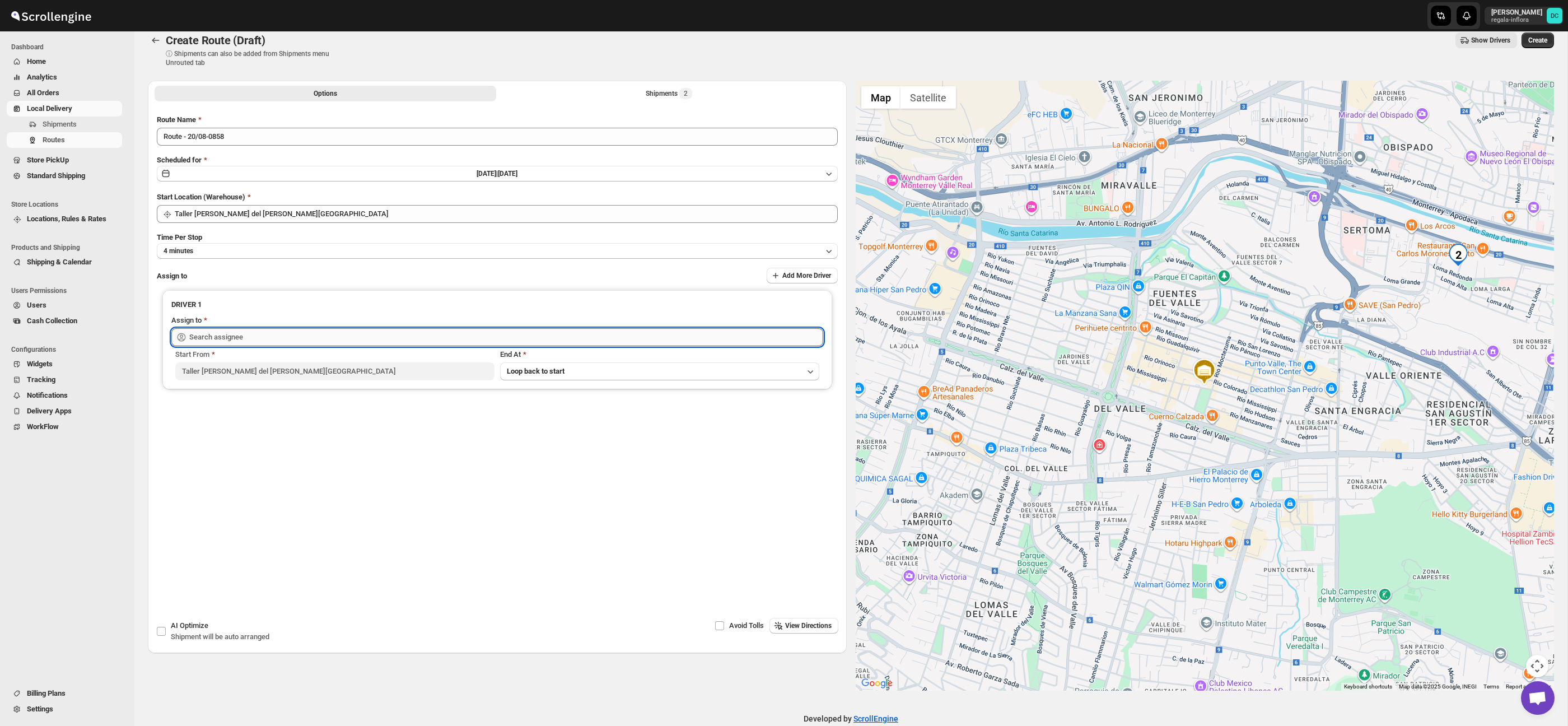
click at [386, 337] on input "text" at bounding box center [506, 337] width 634 height 18
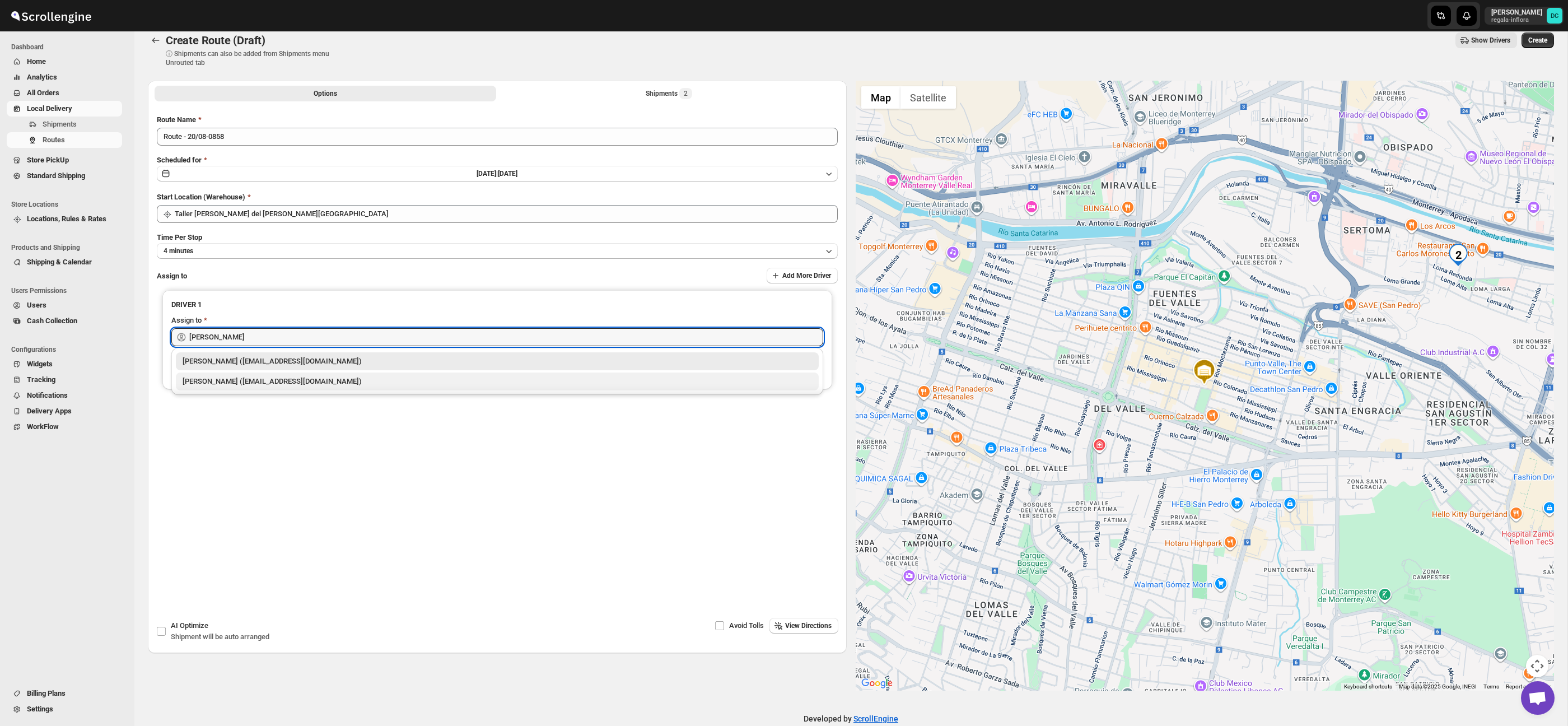
click at [351, 384] on div "[PERSON_NAME] ([EMAIL_ADDRESS][DOMAIN_NAME])" at bounding box center [497, 381] width 629 height 11
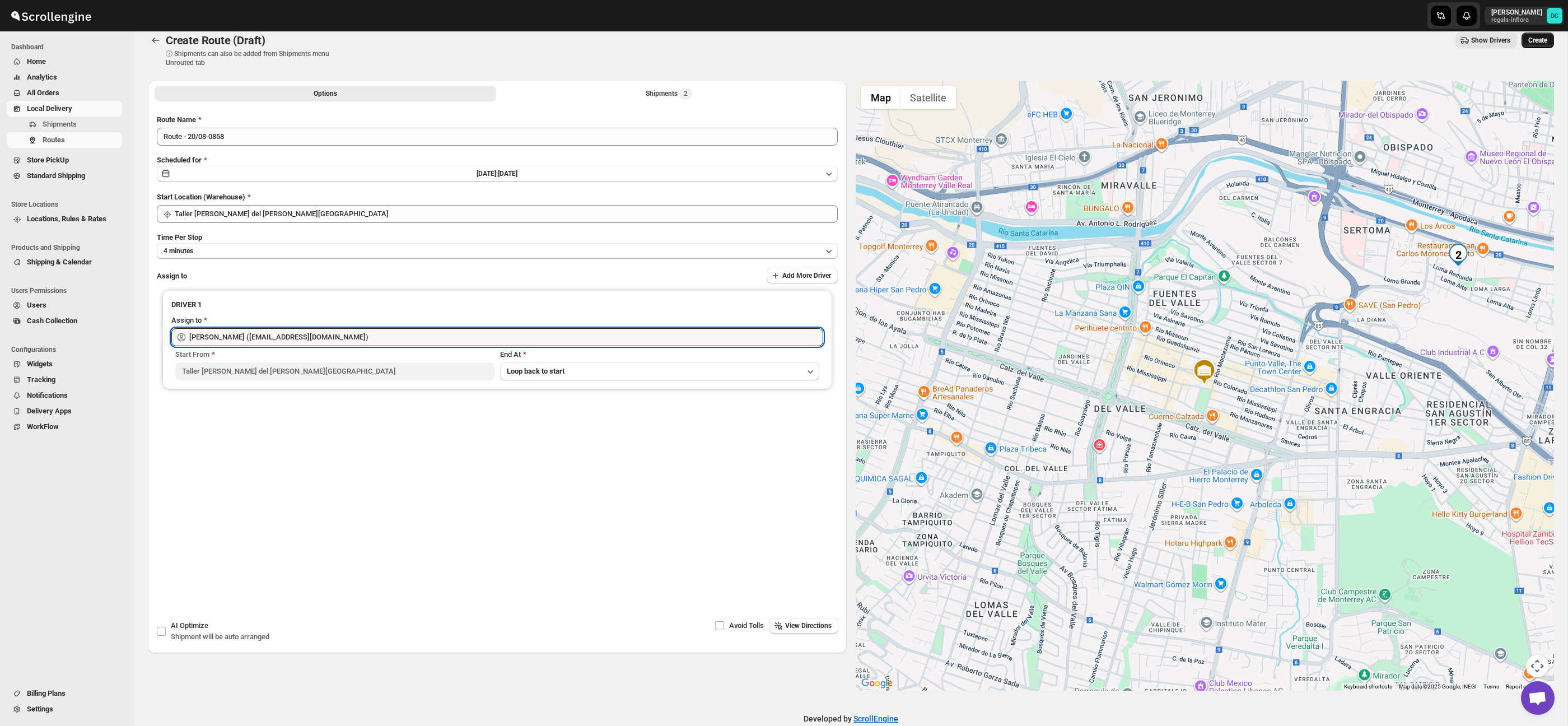
type input "[PERSON_NAME] ([EMAIL_ADDRESS][DOMAIN_NAME])"
click at [1537, 44] on span "Create" at bounding box center [1538, 40] width 19 height 9
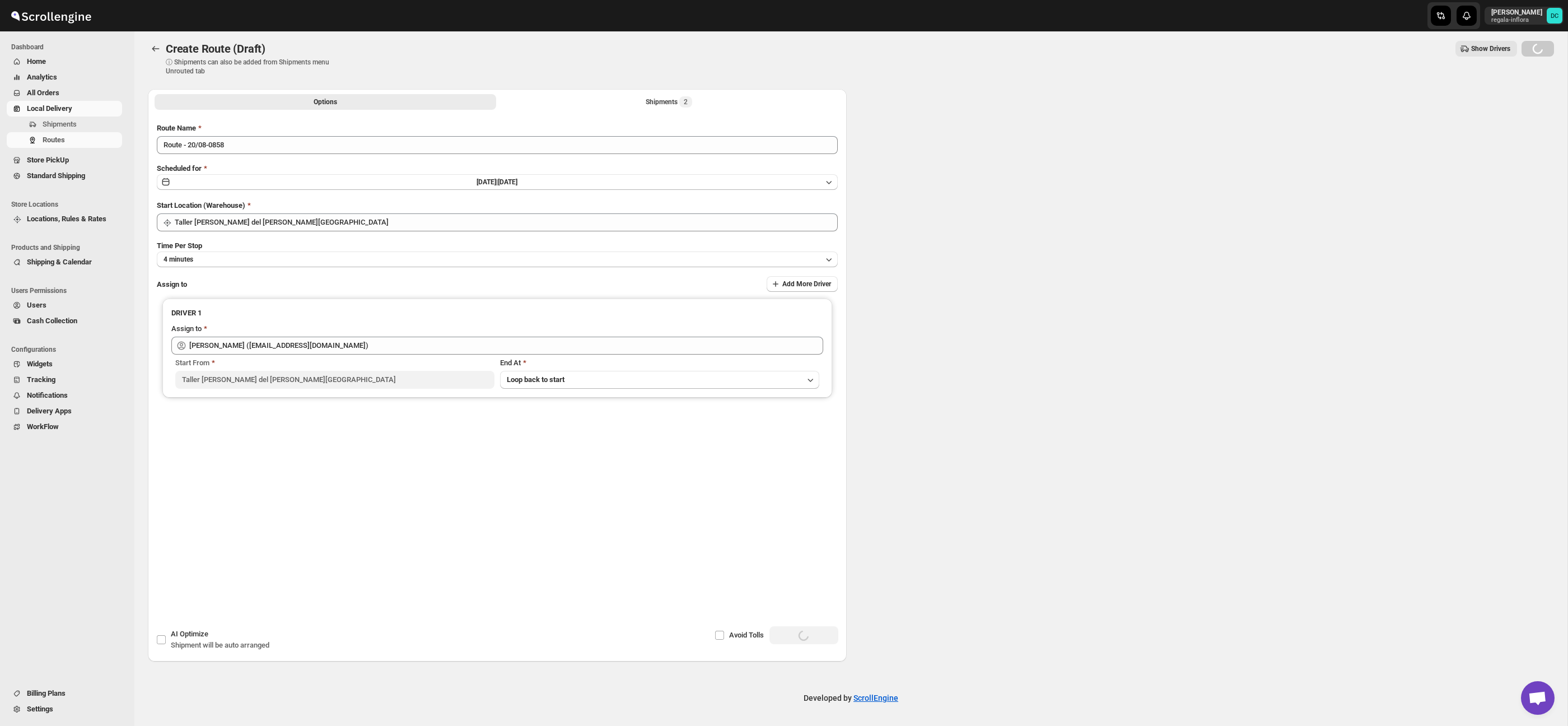
scroll to position [15, 0]
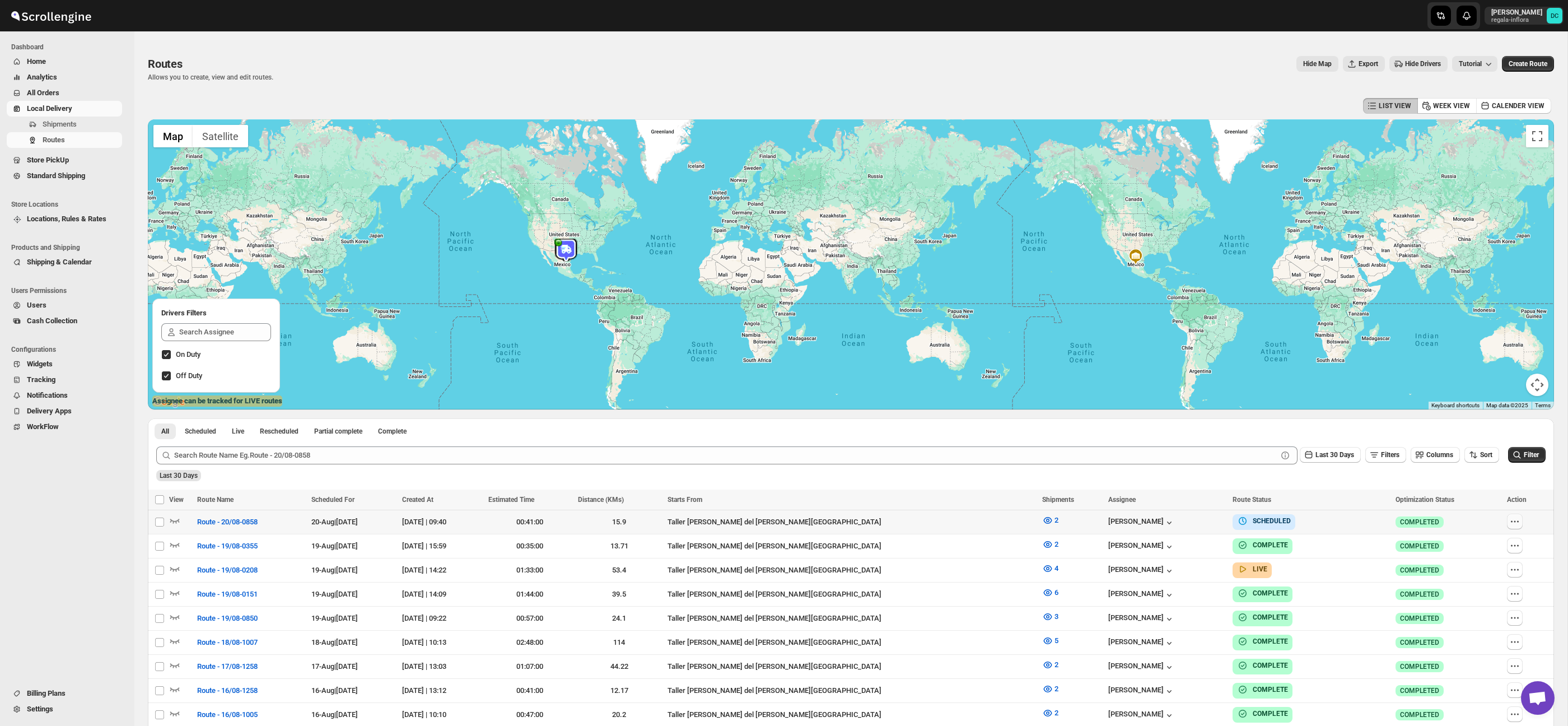
click at [1514, 519] on icon "button" at bounding box center [1515, 521] width 11 height 11
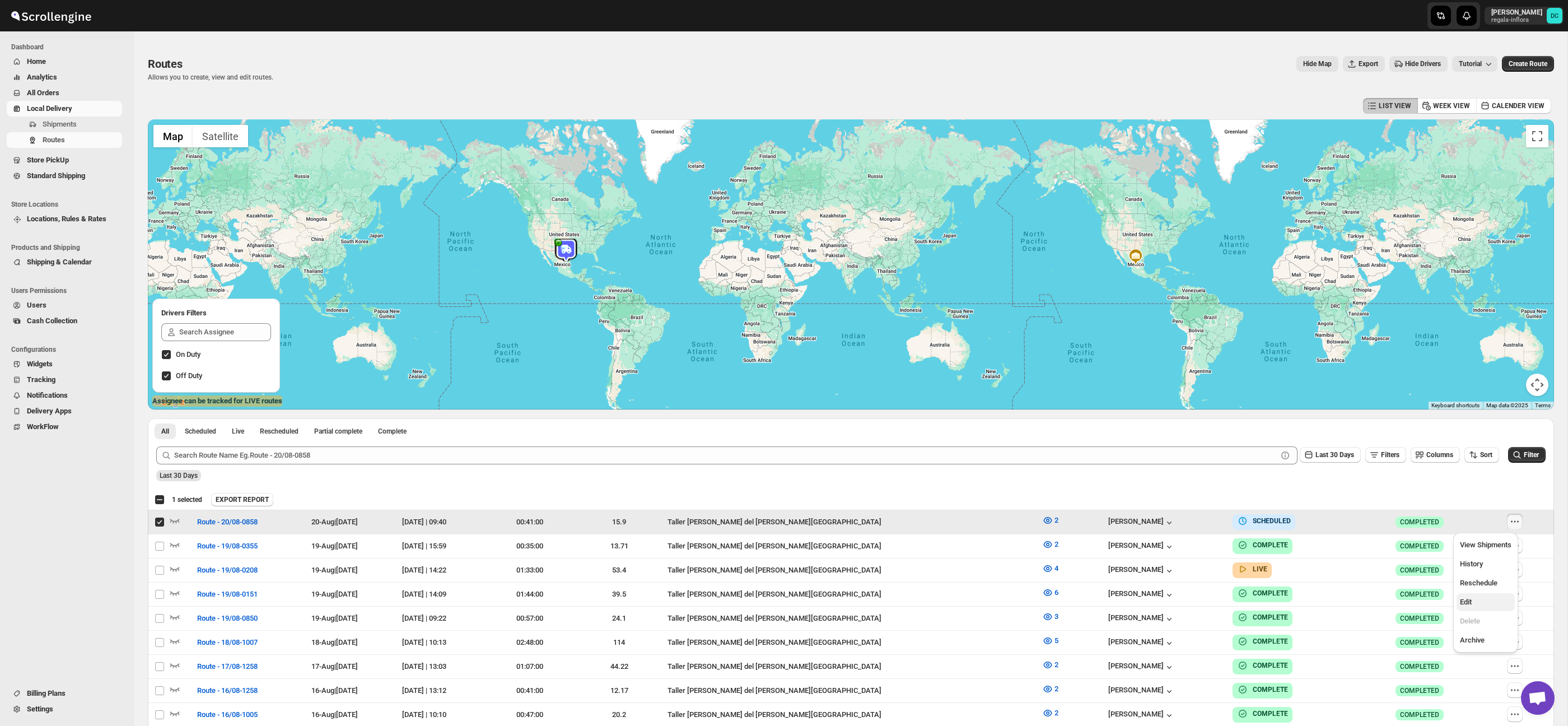
click at [1490, 605] on span "Edit" at bounding box center [1485, 602] width 52 height 11
checkbox input "false"
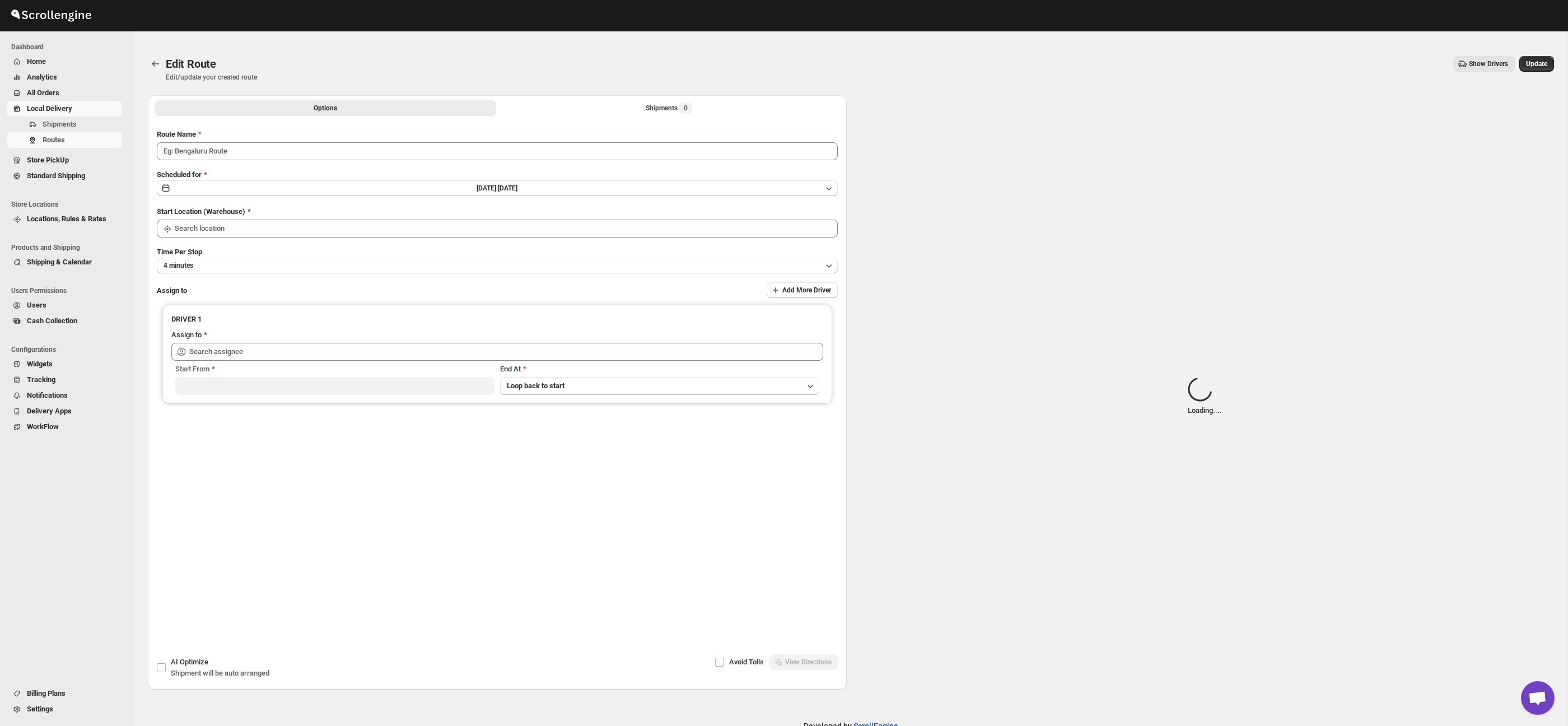
type input "Route - 20/08-0858"
type input "Taller [PERSON_NAME] del [PERSON_NAME][GEOGRAPHIC_DATA]"
type input "[PERSON_NAME] ([EMAIL_ADDRESS][DOMAIN_NAME])"
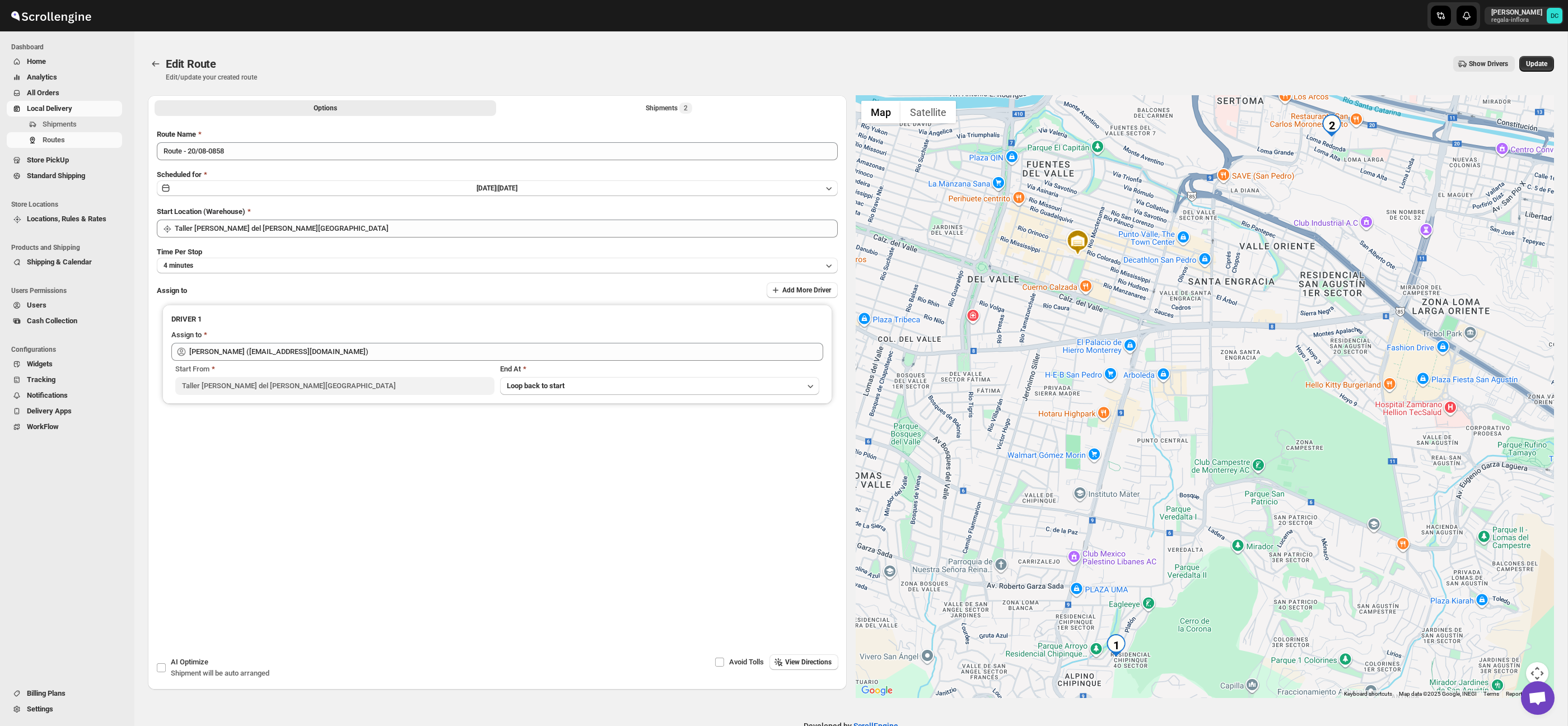
click at [693, 98] on div "Options Shipments 2 More views Options Shipments 2 More views" at bounding box center [497, 108] width 699 height 25
click at [694, 101] on button "Shipments 2" at bounding box center [669, 108] width 342 height 16
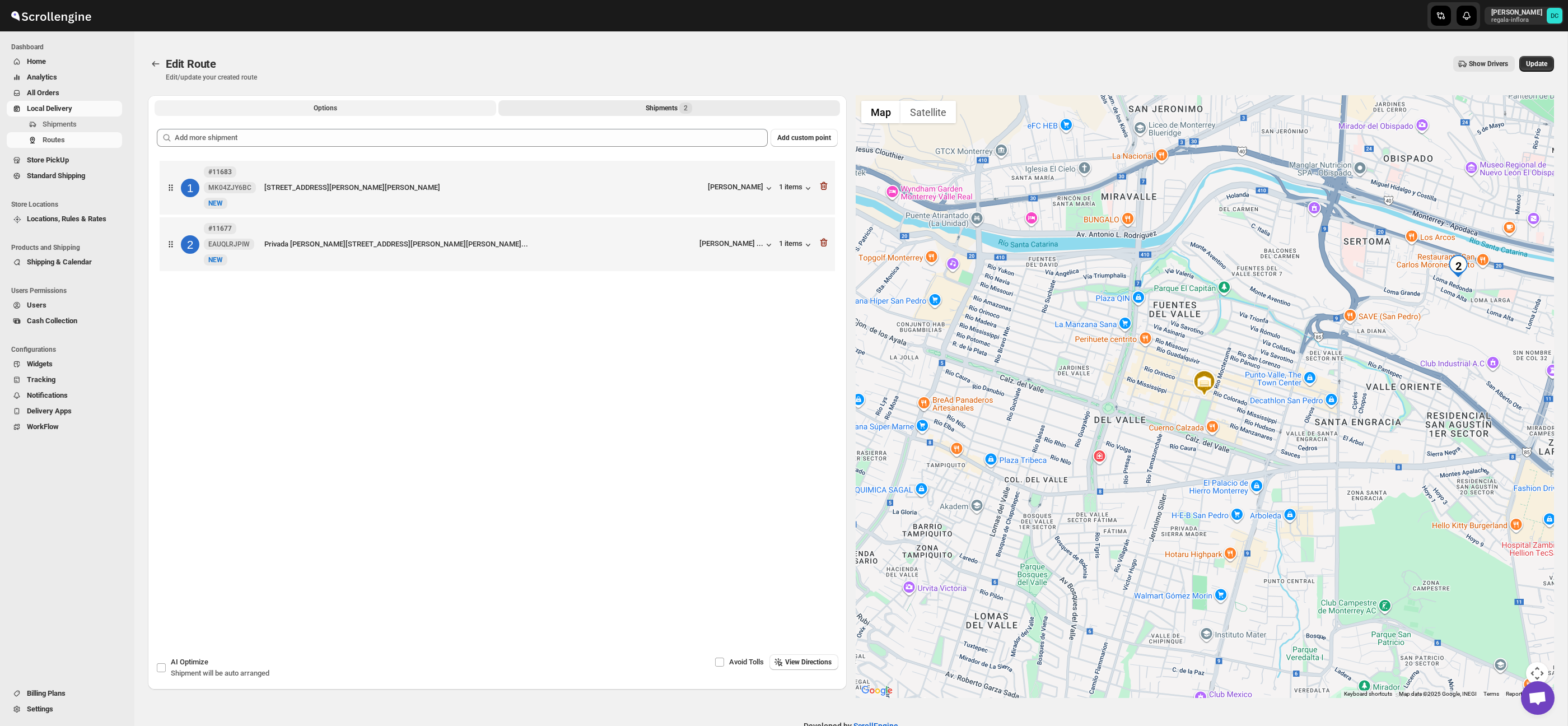
click at [382, 111] on button "Options" at bounding box center [326, 108] width 342 height 16
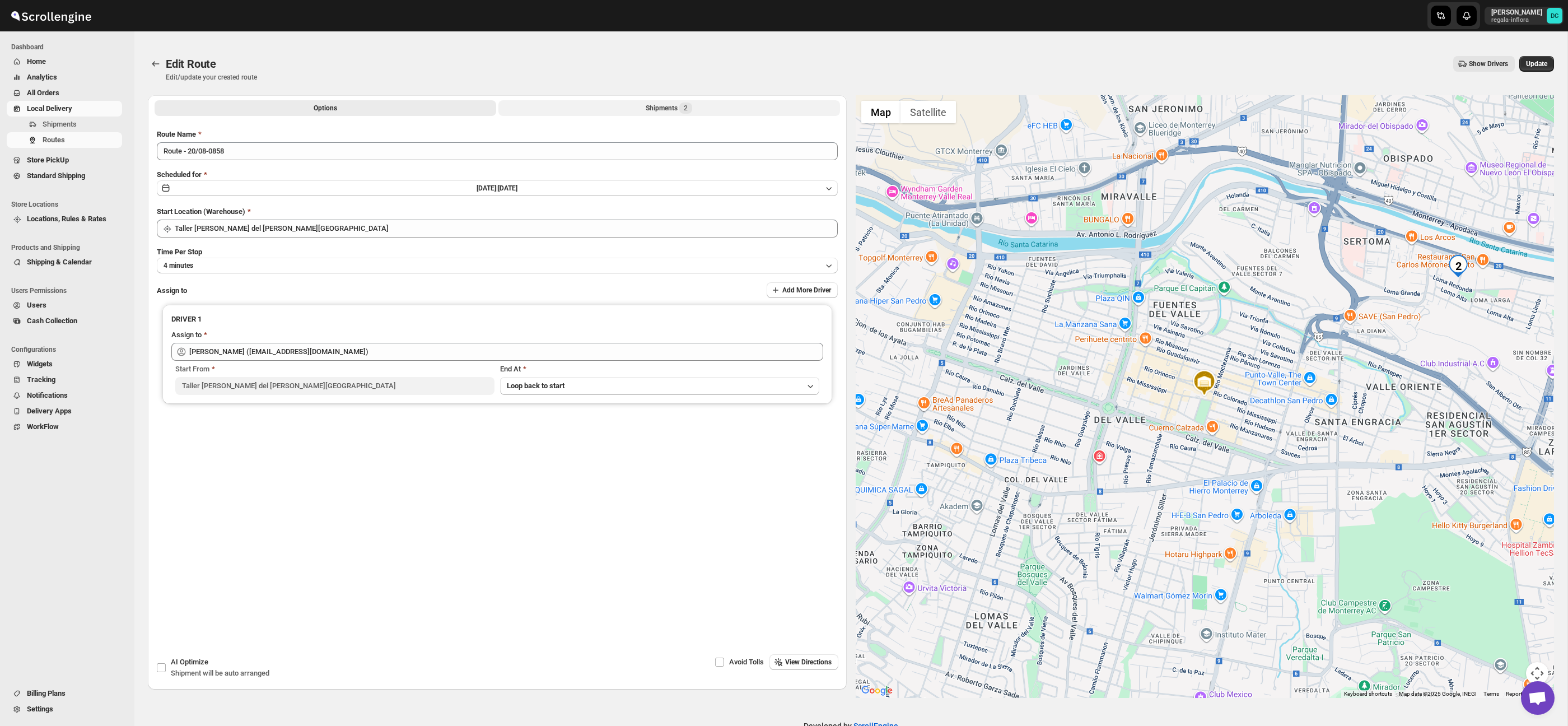
click at [633, 104] on button "Shipments 2" at bounding box center [669, 108] width 342 height 16
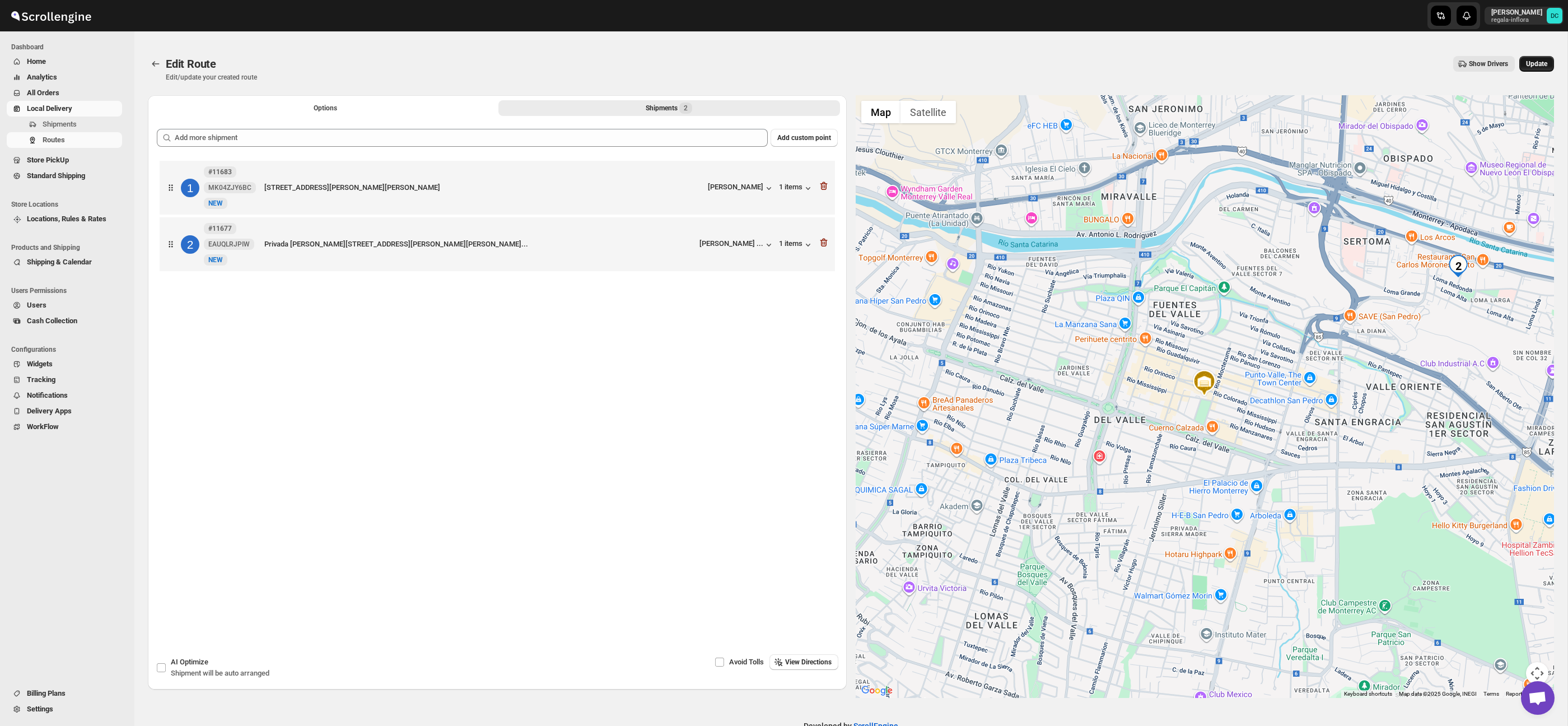
click at [1539, 62] on span "Update" at bounding box center [1536, 64] width 21 height 9
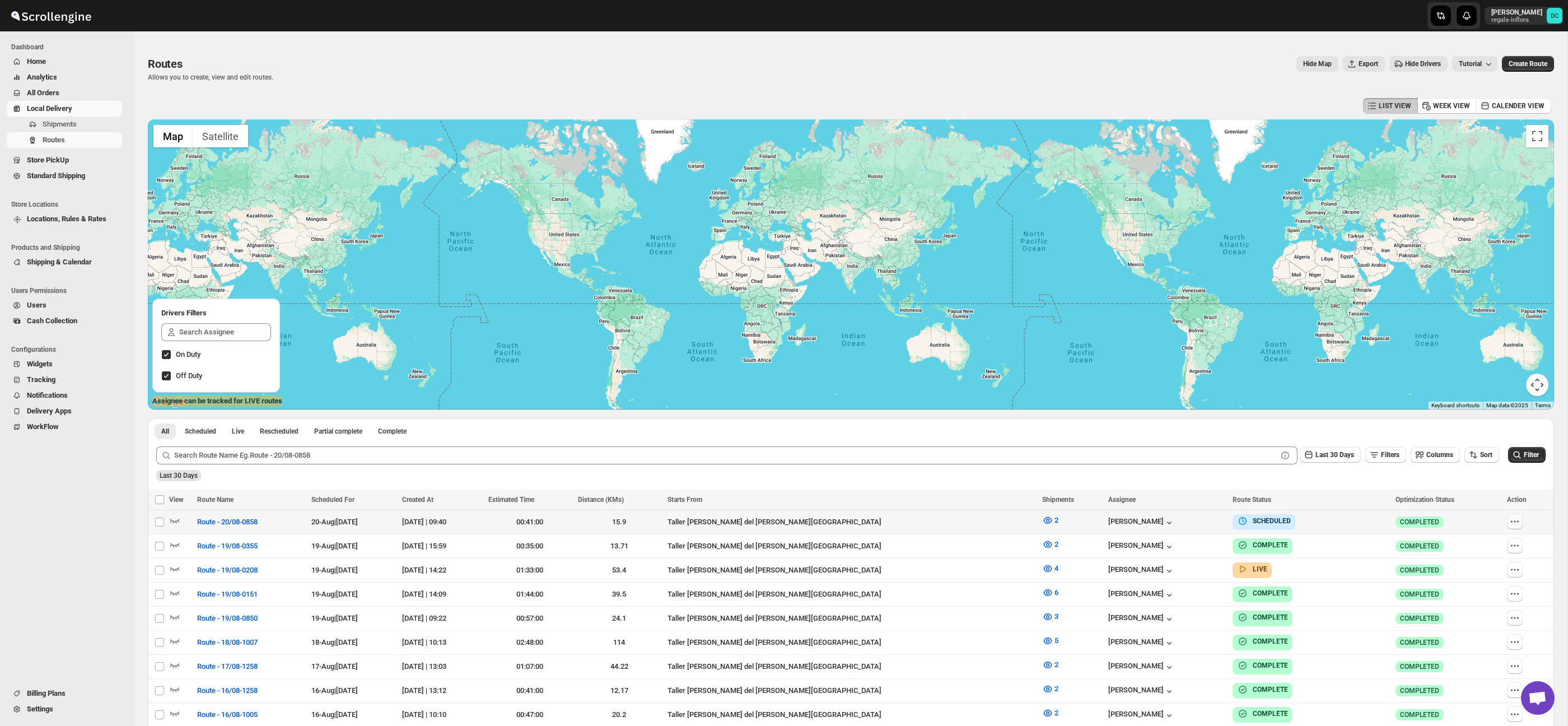
click at [1518, 523] on button "button" at bounding box center [1514, 521] width 16 height 16
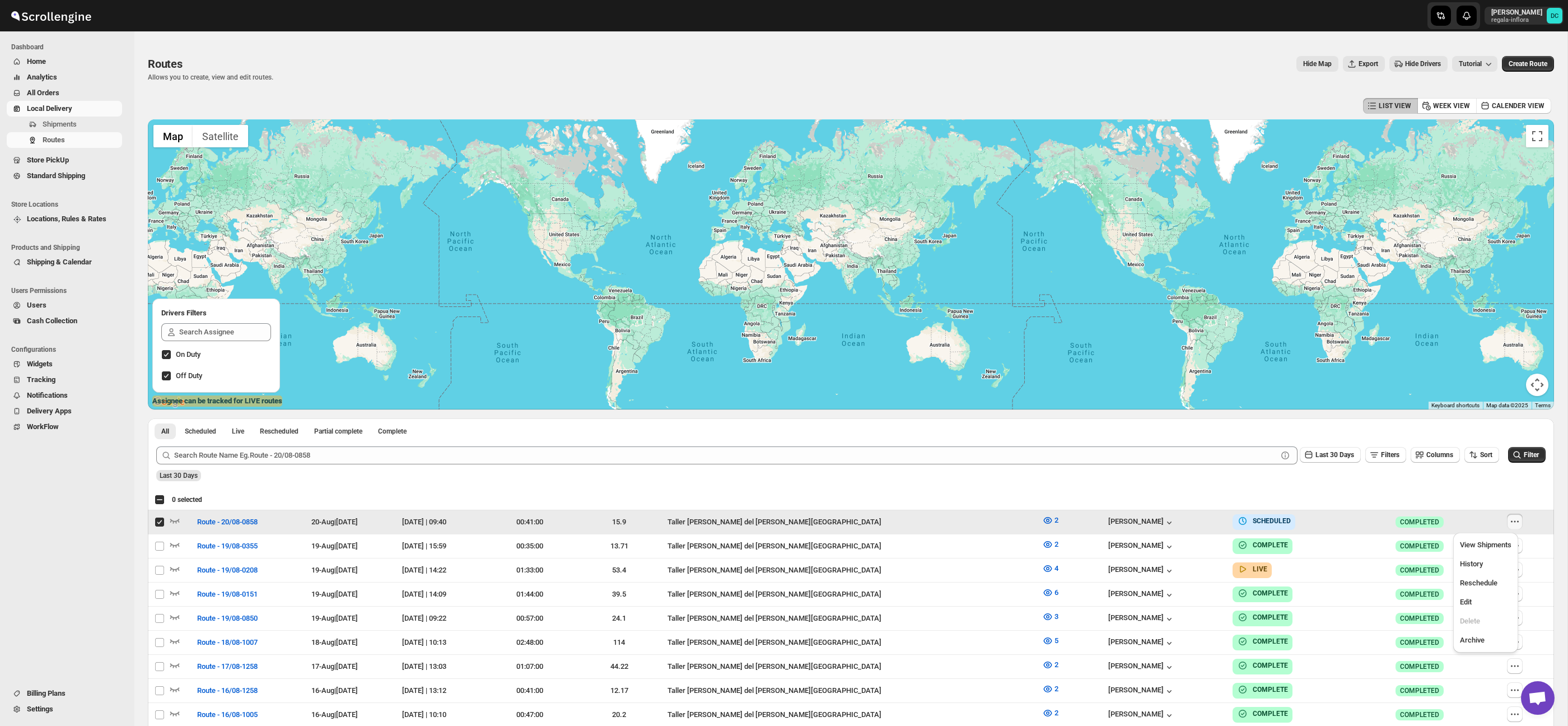
checkbox input "true"
click at [1474, 599] on span "Edit" at bounding box center [1485, 602] width 52 height 11
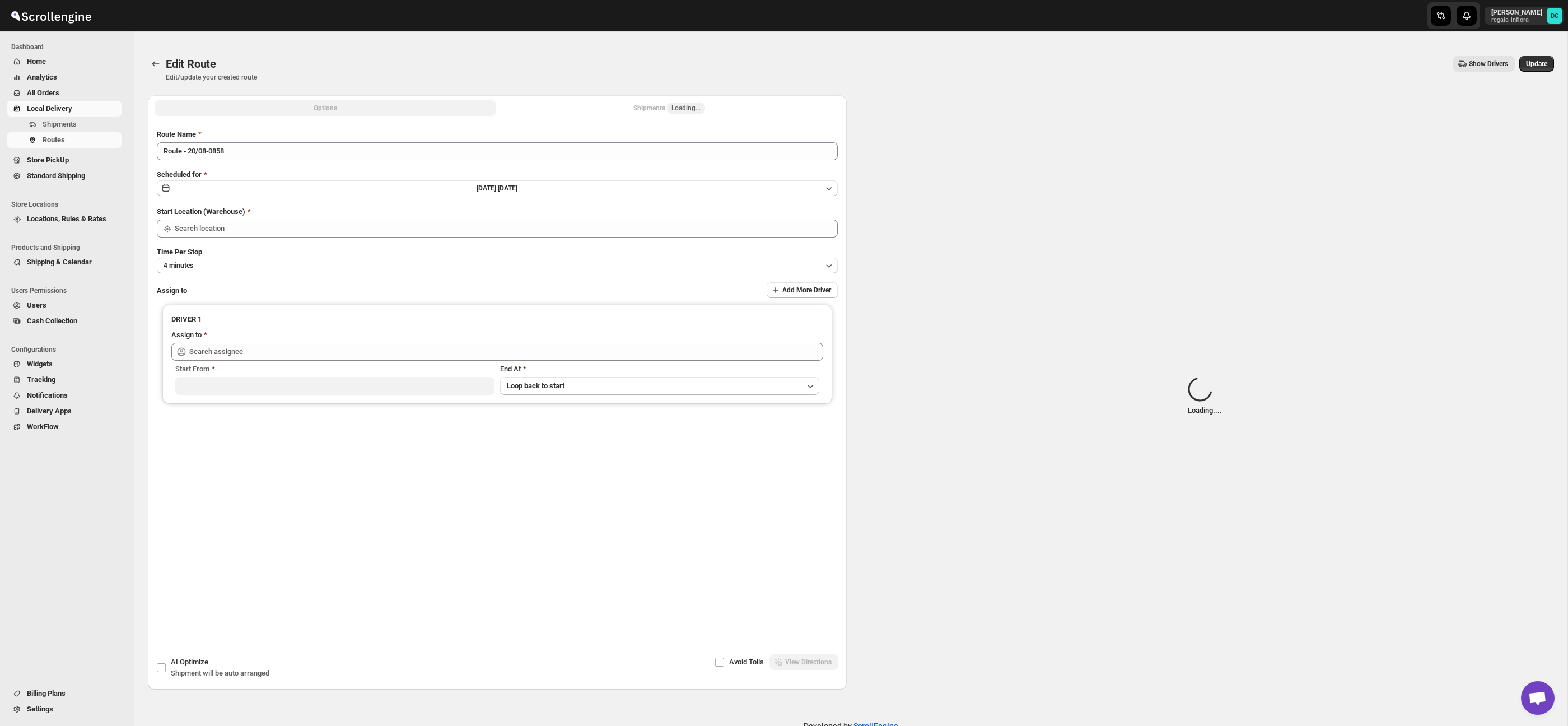
type input "Route - 20/08-0858"
type input "Taller [PERSON_NAME] del [PERSON_NAME][GEOGRAPHIC_DATA]"
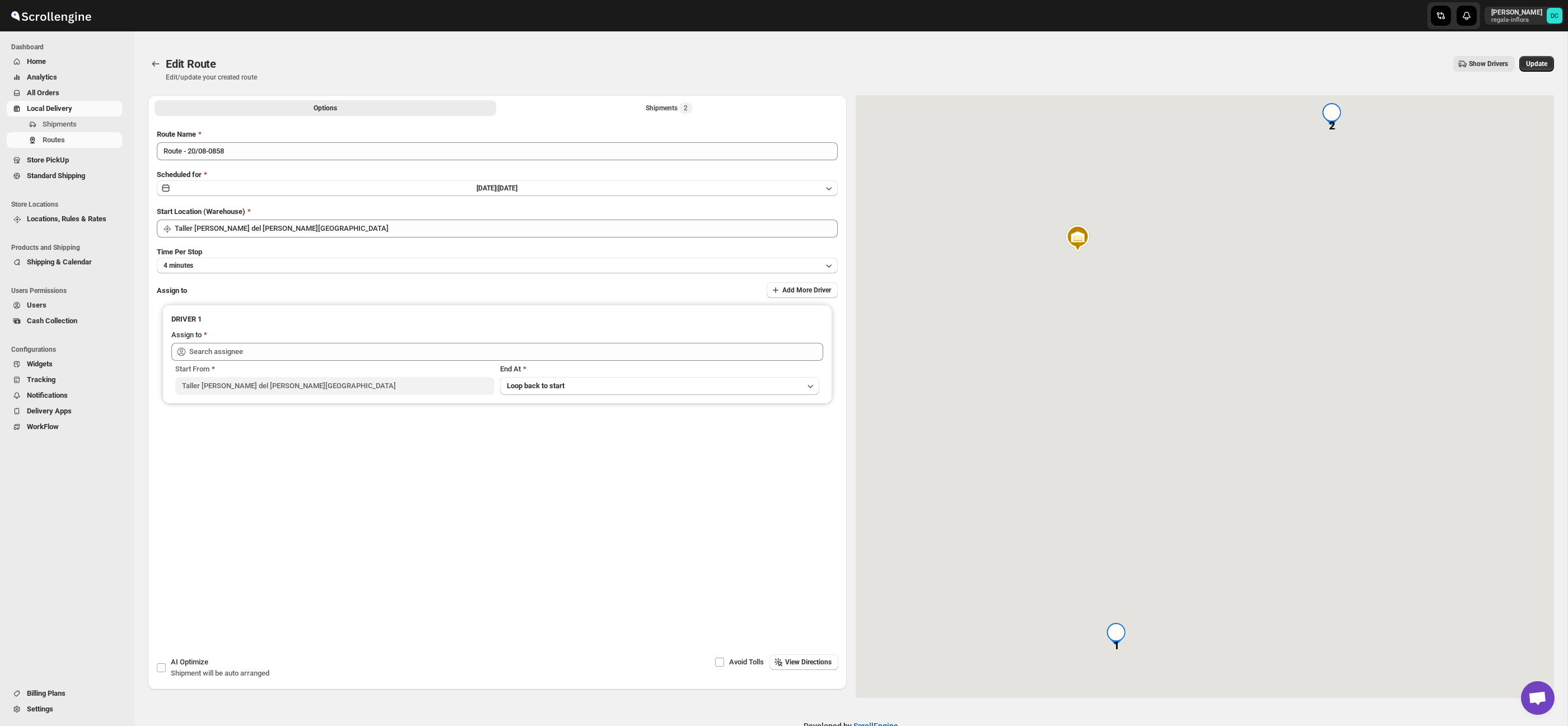
type input "[PERSON_NAME] ([EMAIL_ADDRESS][DOMAIN_NAME])"
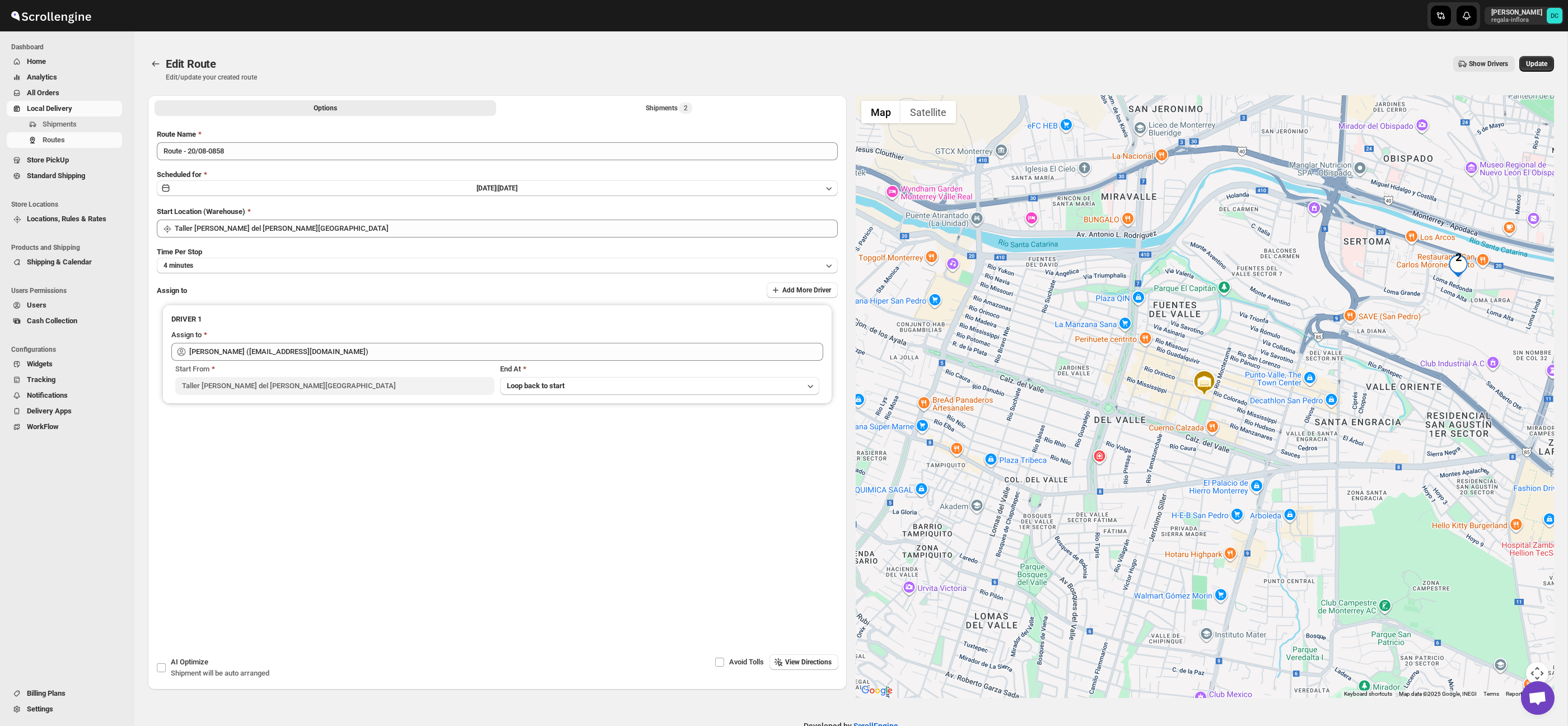
click at [1538, 662] on button "Map camera controls" at bounding box center [1537, 673] width 22 height 22
click at [1513, 667] on button "Zoom out" at bounding box center [1509, 673] width 22 height 22
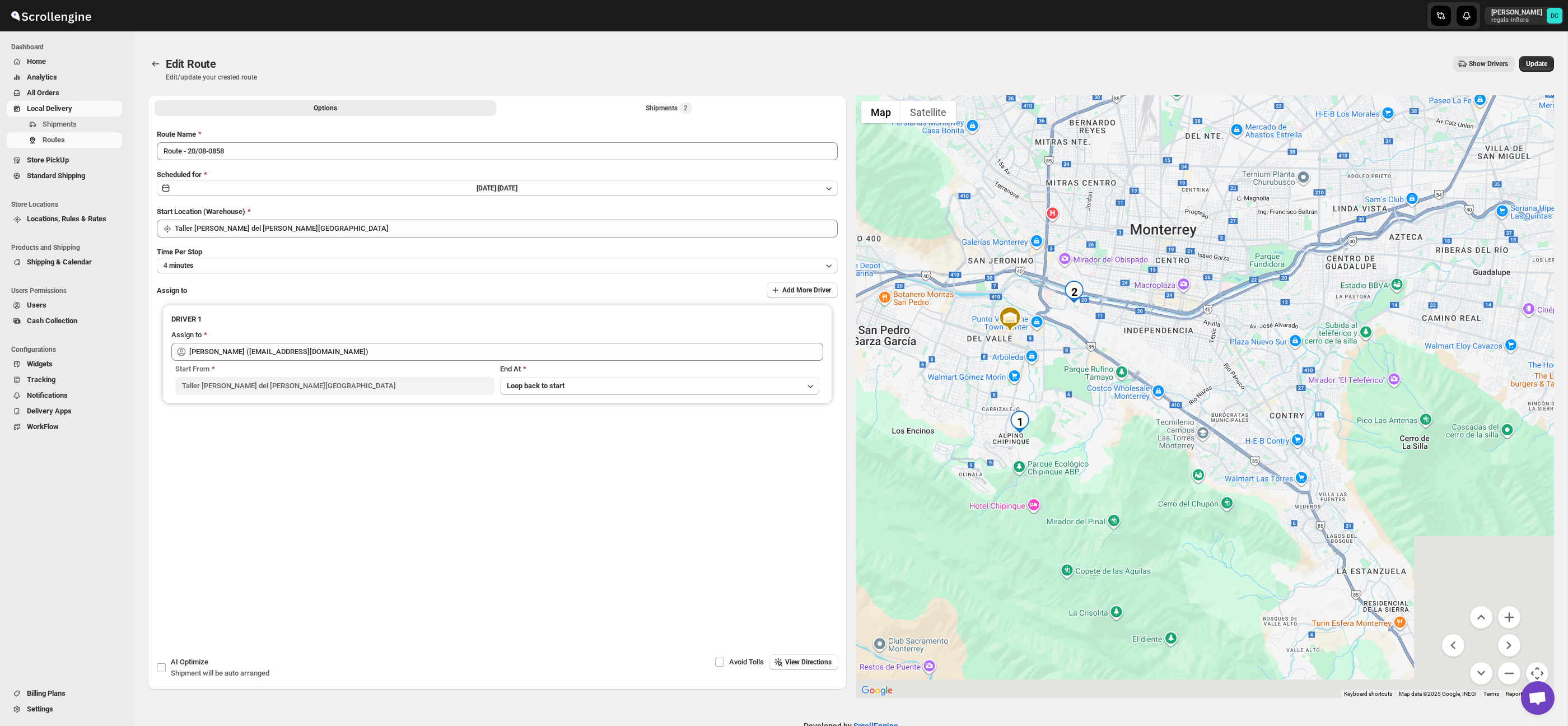
drag, startPoint x: 1159, startPoint y: 393, endPoint x: 1083, endPoint y: 375, distance: 78.1
click at [1083, 375] on div at bounding box center [1205, 396] width 699 height 602
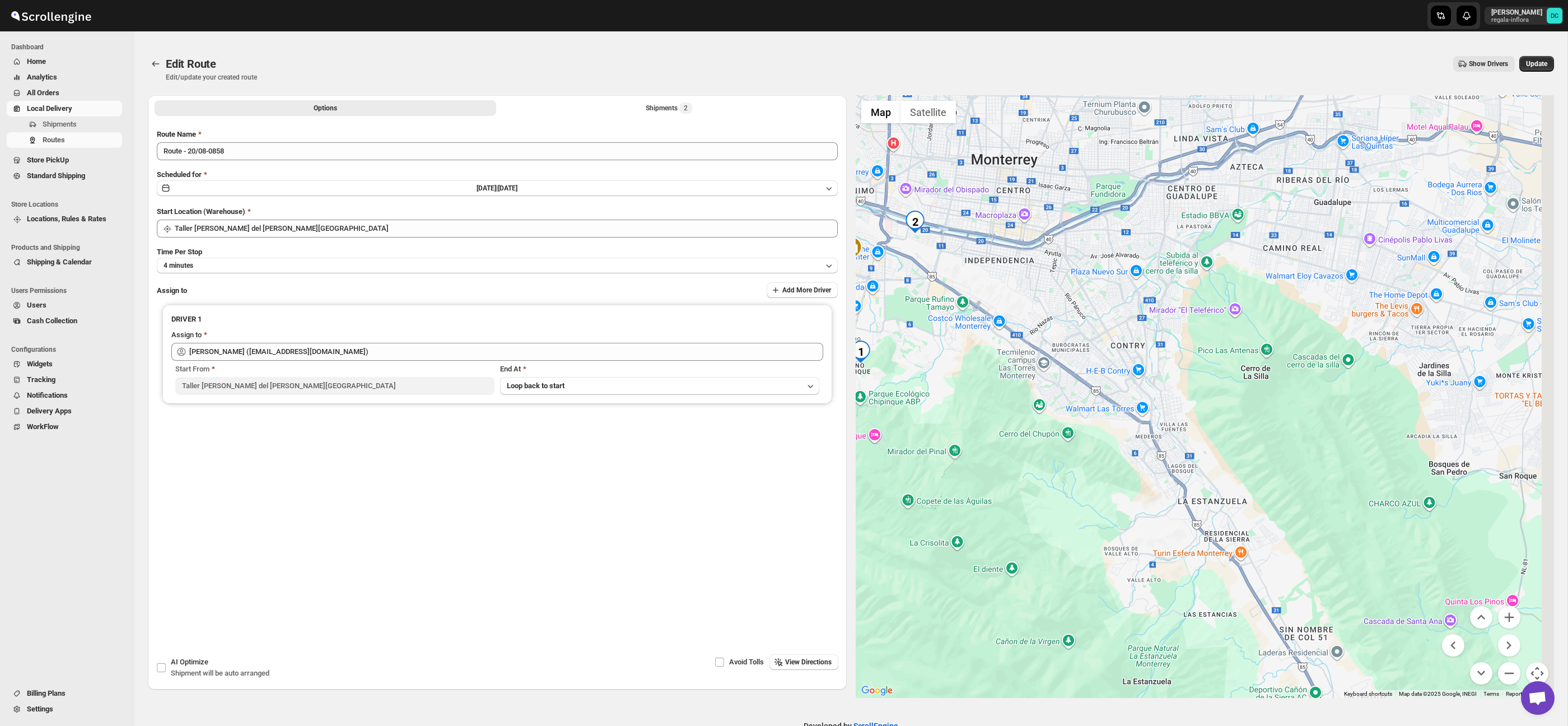
drag, startPoint x: 1338, startPoint y: 482, endPoint x: 1325, endPoint y: 474, distance: 15.3
click at [1325, 474] on div at bounding box center [1205, 396] width 699 height 602
click at [1504, 670] on button "Zoom out" at bounding box center [1509, 673] width 22 height 22
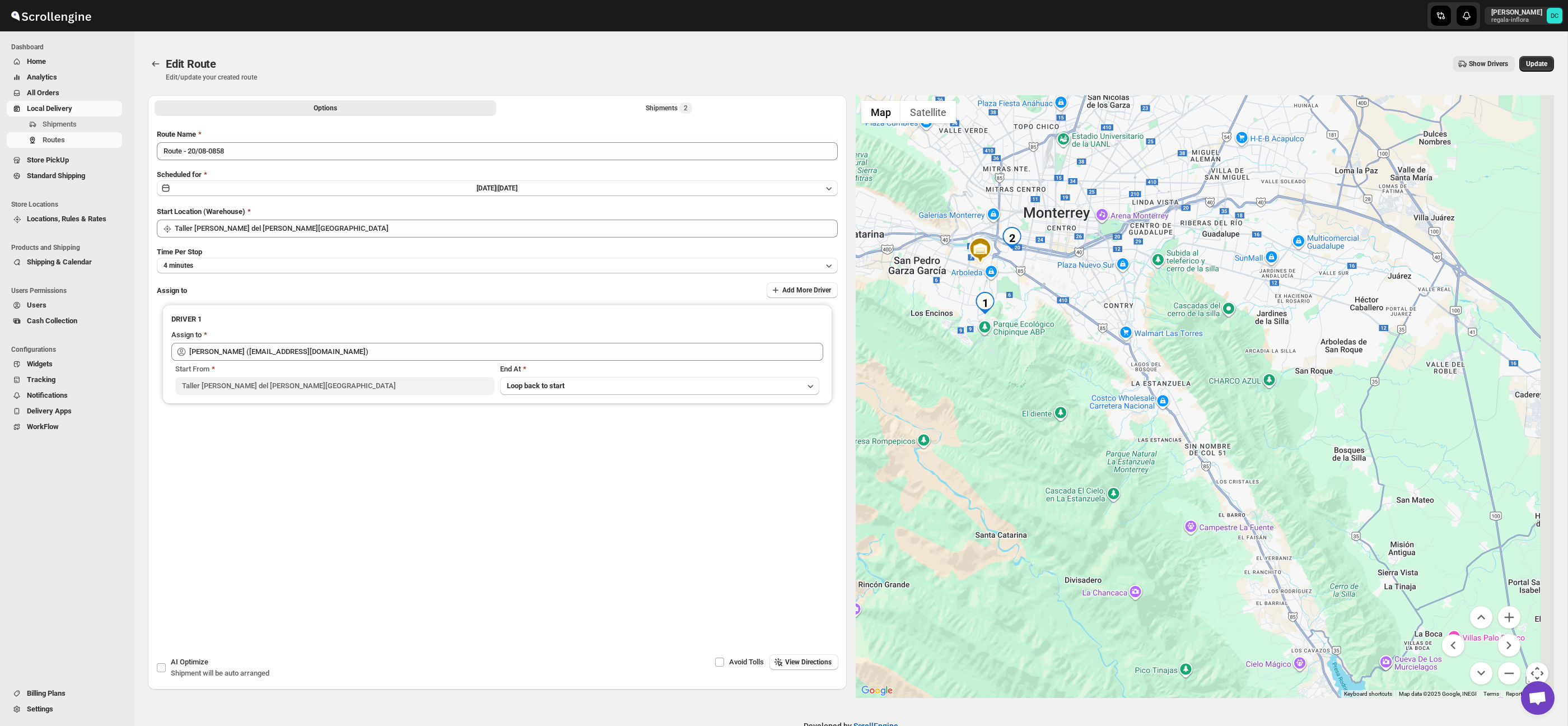
drag, startPoint x: 1403, startPoint y: 524, endPoint x: 1345, endPoint y: 440, distance: 102.1
click at [1344, 438] on div at bounding box center [1205, 396] width 699 height 602
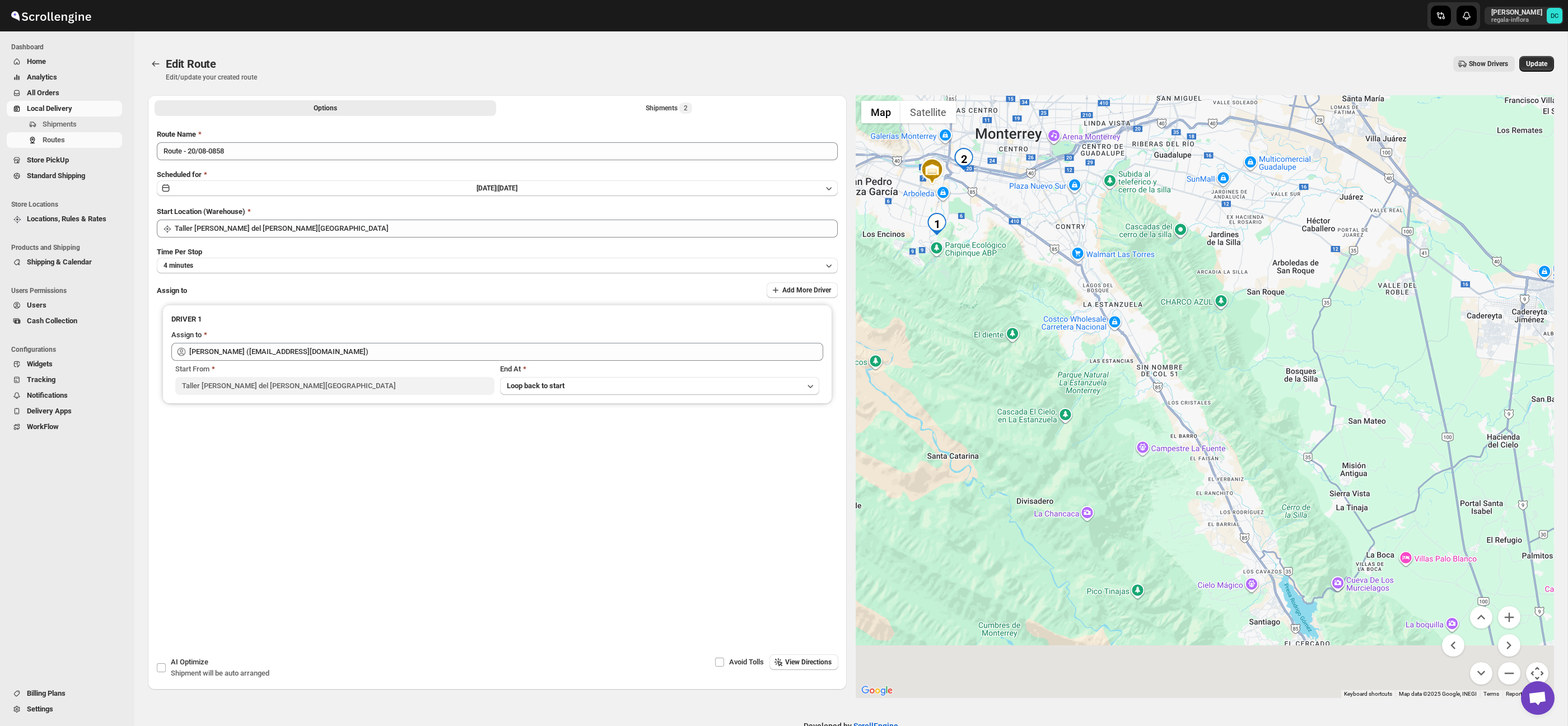
drag, startPoint x: 1326, startPoint y: 505, endPoint x: 1299, endPoint y: 437, distance: 73.2
click at [1299, 437] on div at bounding box center [1205, 396] width 699 height 602
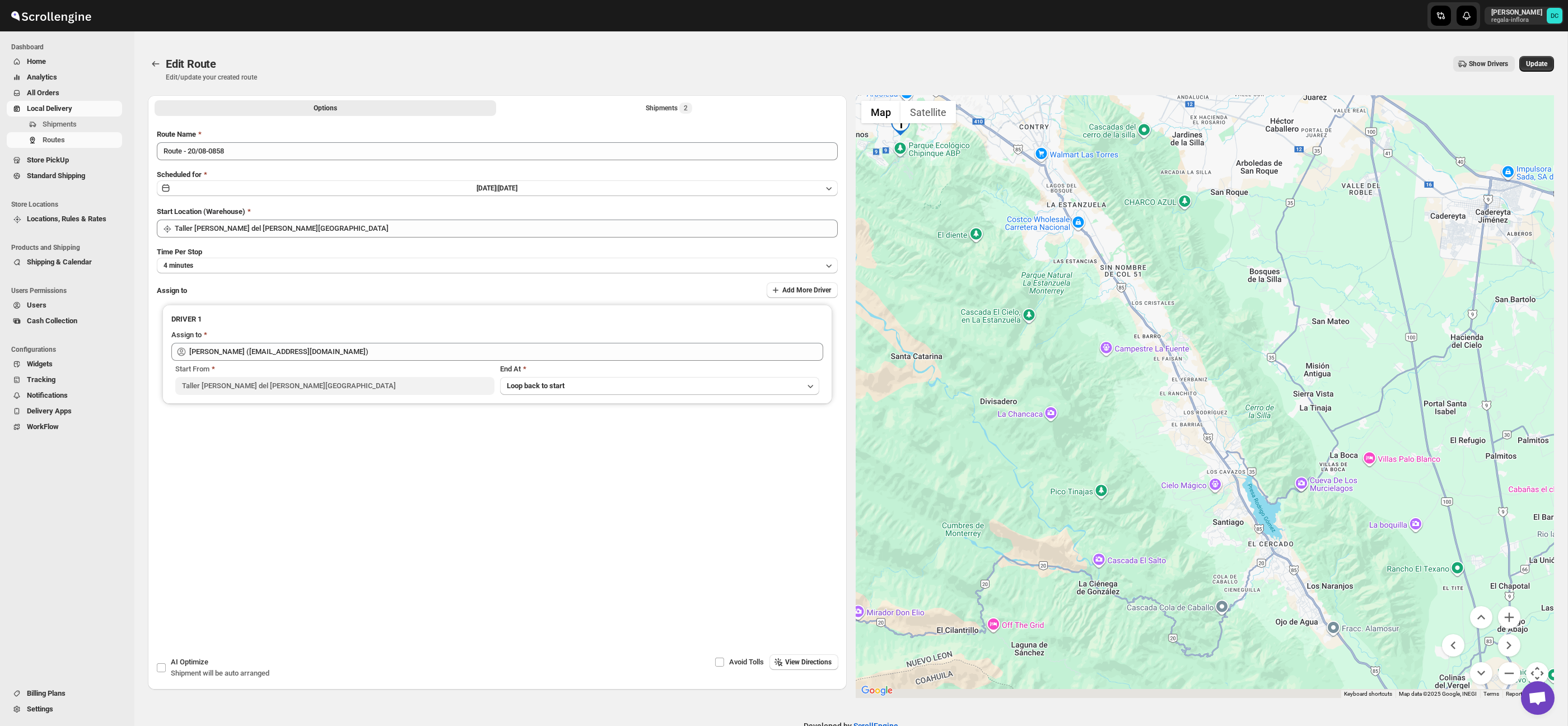
drag, startPoint x: 1331, startPoint y: 523, endPoint x: 1322, endPoint y: 493, distance: 31.3
click at [1319, 487] on div at bounding box center [1205, 396] width 699 height 602
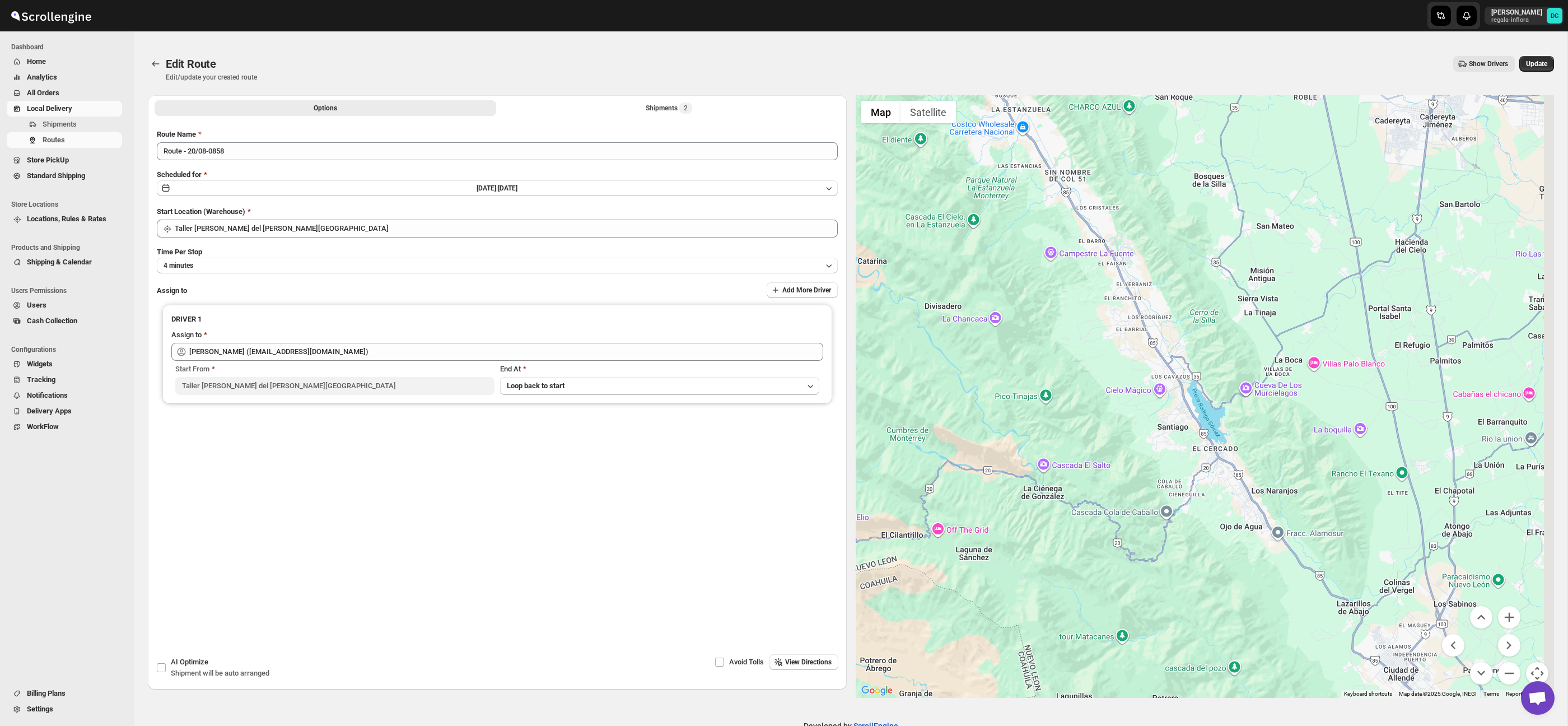
drag, startPoint x: 1388, startPoint y: 588, endPoint x: 1314, endPoint y: 489, distance: 123.6
click at [1314, 490] on div at bounding box center [1205, 396] width 699 height 602
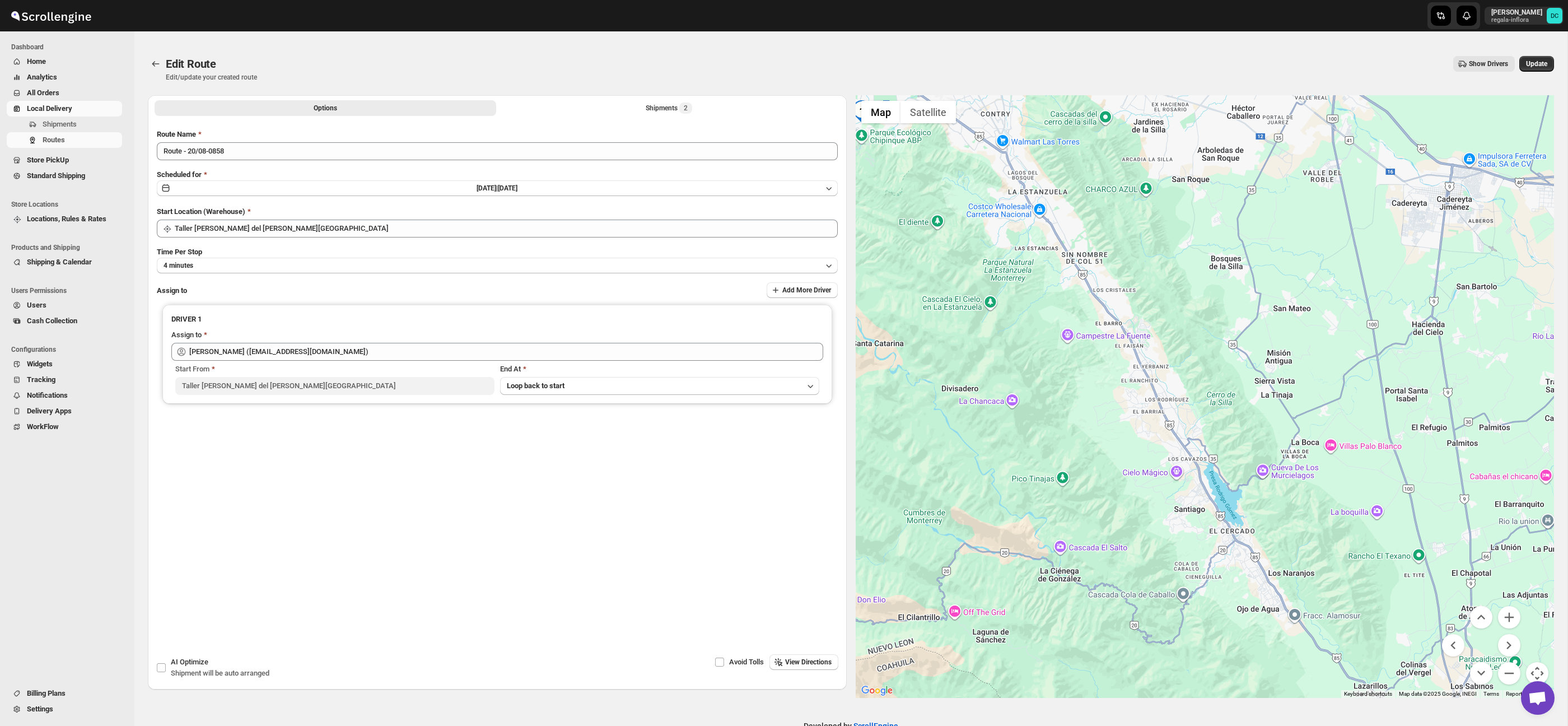
drag, startPoint x: 1273, startPoint y: 422, endPoint x: 1256, endPoint y: 480, distance: 60.4
click at [1321, 550] on div at bounding box center [1205, 396] width 699 height 602
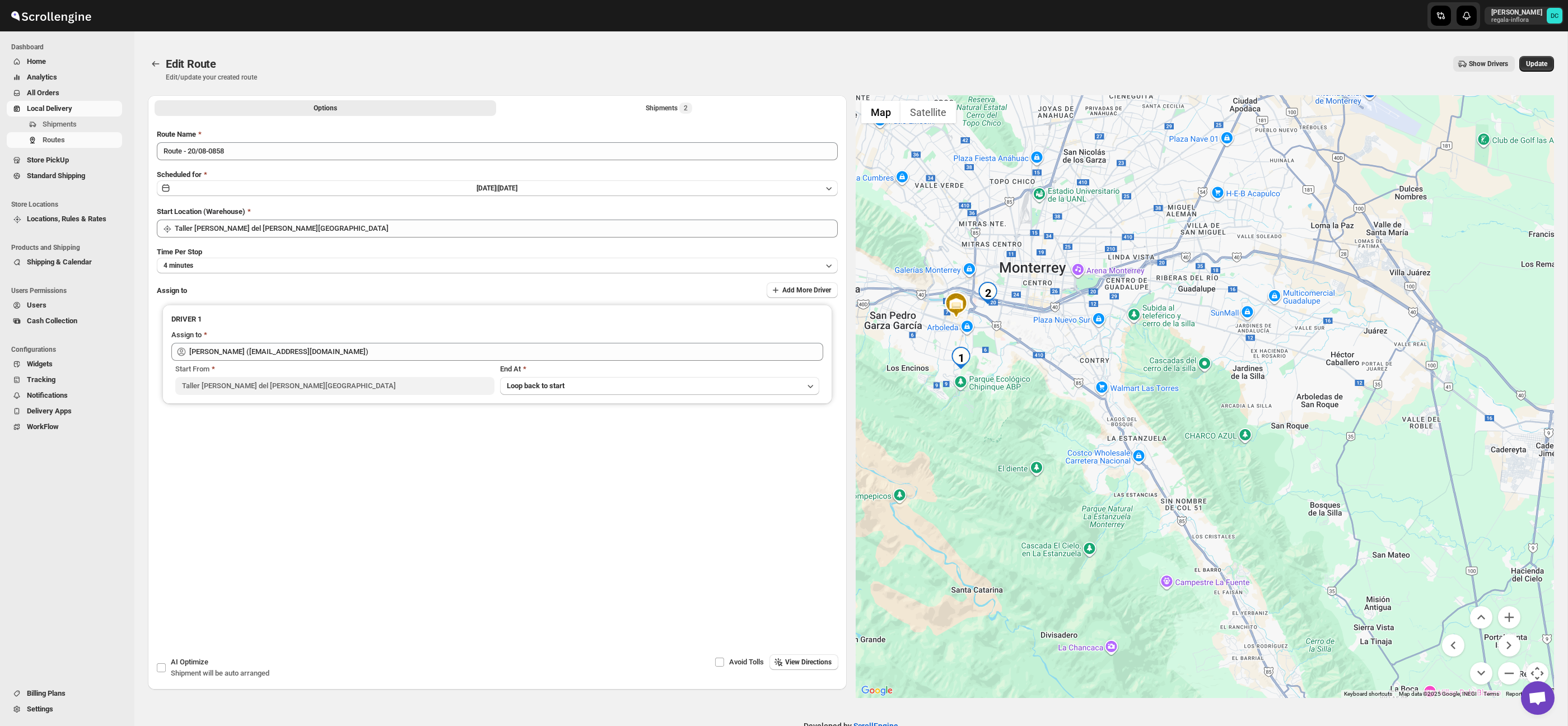
drag, startPoint x: 1188, startPoint y: 396, endPoint x: 1240, endPoint y: 503, distance: 119.0
click at [1240, 503] on div at bounding box center [1205, 396] width 699 height 602
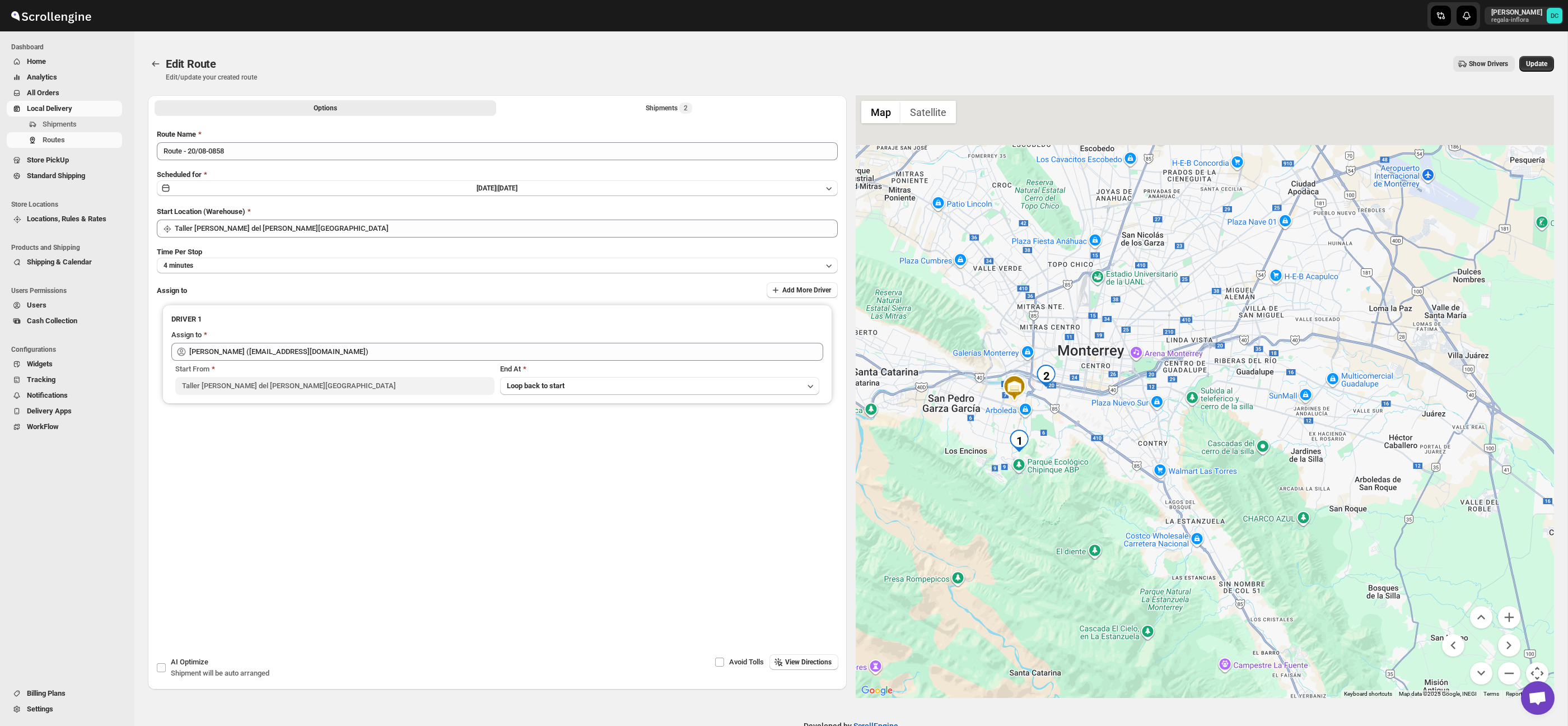
drag, startPoint x: 1122, startPoint y: 389, endPoint x: 1183, endPoint y: 458, distance: 92.1
click at [1183, 458] on div at bounding box center [1205, 396] width 699 height 602
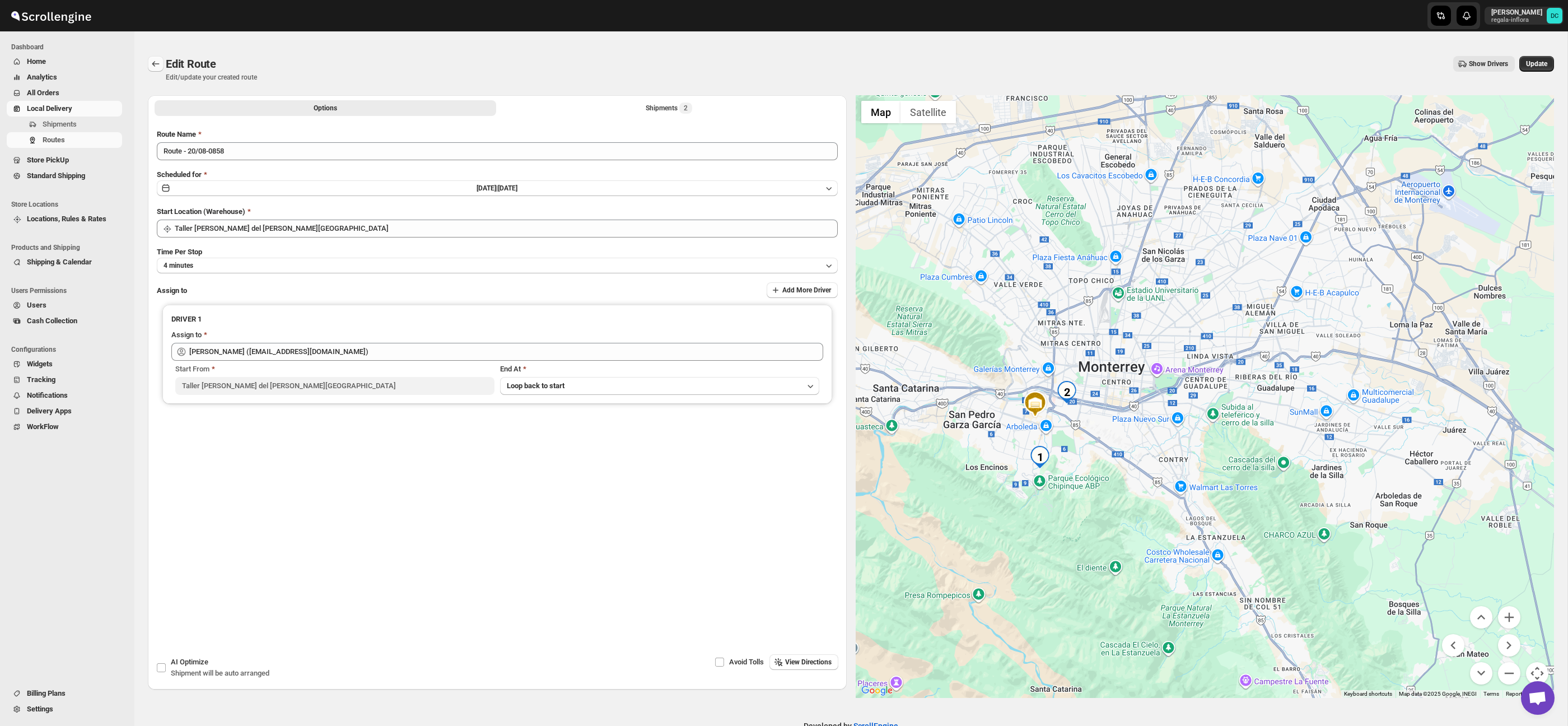
click at [158, 66] on icon "Routes" at bounding box center [156, 64] width 11 height 11
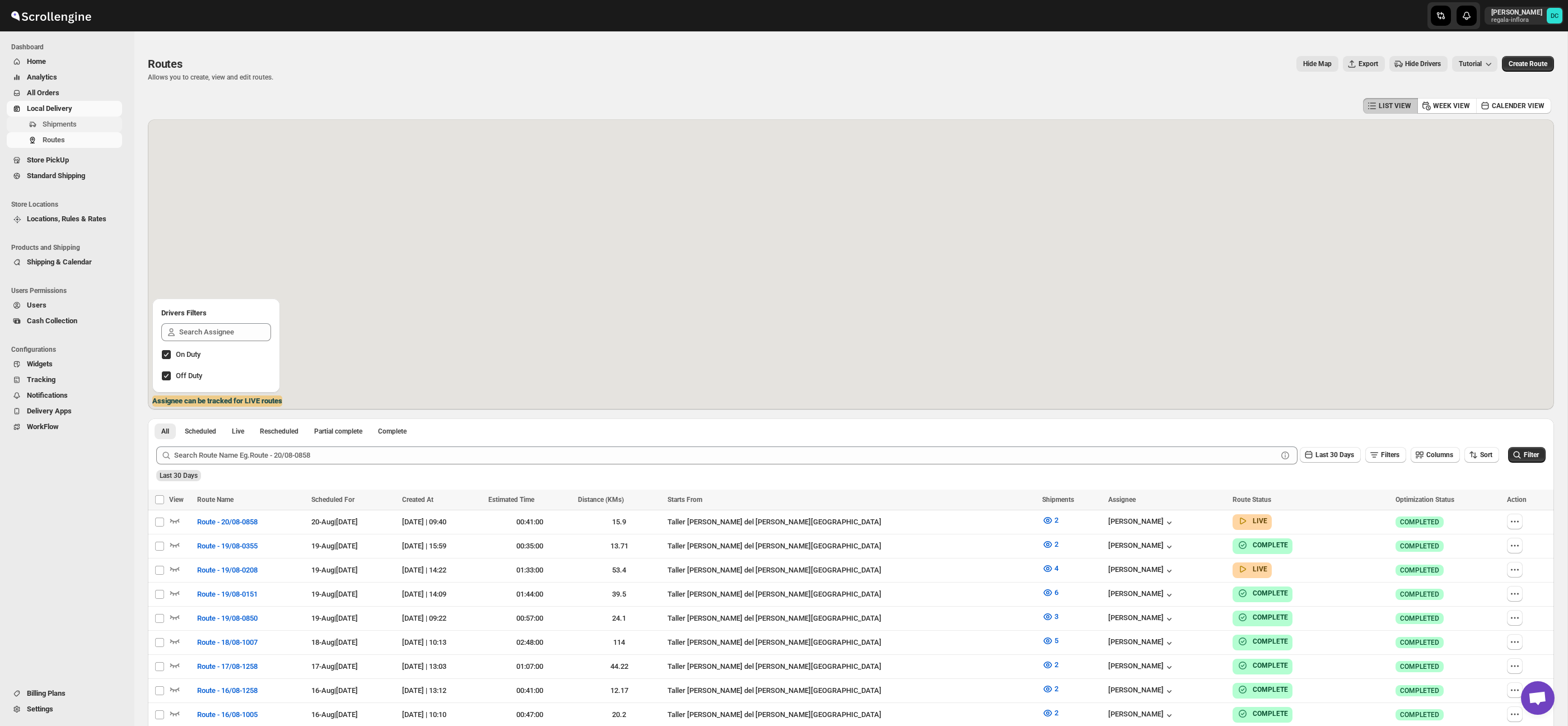
click at [88, 122] on span "Shipments" at bounding box center [82, 124] width 77 height 11
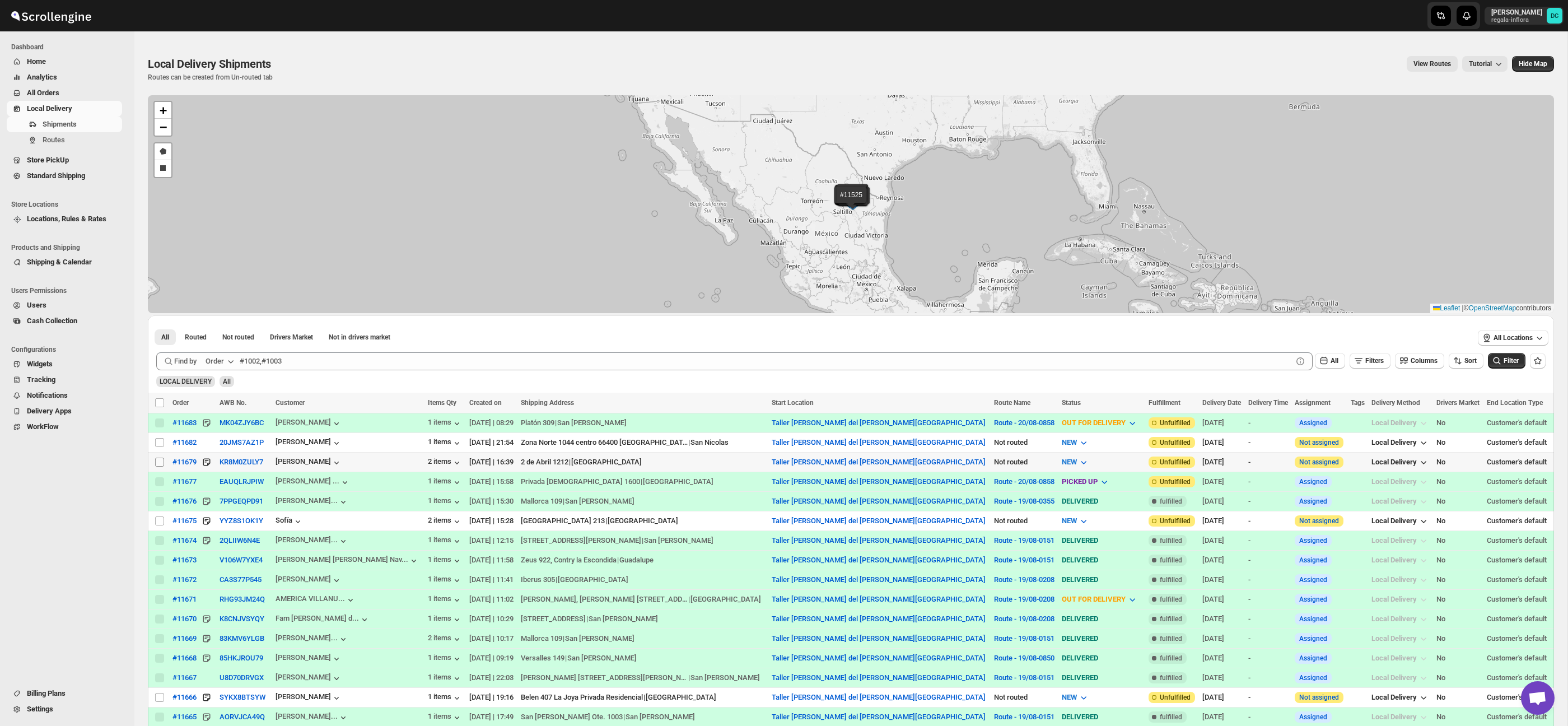
click at [156, 461] on input "Select shipment" at bounding box center [159, 462] width 9 height 9
checkbox input "true"
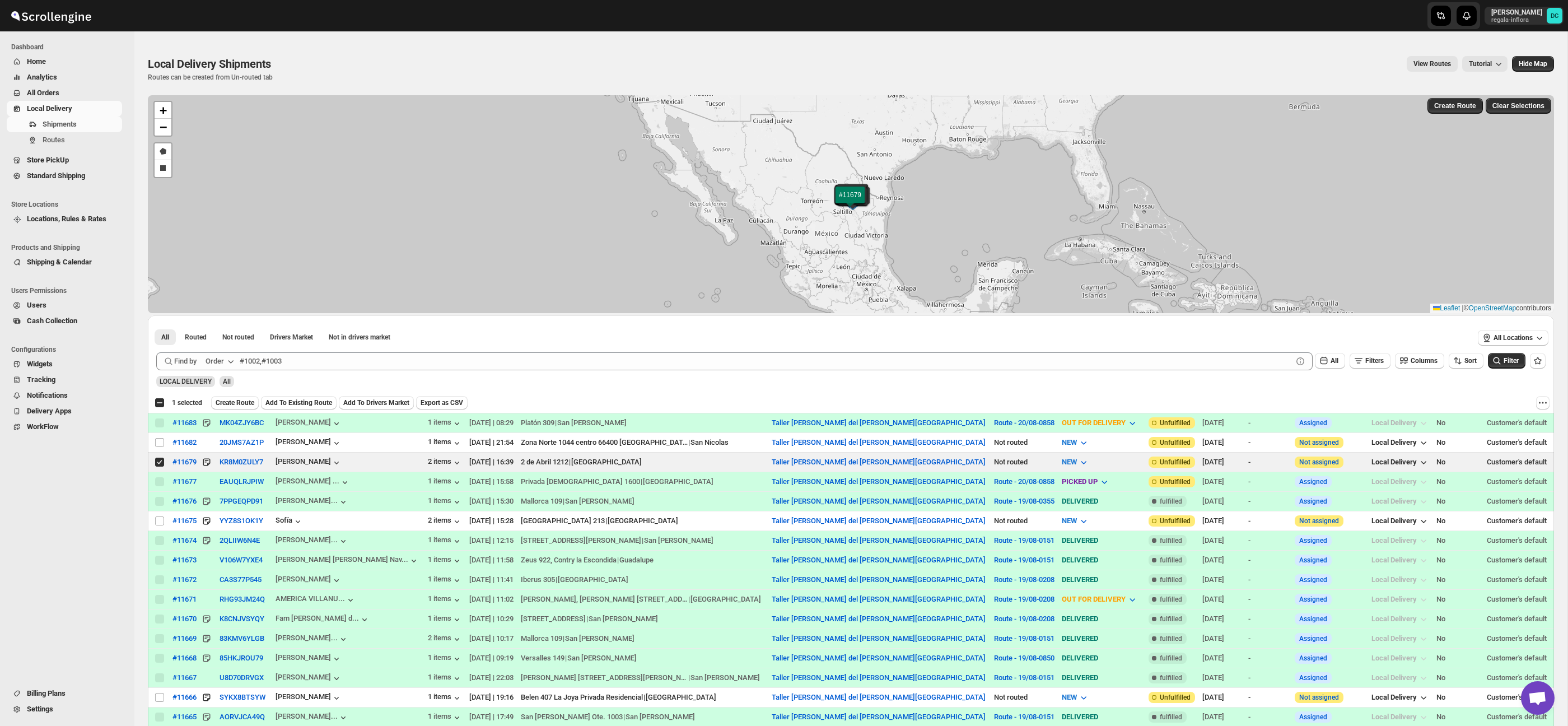
scroll to position [28, 0]
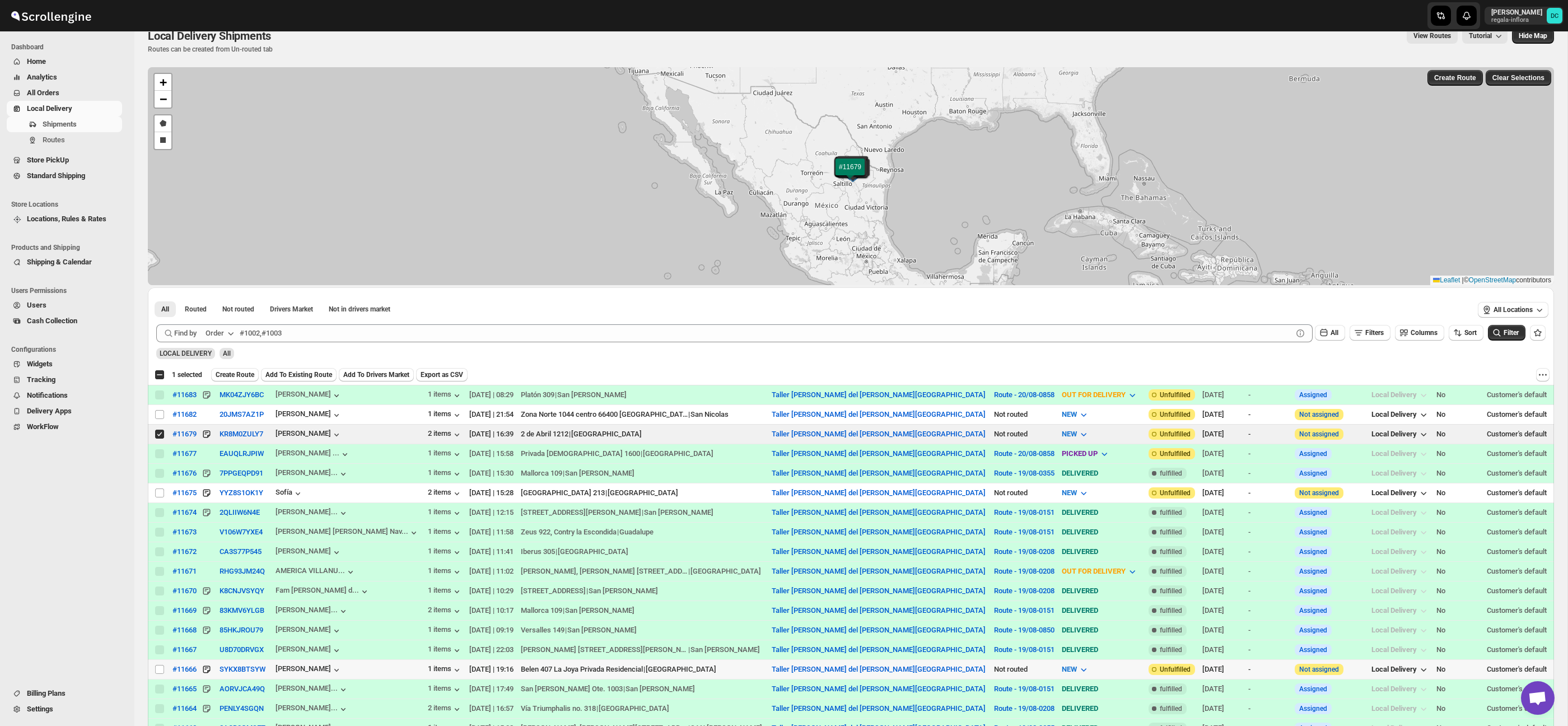
drag, startPoint x: 160, startPoint y: 671, endPoint x: 365, endPoint y: 578, distance: 225.1
click at [160, 671] on input "Select shipment" at bounding box center [159, 669] width 9 height 9
checkbox input "true"
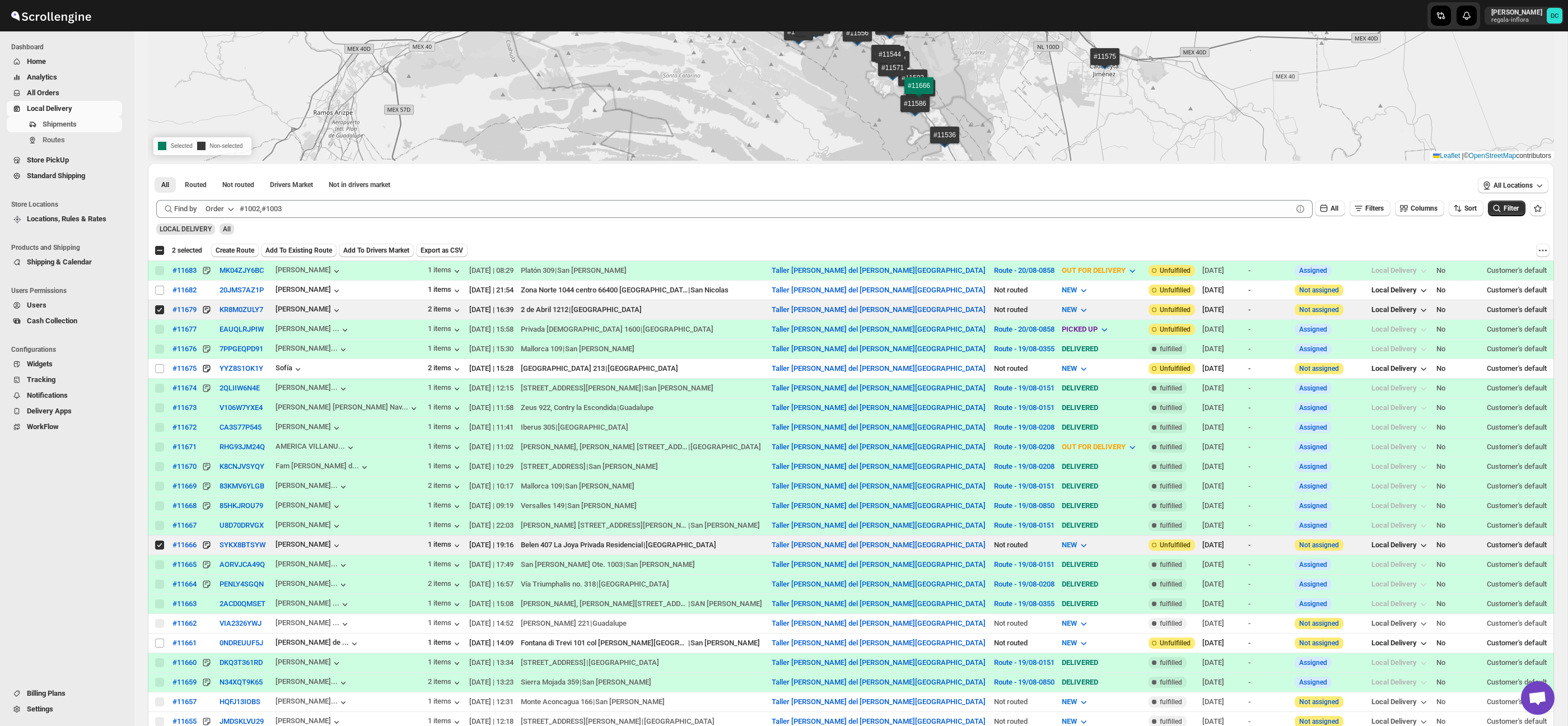
scroll to position [120, 0]
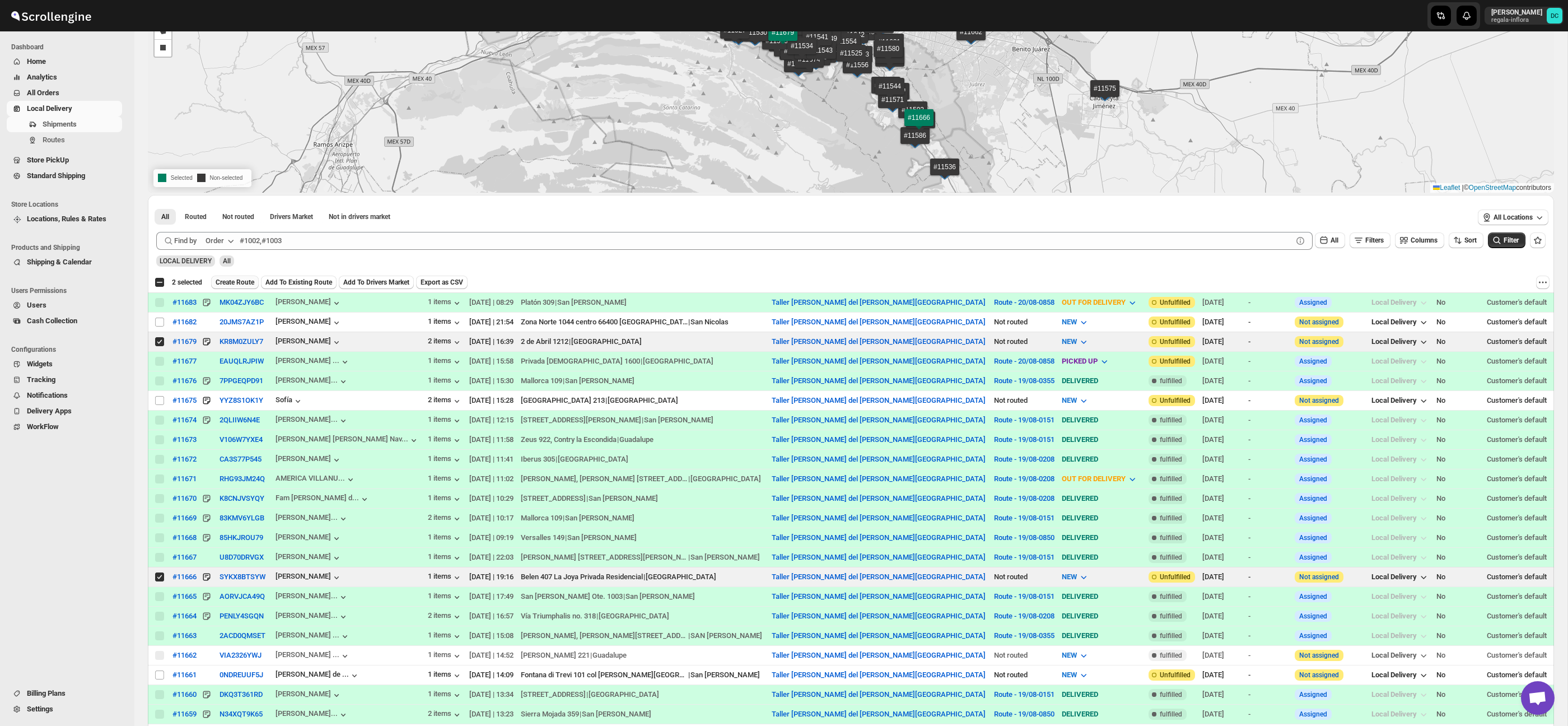
click at [239, 284] on span "Create Route" at bounding box center [235, 282] width 39 height 9
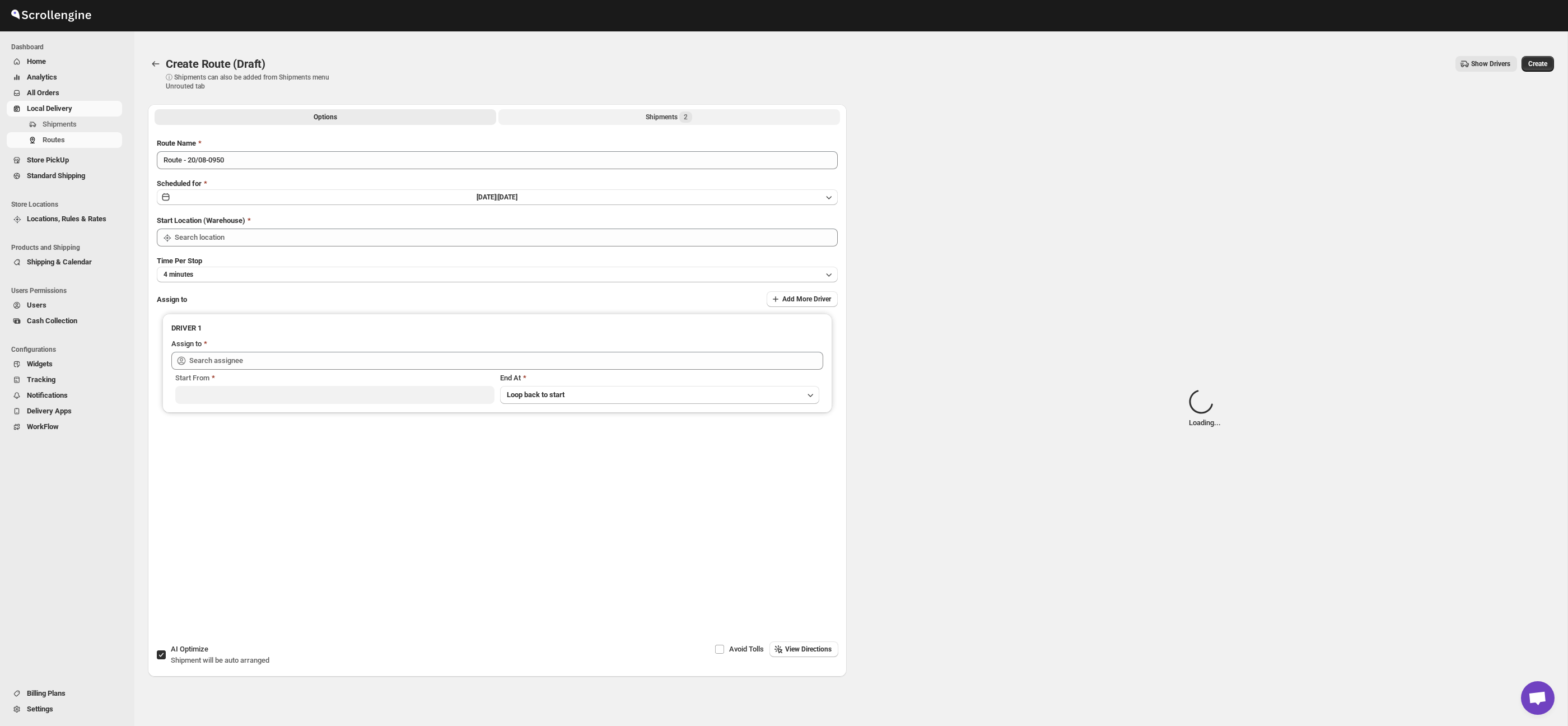
type input "Taller [PERSON_NAME] del [PERSON_NAME][GEOGRAPHIC_DATA]"
